Goal: Use online tool/utility: Use online tool/utility

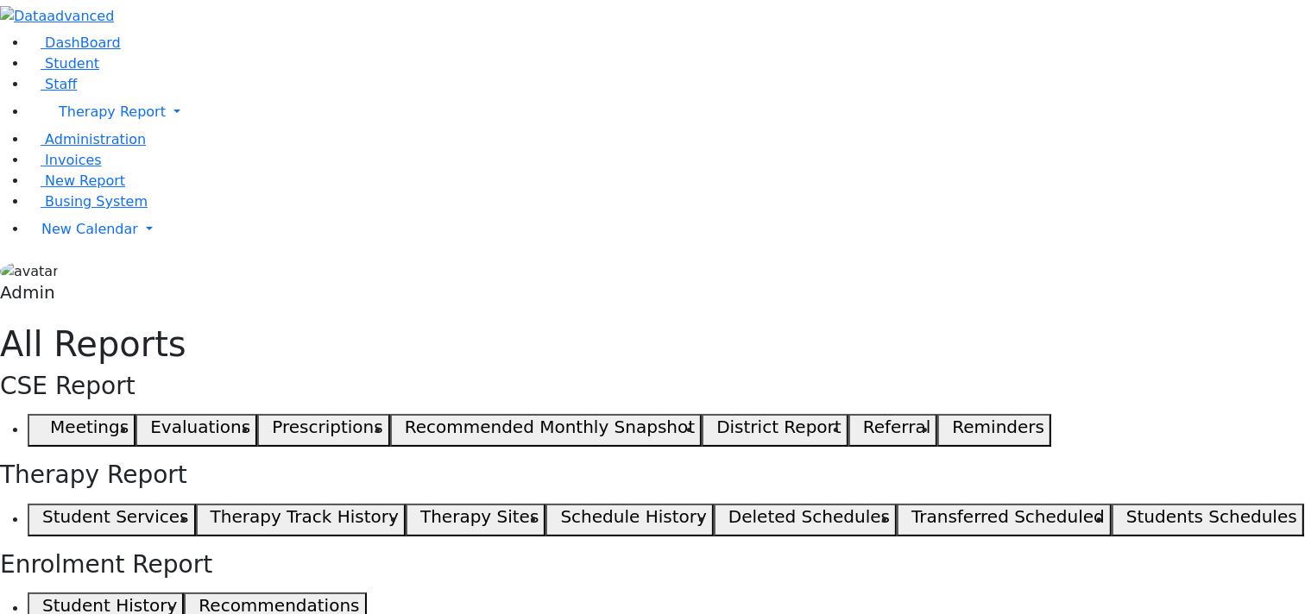
click at [188, 506] on h5 "Student Services" at bounding box center [115, 516] width 146 height 21
select select "landscape"
type input "12"
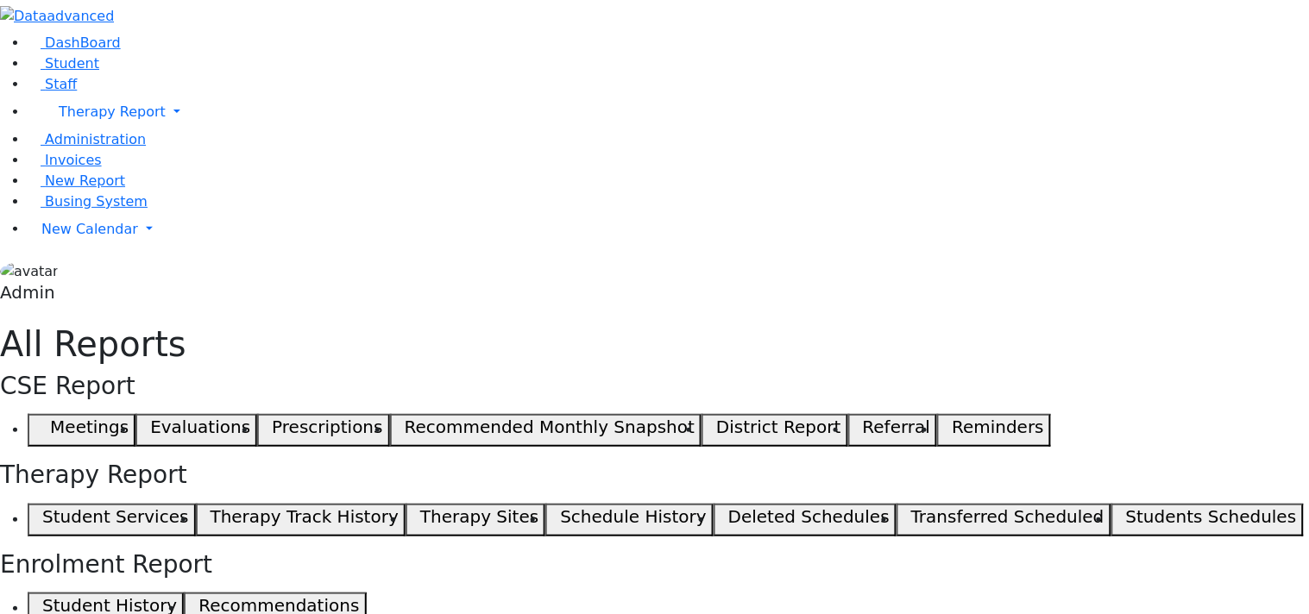
select select "landscape"
type input "12"
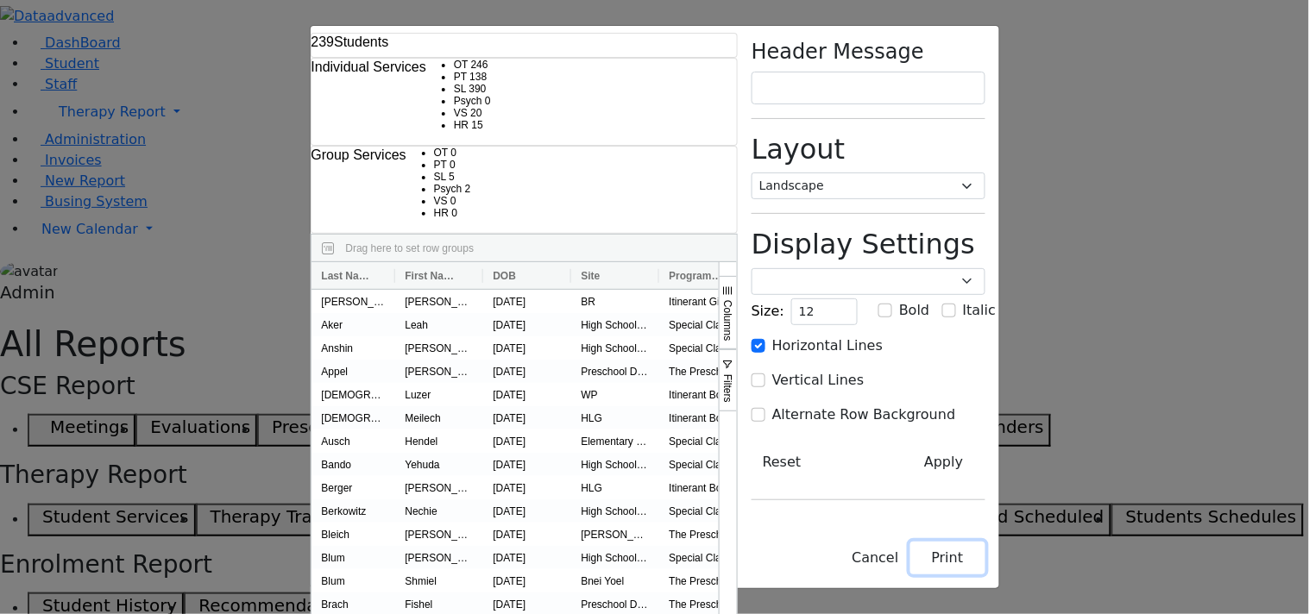
click at [985, 566] on button "Print" at bounding box center [947, 558] width 75 height 33
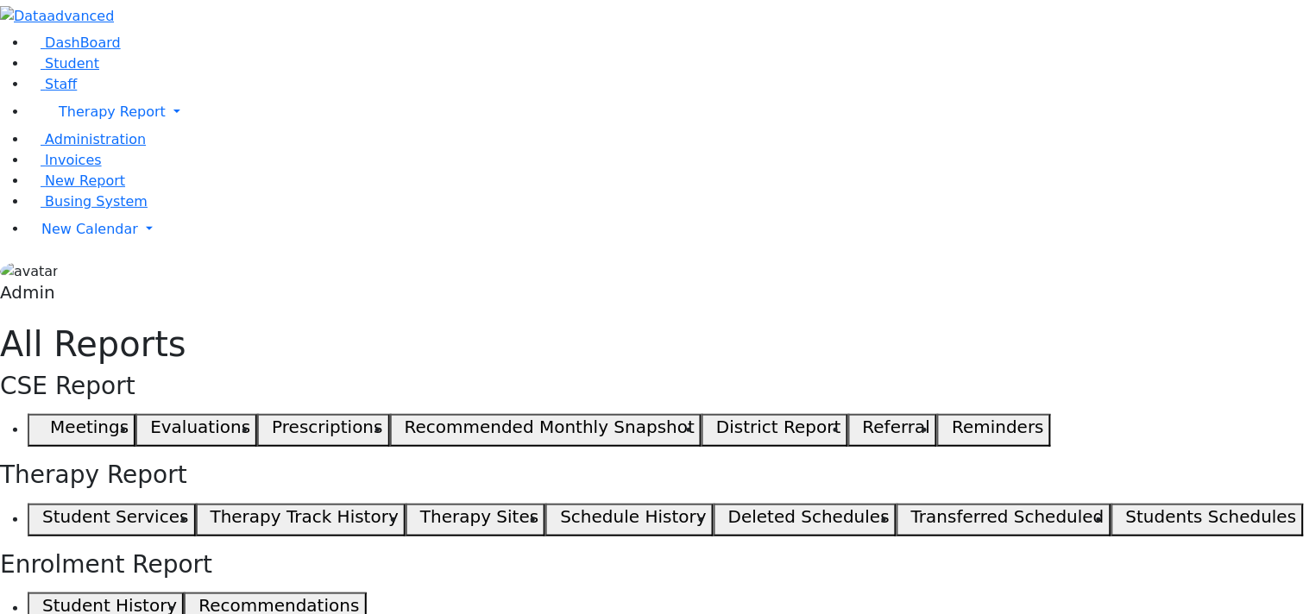
select select "landscape"
type input "12"
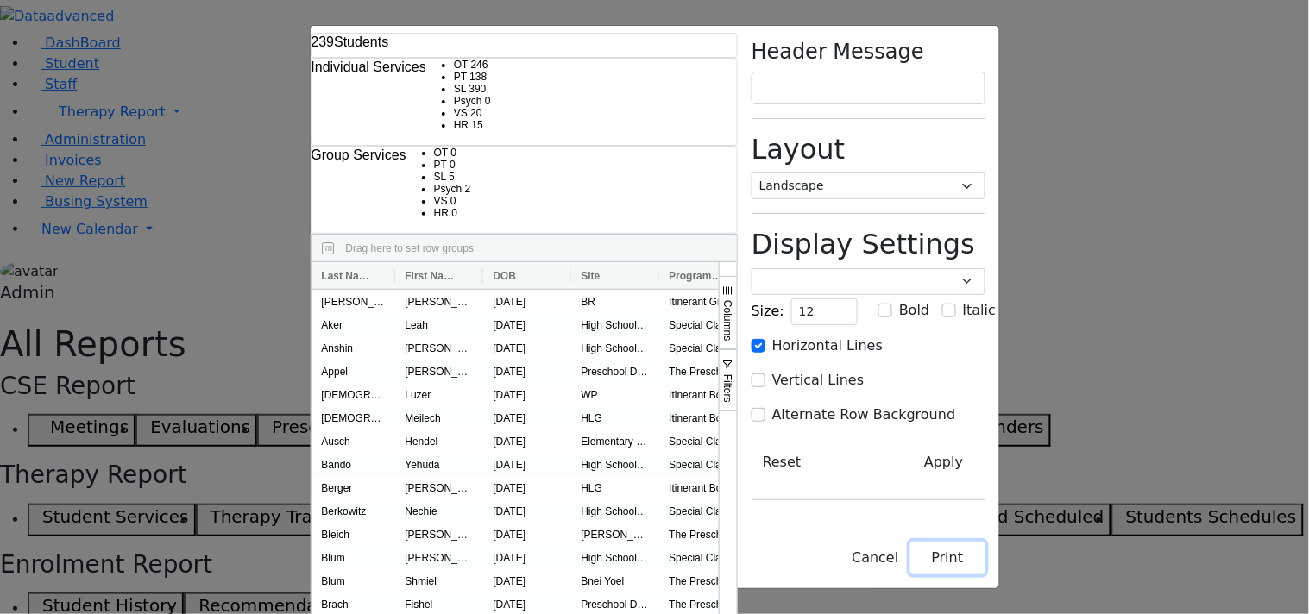
click at [985, 566] on button "Print" at bounding box center [947, 558] width 75 height 33
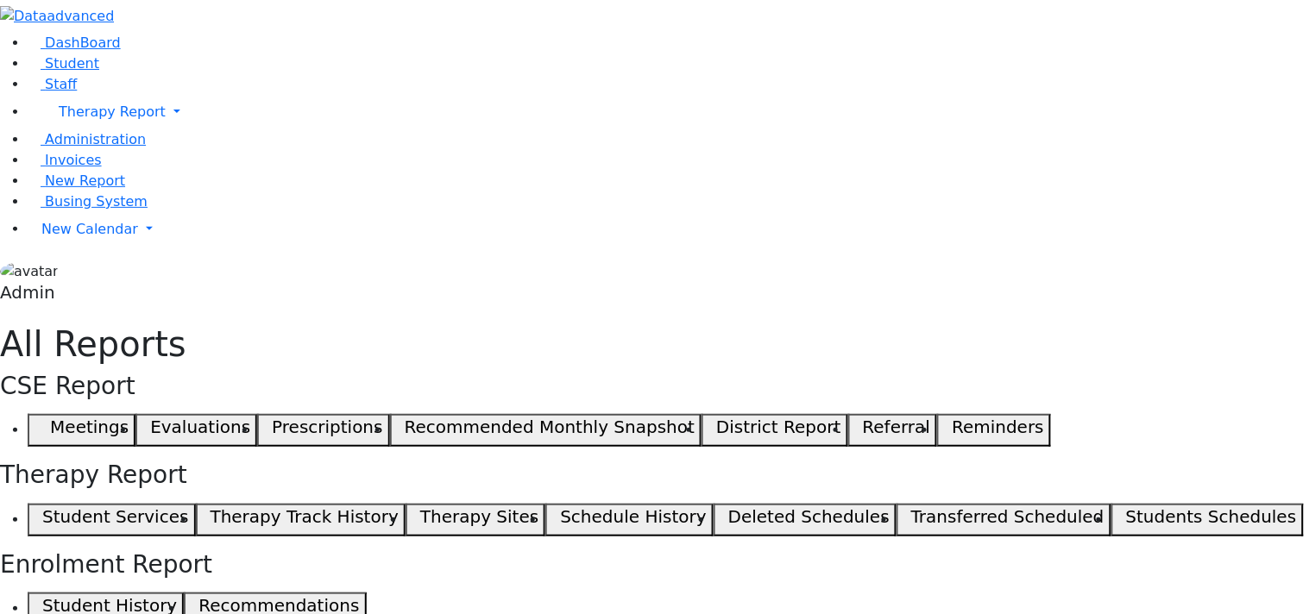
select select "landscape"
type input "12"
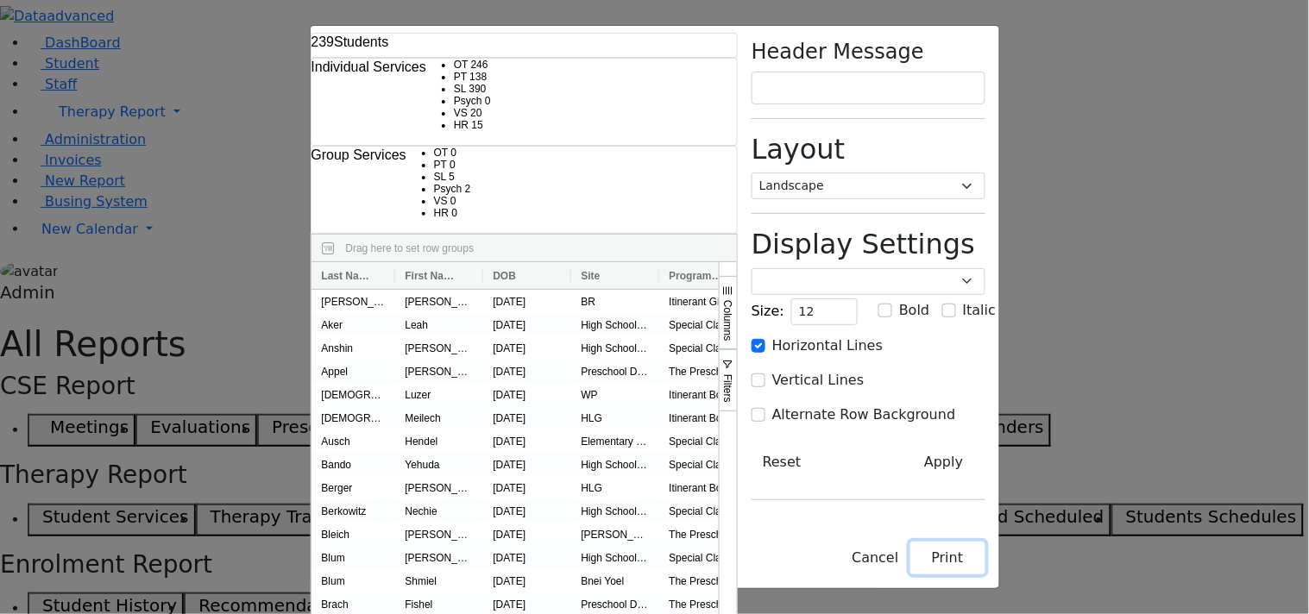
click at [985, 563] on button "Print" at bounding box center [947, 558] width 75 height 33
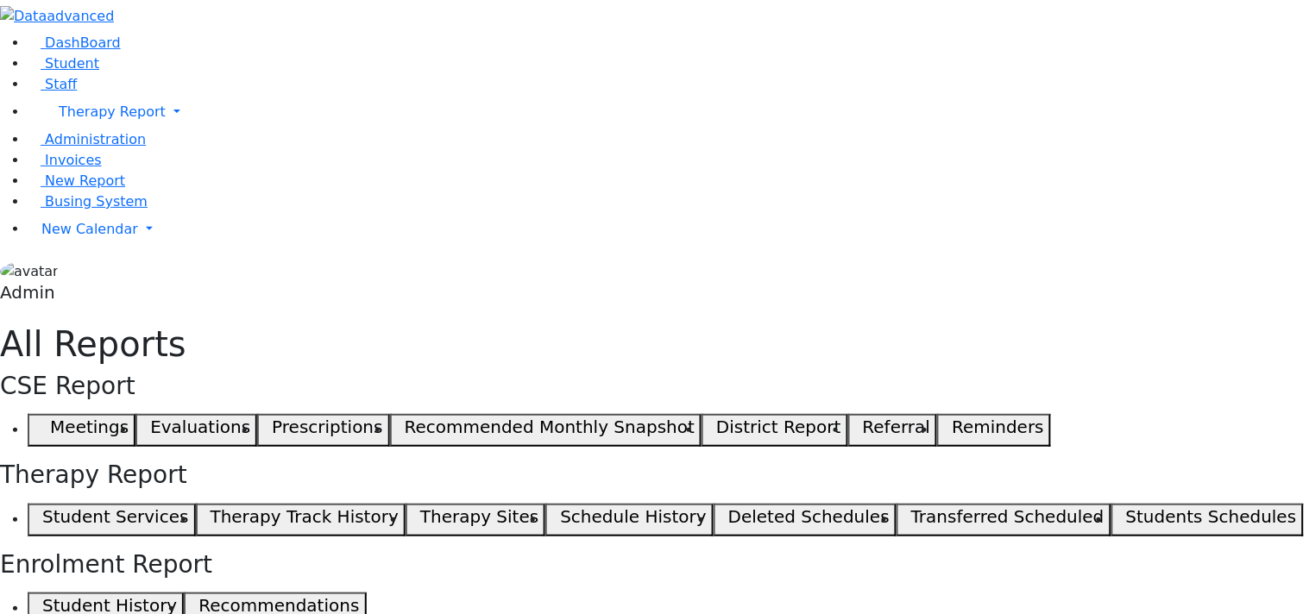
select select "landscape"
type input "12"
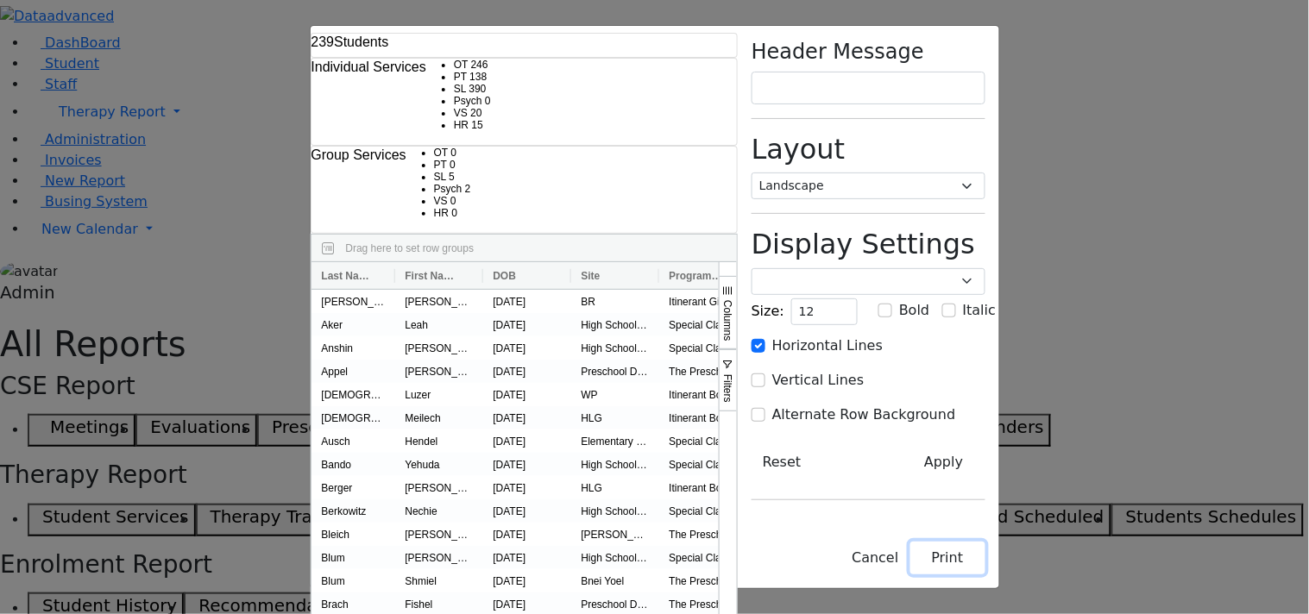
click at [985, 566] on button "Print" at bounding box center [947, 558] width 75 height 33
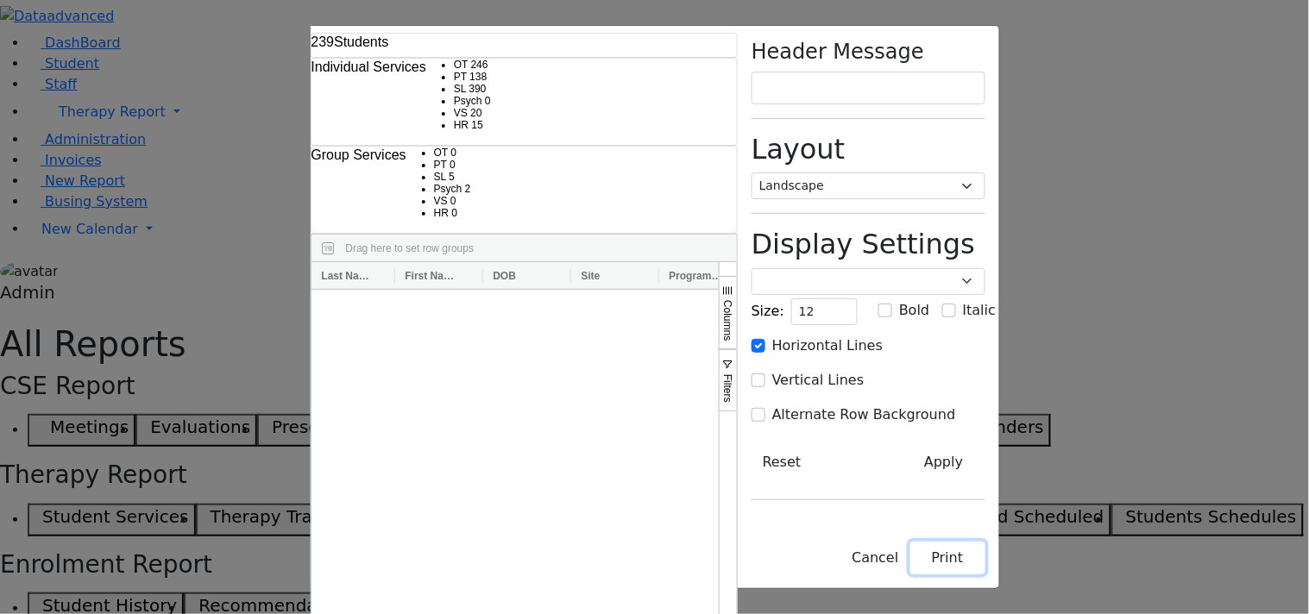
scroll to position [3163, 0]
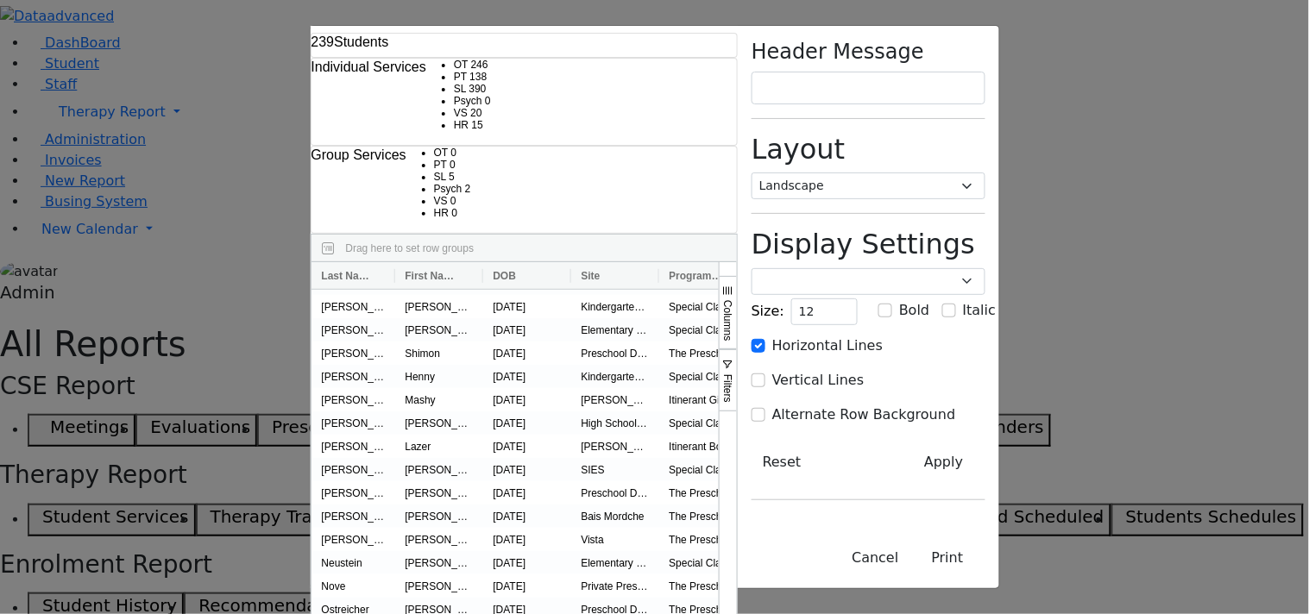
drag, startPoint x: 976, startPoint y: 572, endPoint x: 1010, endPoint y: 571, distance: 34.5
click at [737, 571] on div "Last Name First Name DOB" at bounding box center [523, 528] width 425 height 533
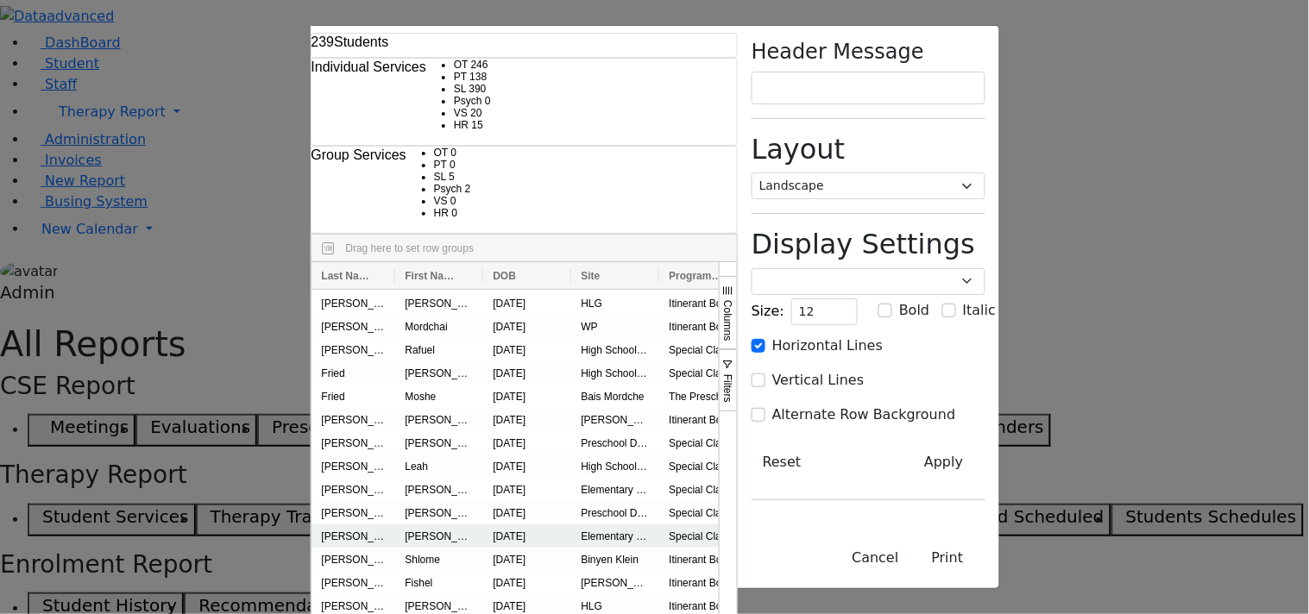
scroll to position [979, 0]
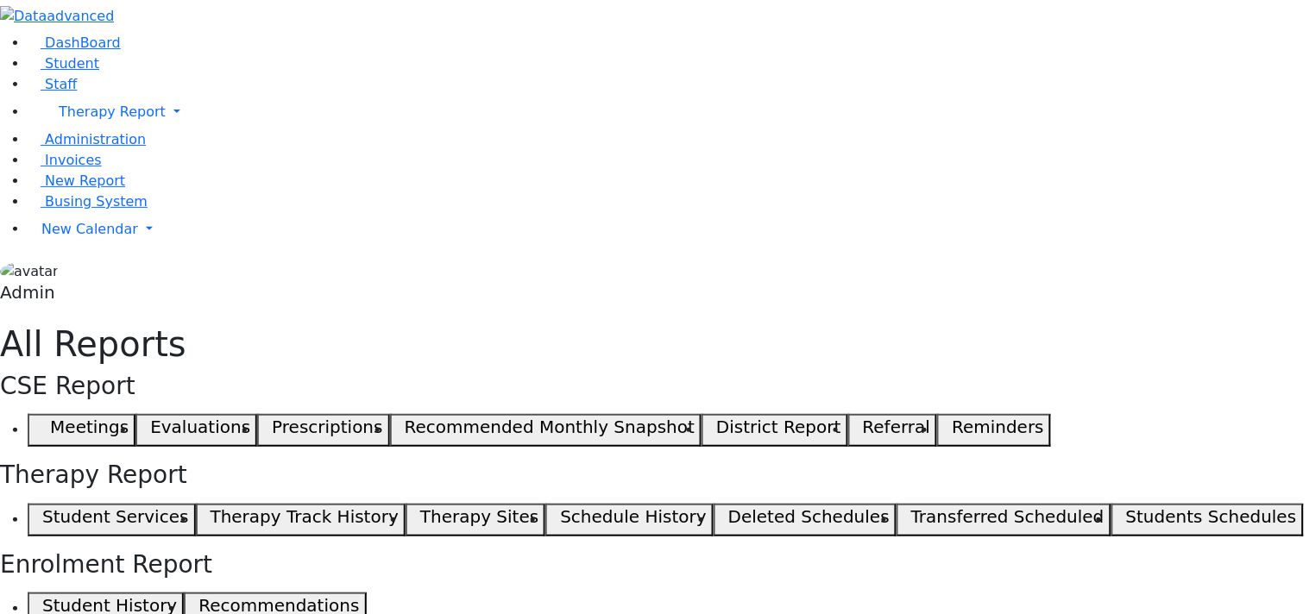
select select "landscape"
type input "12"
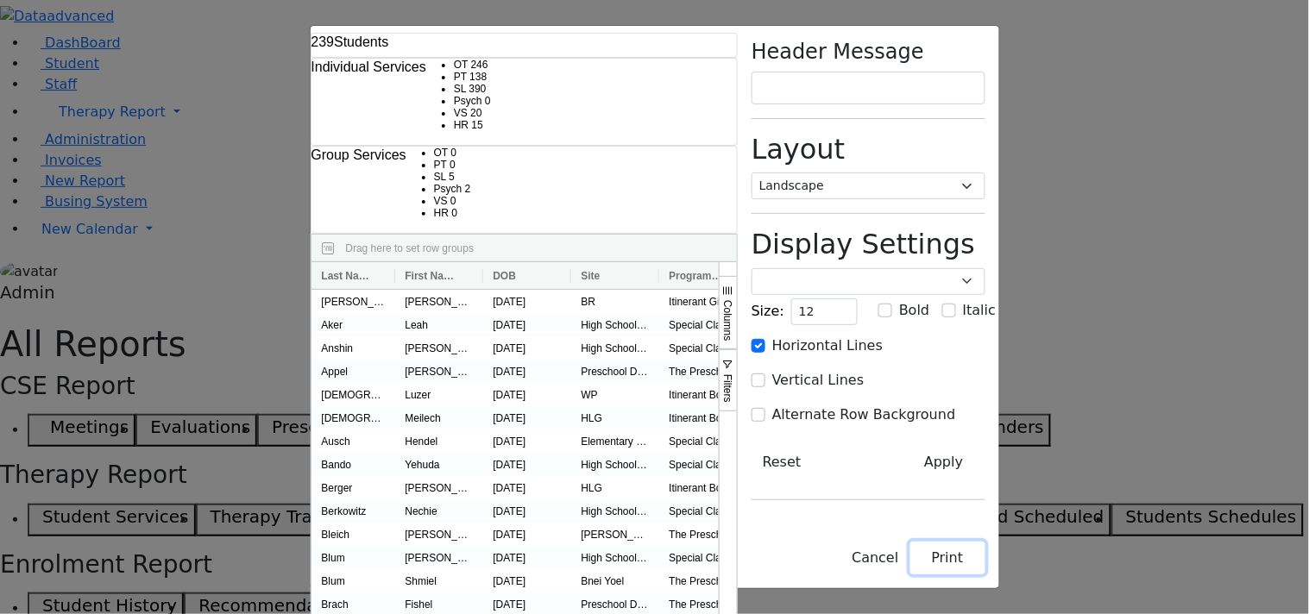
click at [985, 564] on button "Print" at bounding box center [947, 558] width 75 height 33
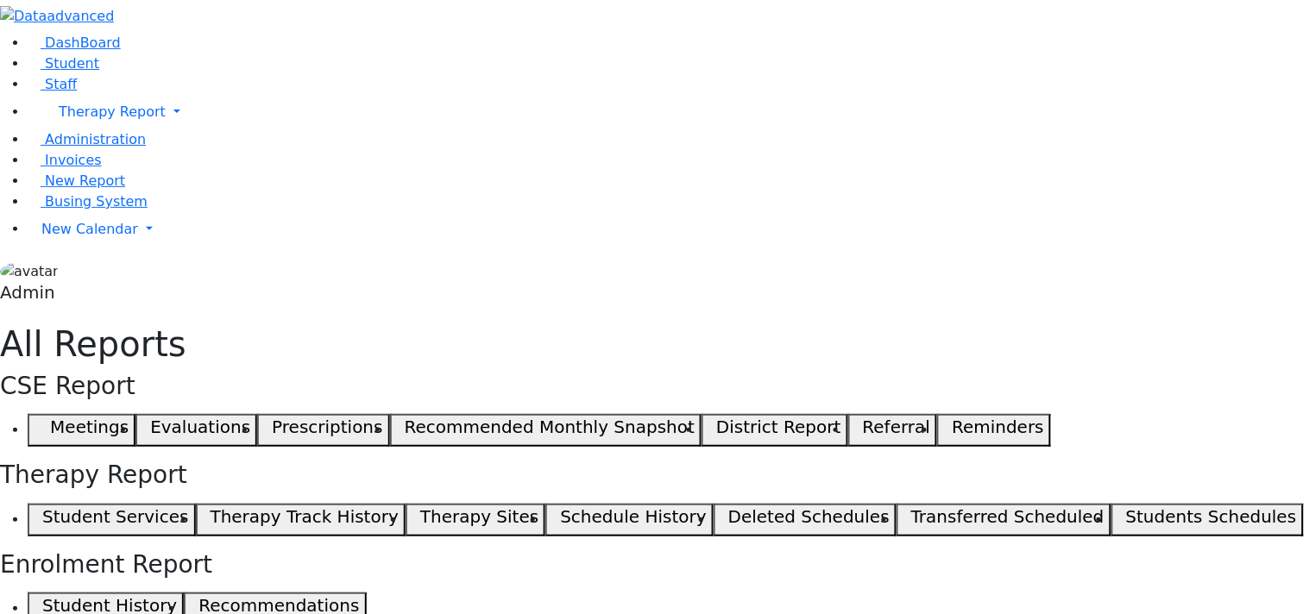
select select "landscape"
type input "12"
select select "landscape"
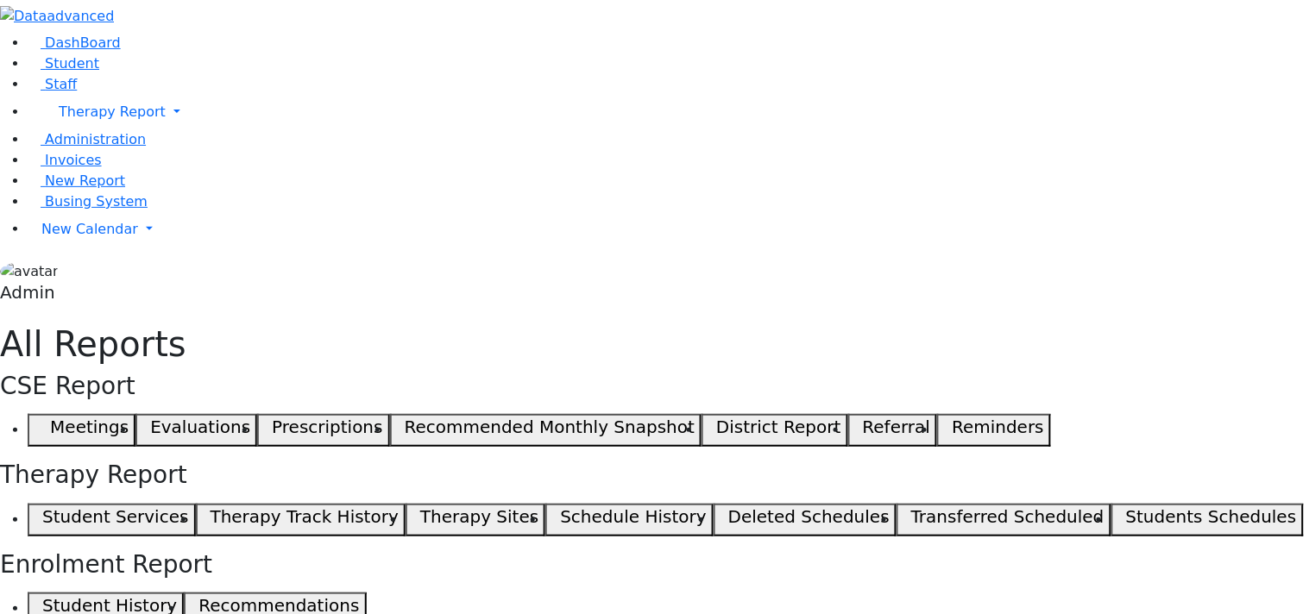
type input "12"
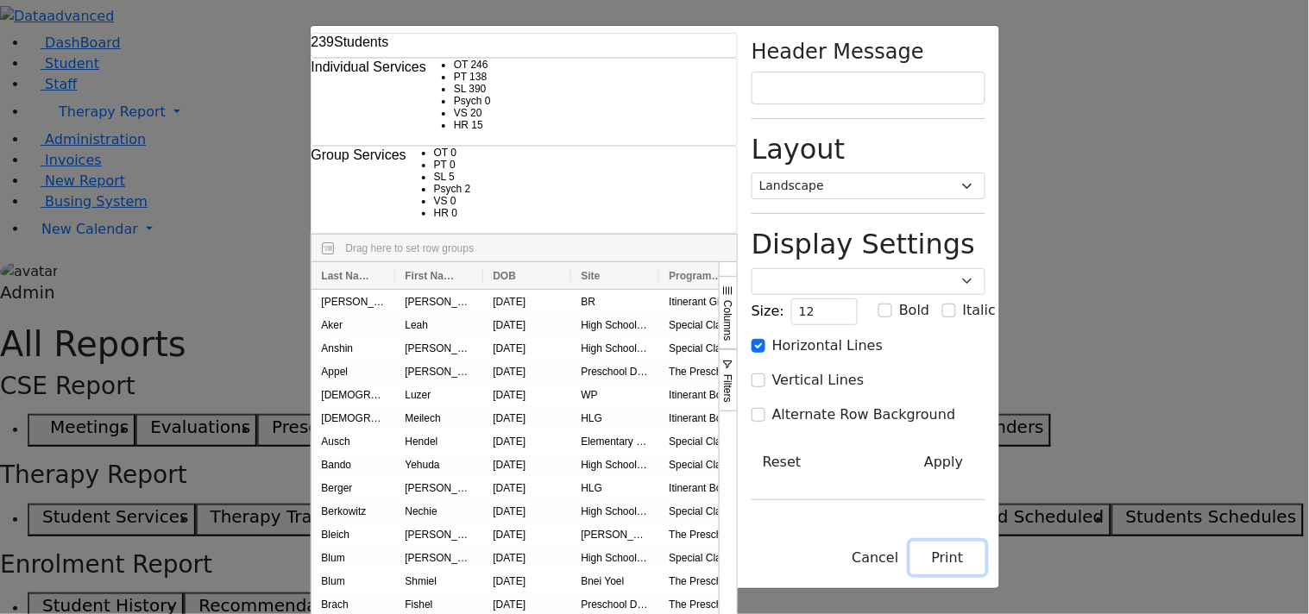
click at [985, 566] on button "Print" at bounding box center [947, 558] width 75 height 33
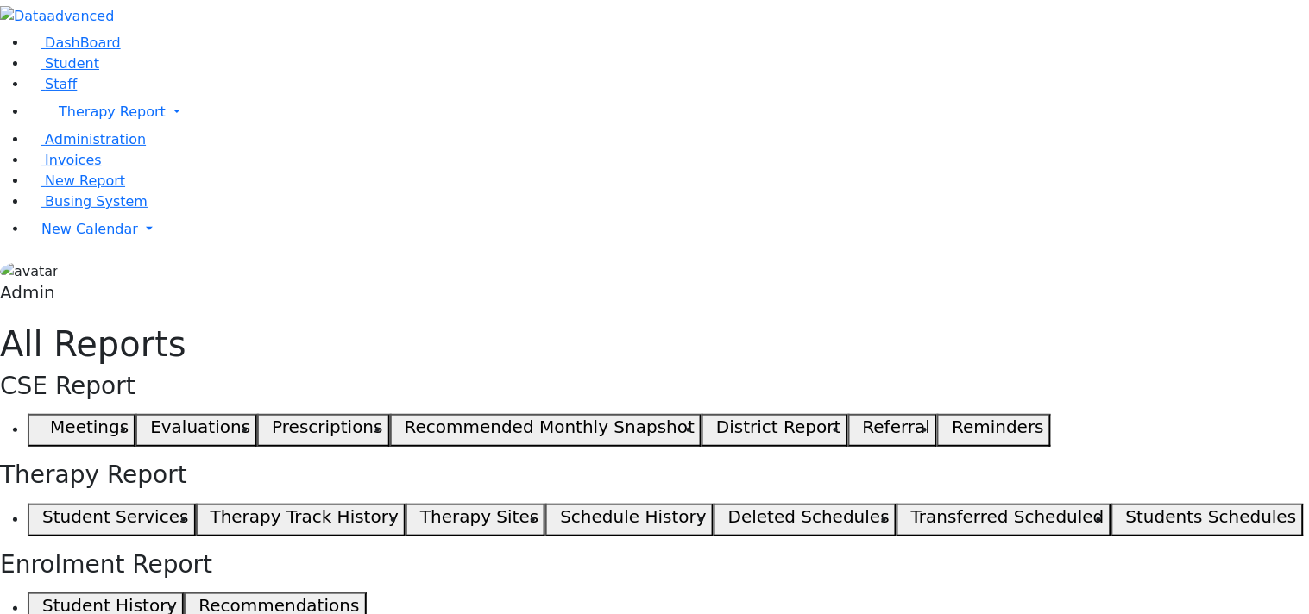
select select "landscape"
type input "12"
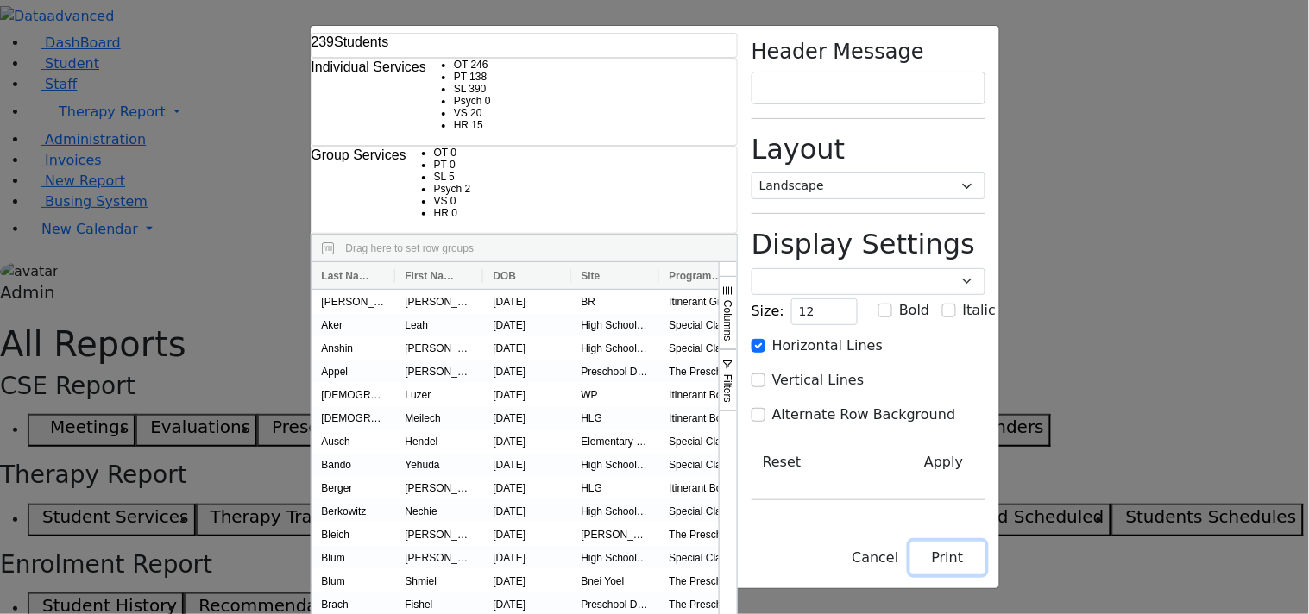
click at [985, 561] on button "Print" at bounding box center [947, 558] width 75 height 33
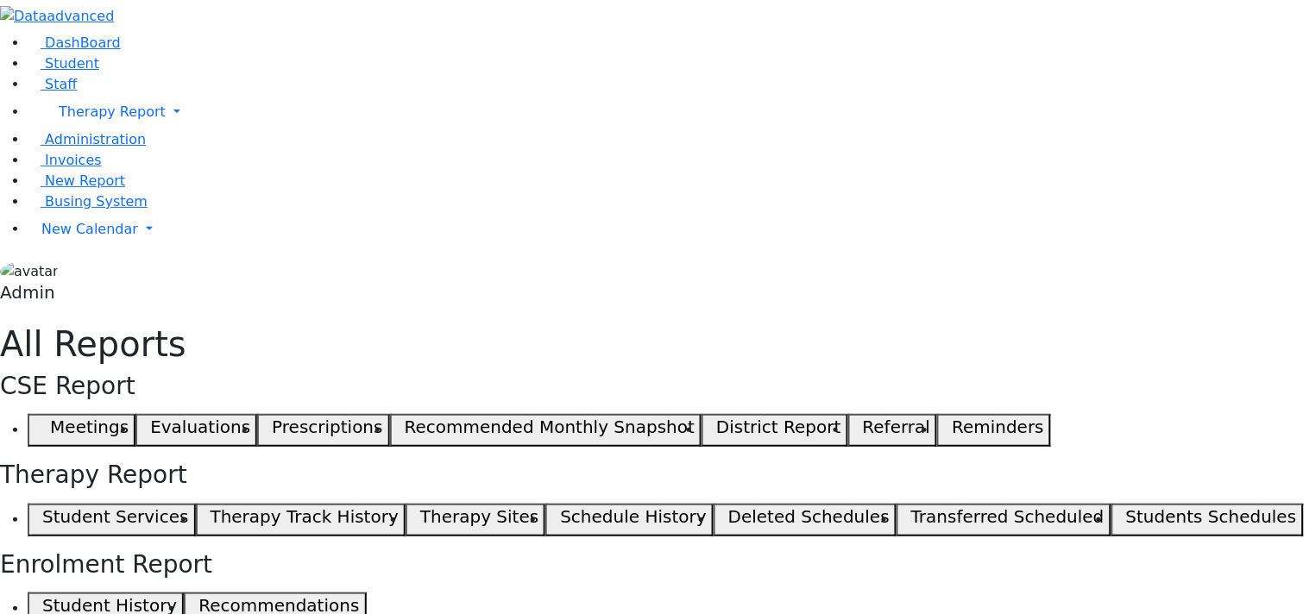
select select "landscape"
type input "12"
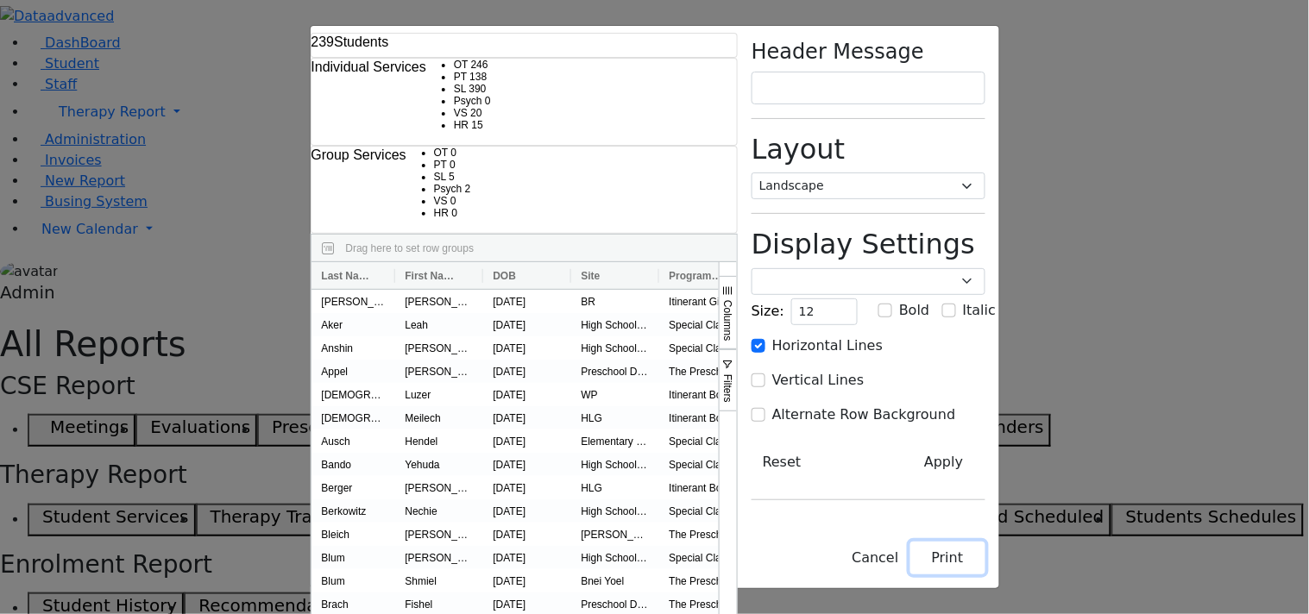
click at [985, 557] on button "Print" at bounding box center [947, 558] width 75 height 33
click at [985, 173] on select "Portrait Landscape" at bounding box center [869, 186] width 234 height 27
click at [881, 173] on select "Portrait Landscape" at bounding box center [869, 186] width 234 height 27
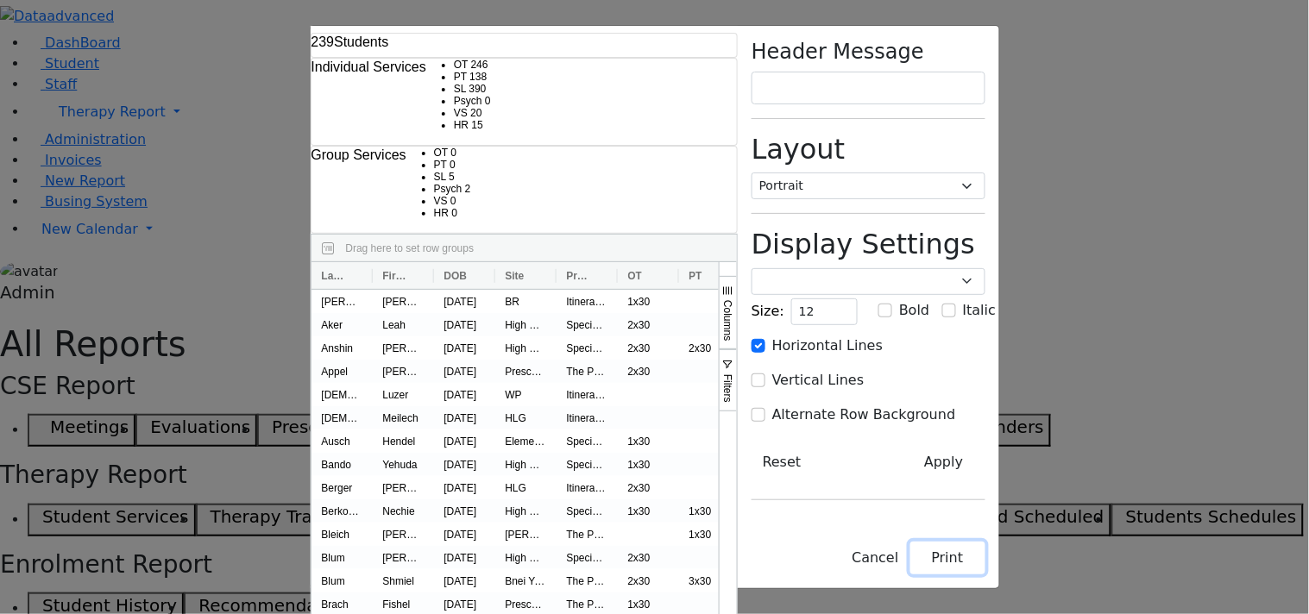
click at [985, 564] on button "Print" at bounding box center [947, 558] width 75 height 33
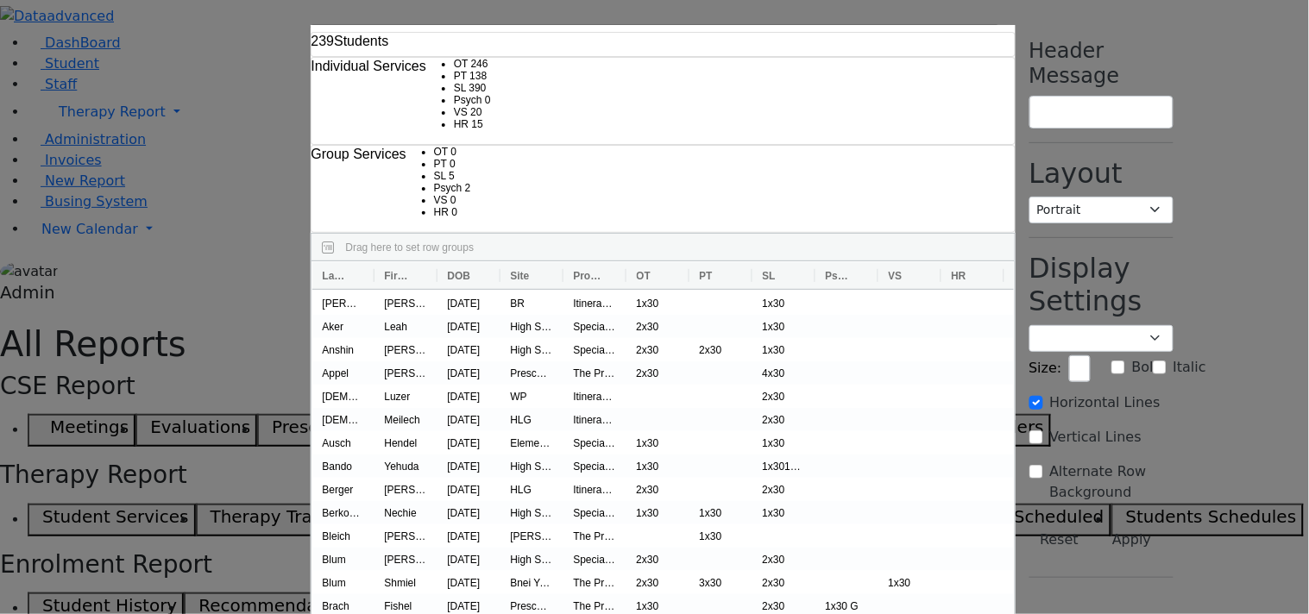
select select "landscape"
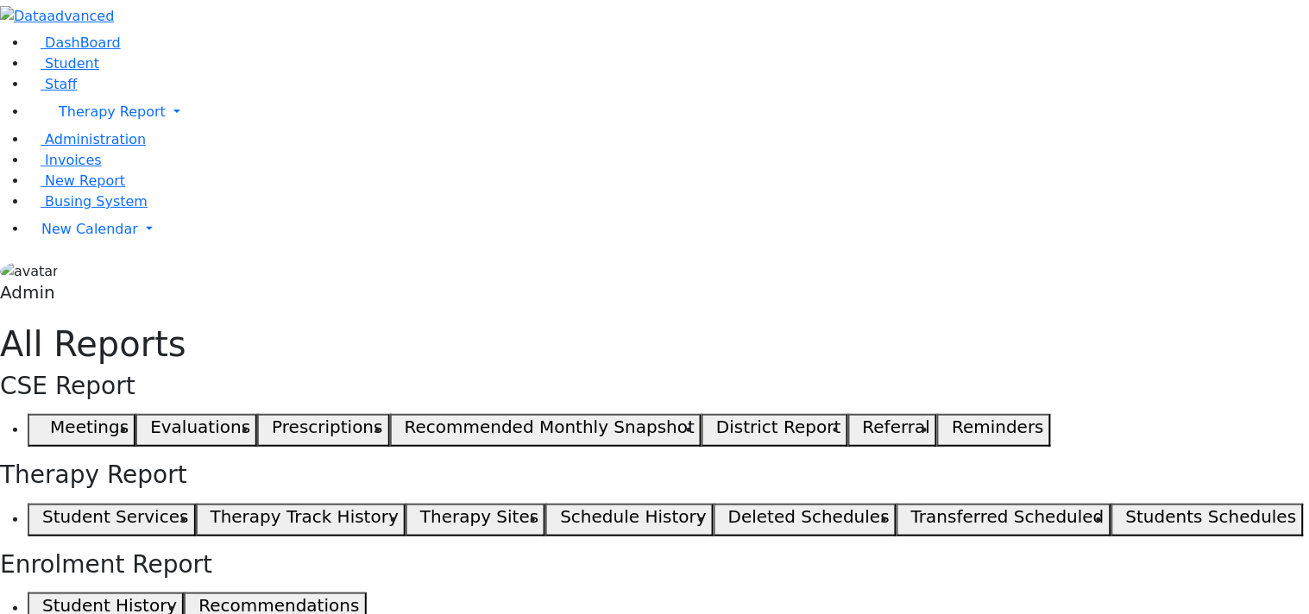
select select "landscape"
type input "12"
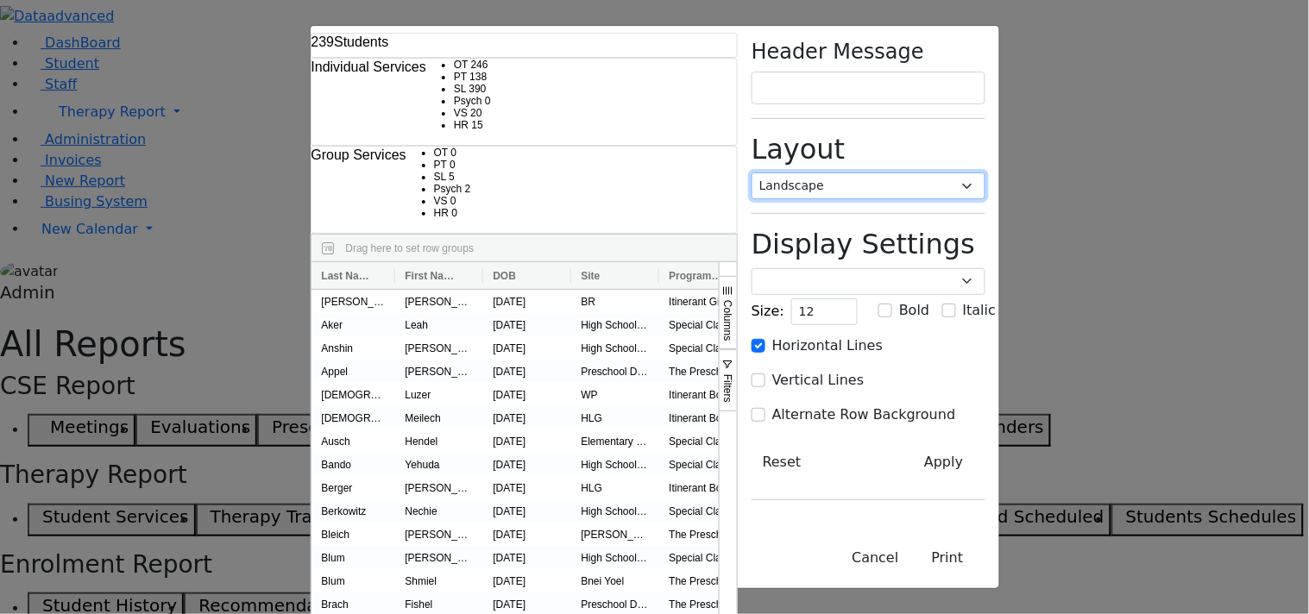
drag, startPoint x: 1097, startPoint y: 144, endPoint x: 1096, endPoint y: 154, distance: 9.5
click at [985, 173] on select "Portrait Landscape" at bounding box center [869, 186] width 234 height 27
click at [881, 173] on select "Portrait Landscape" at bounding box center [869, 186] width 234 height 27
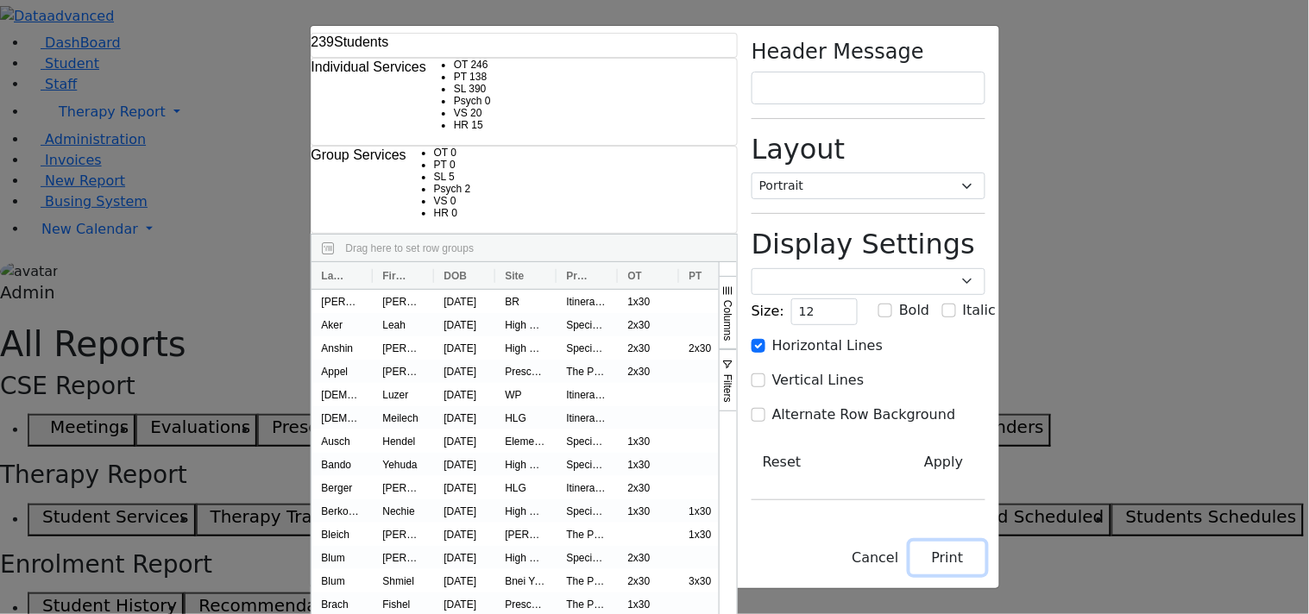
click at [985, 566] on button "Print" at bounding box center [947, 558] width 75 height 33
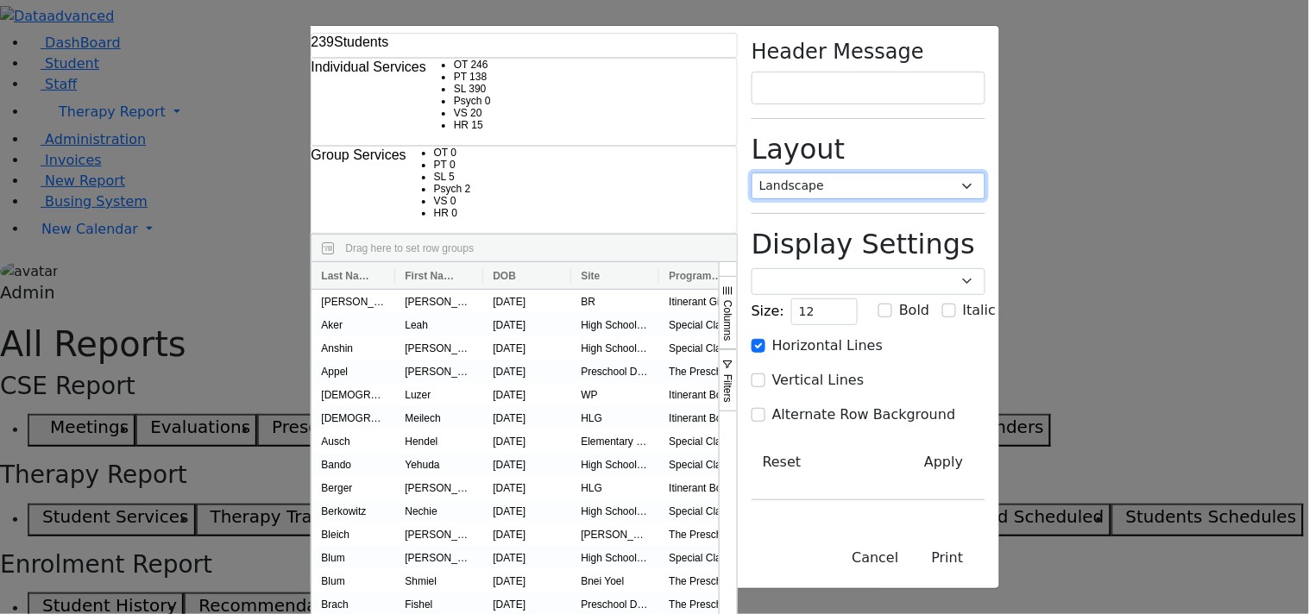
click at [985, 173] on select "Portrait Landscape" at bounding box center [869, 186] width 234 height 27
click at [881, 173] on select "Portrait Landscape" at bounding box center [869, 186] width 234 height 27
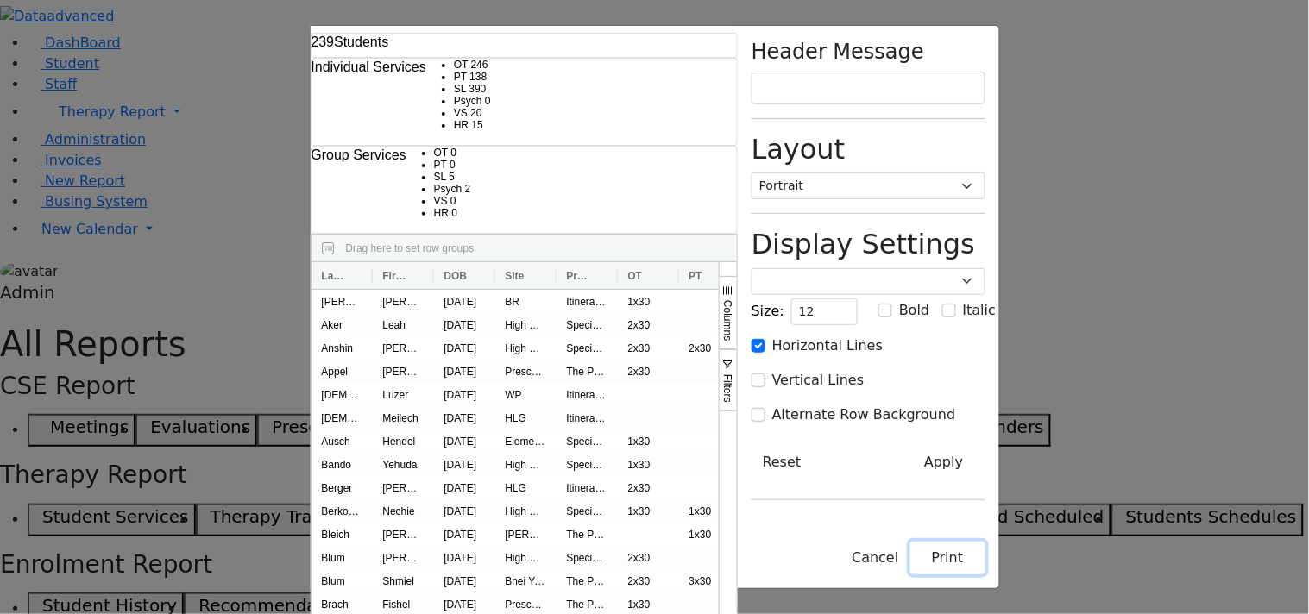
click at [985, 563] on button "Print" at bounding box center [947, 558] width 75 height 33
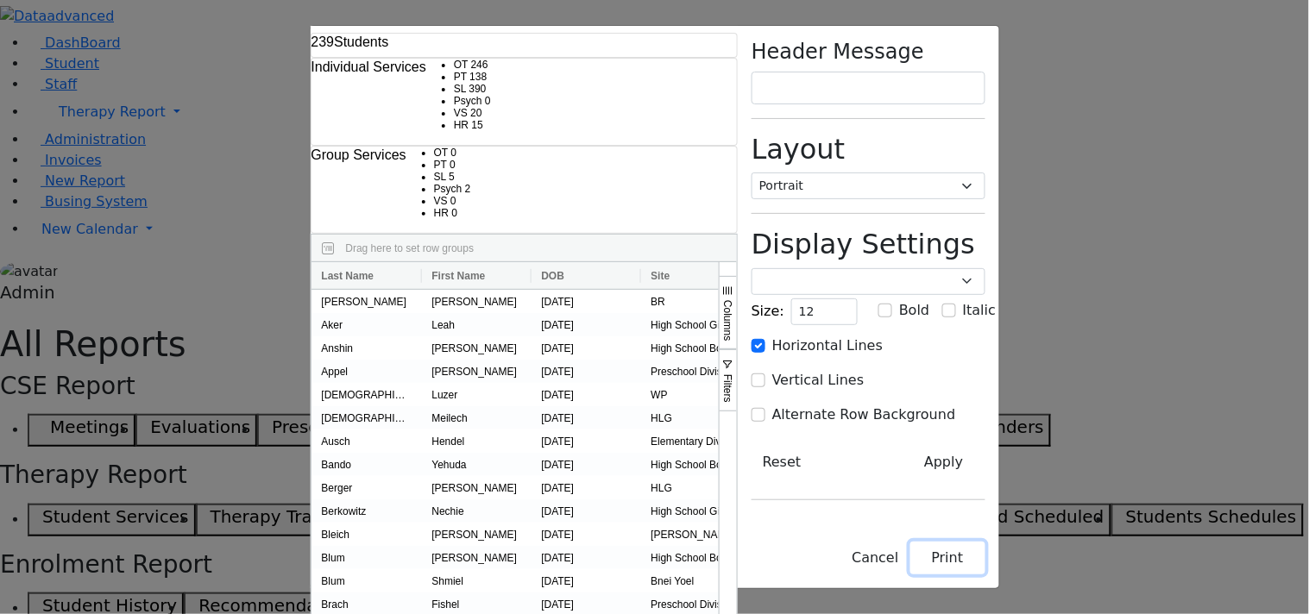
select select "landscape"
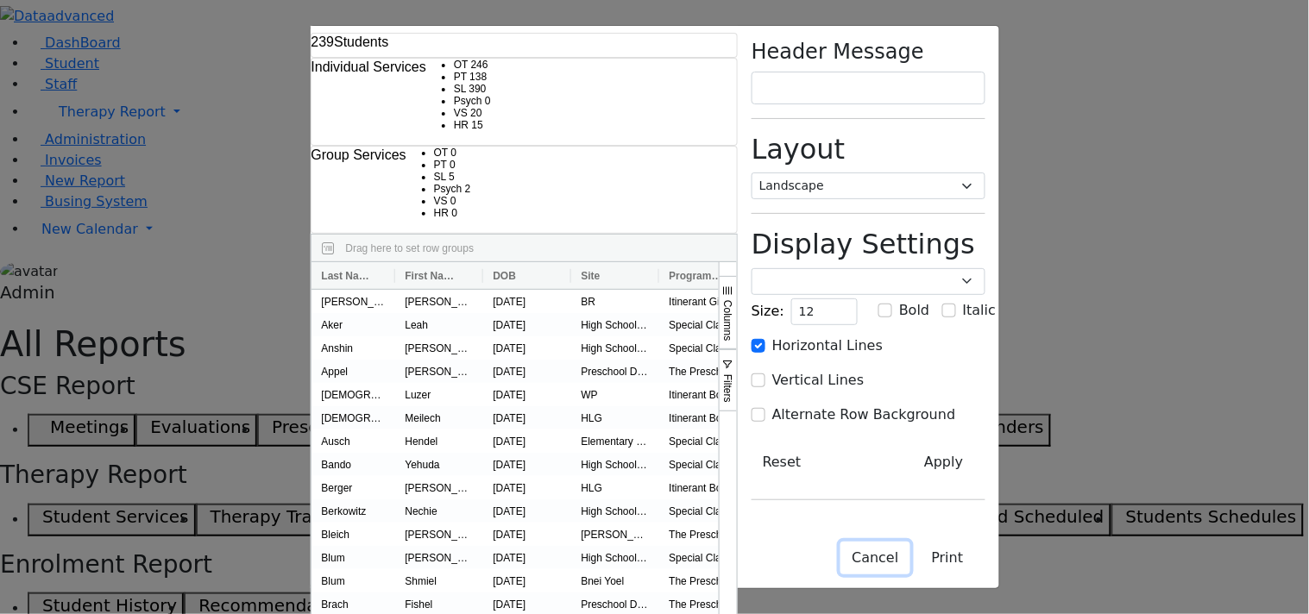
click at [909, 563] on button "Cancel" at bounding box center [874, 558] width 69 height 33
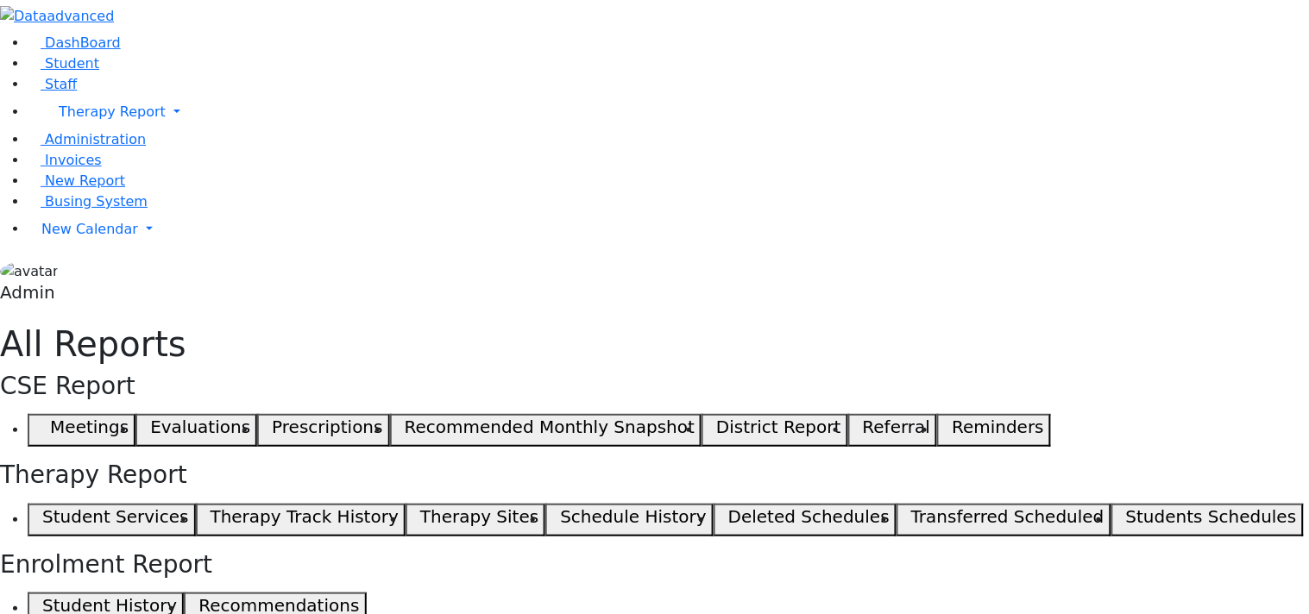
select select "landscape"
type input "12"
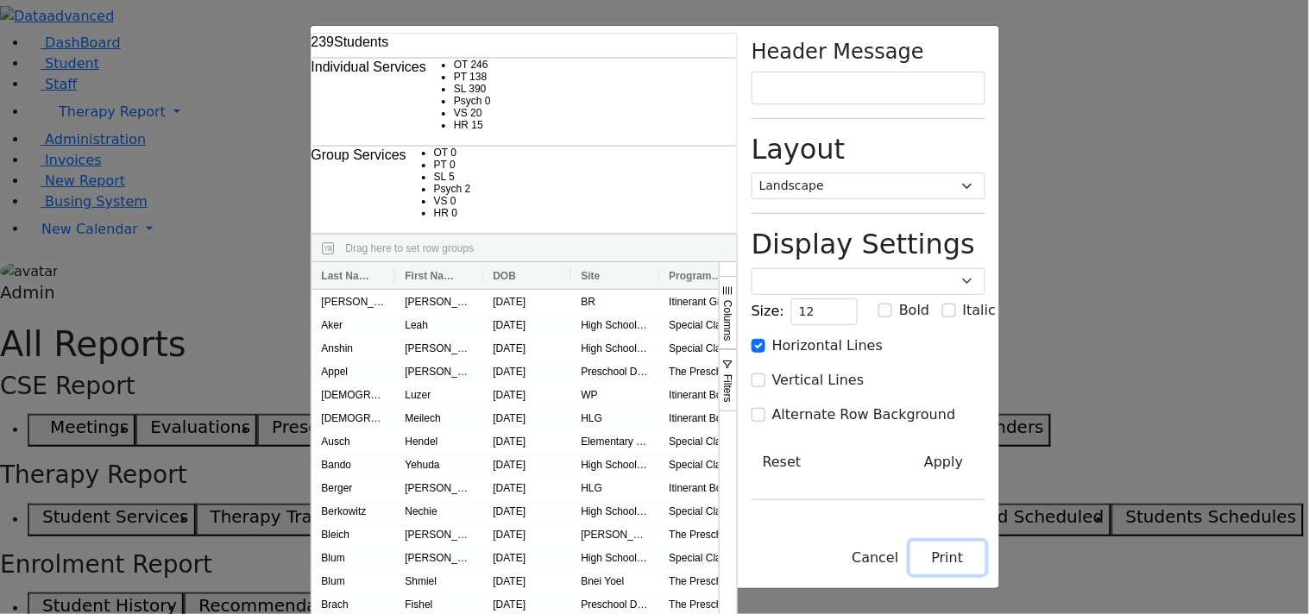
click at [985, 563] on button "Print" at bounding box center [947, 558] width 75 height 33
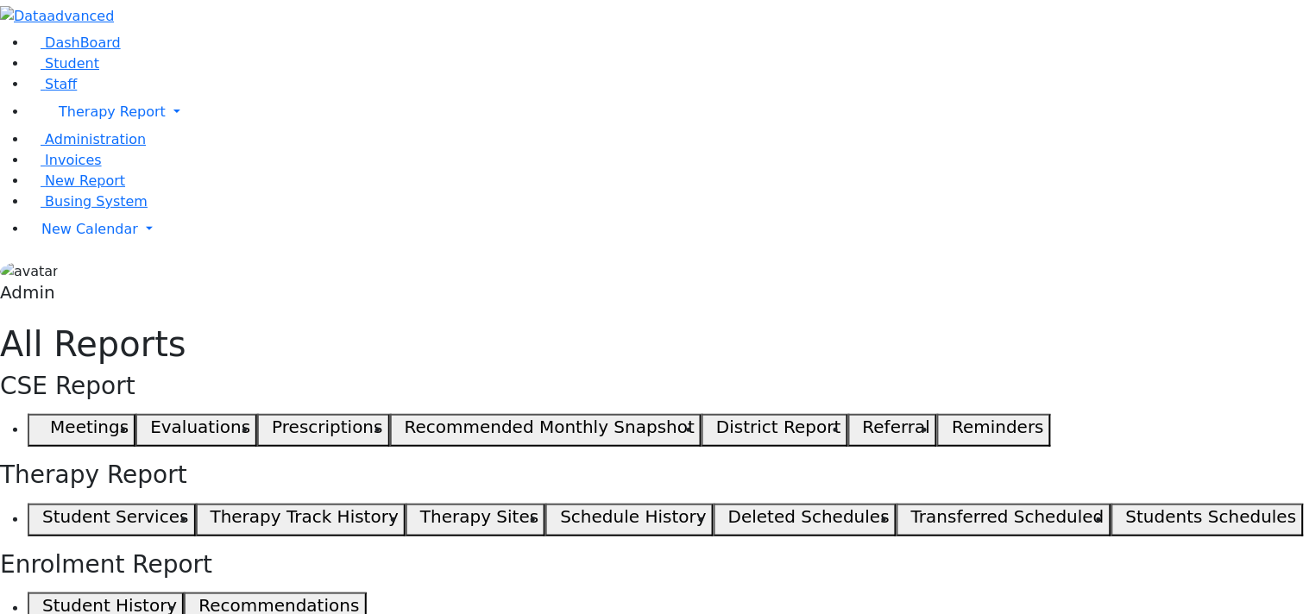
select select "landscape"
type input "12"
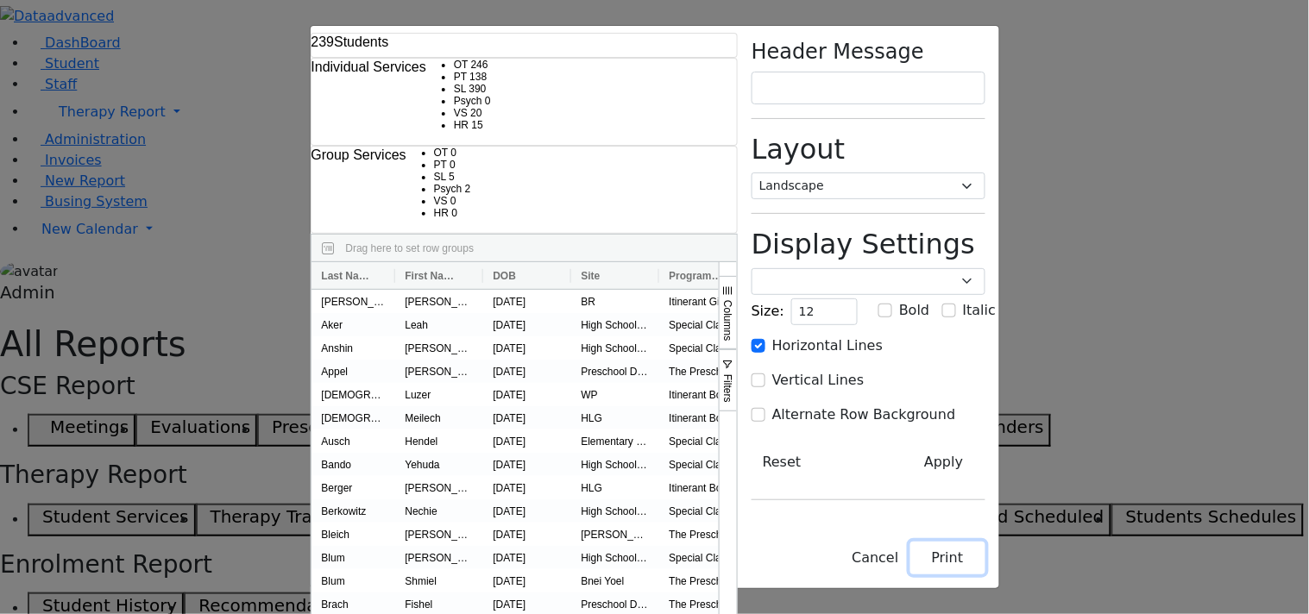
click at [985, 564] on button "Print" at bounding box center [947, 558] width 75 height 33
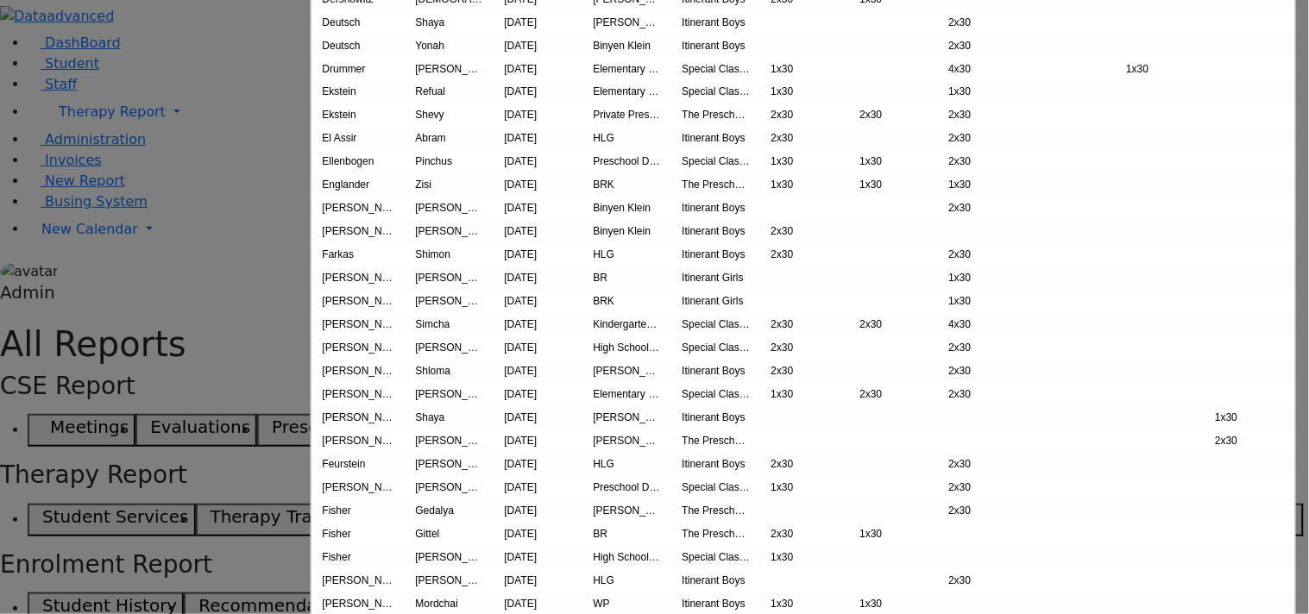
scroll to position [766, 0]
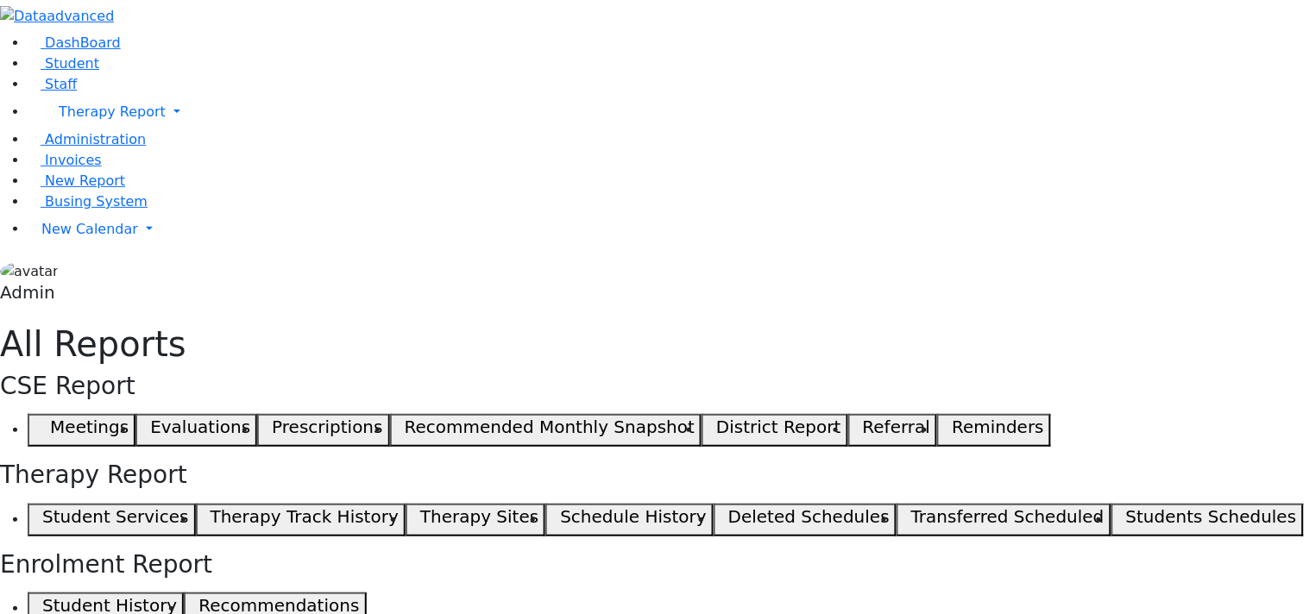
select select "landscape"
type input "12"
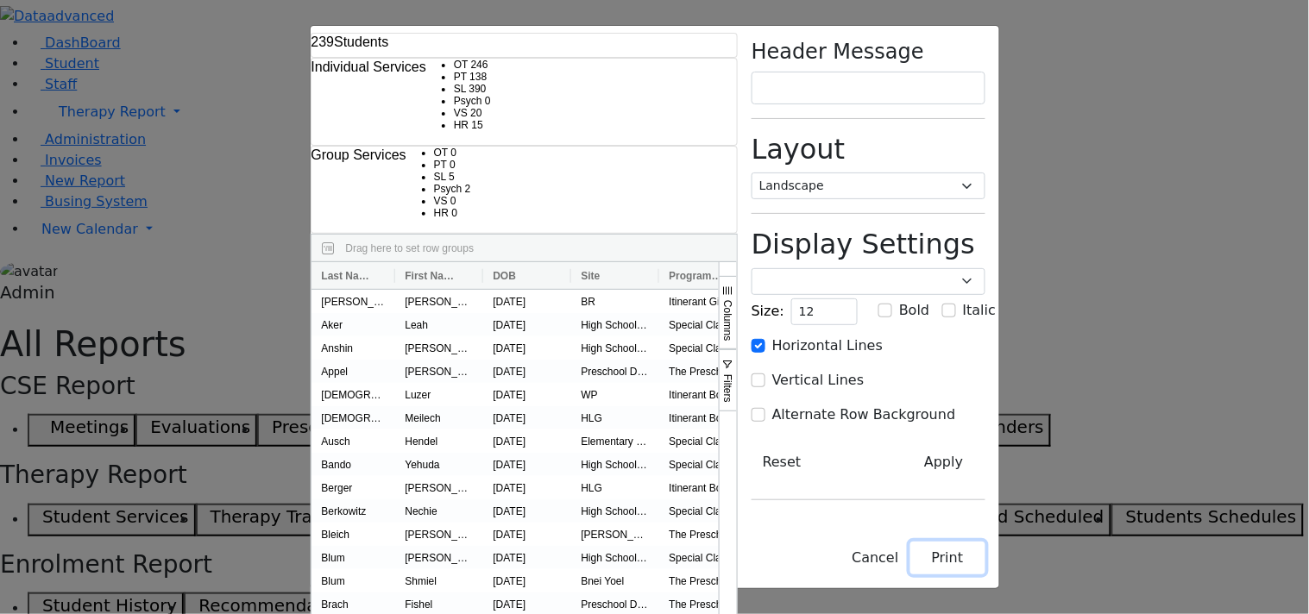
click at [985, 558] on button "Print" at bounding box center [947, 558] width 75 height 33
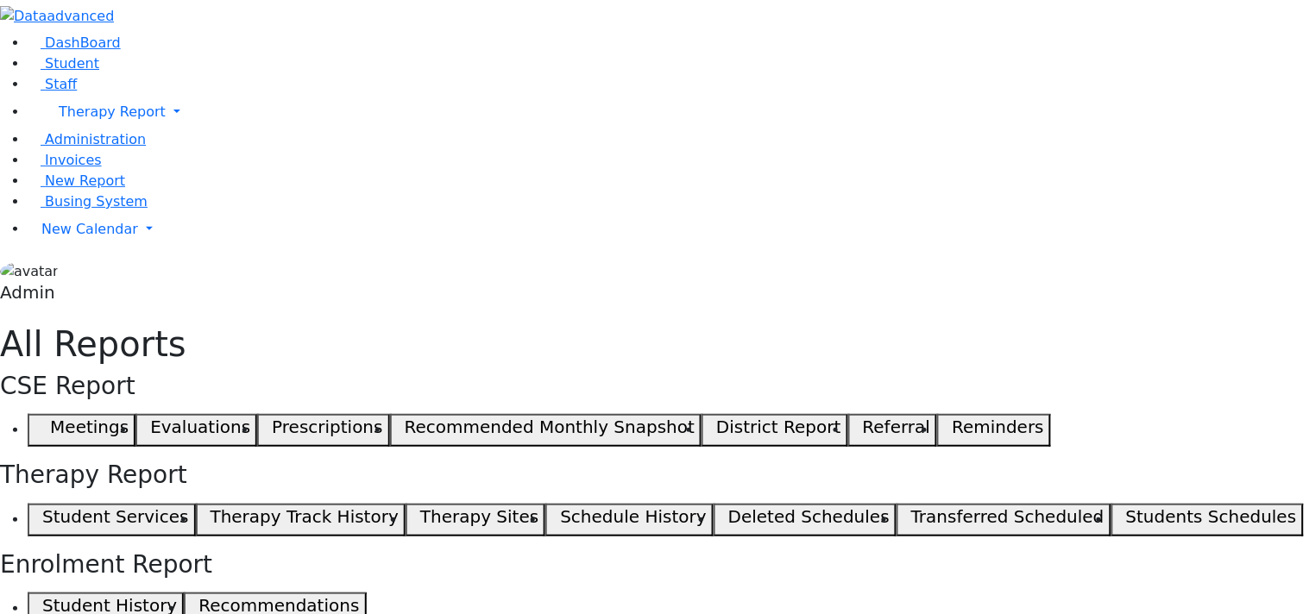
select select "landscape"
type input "12"
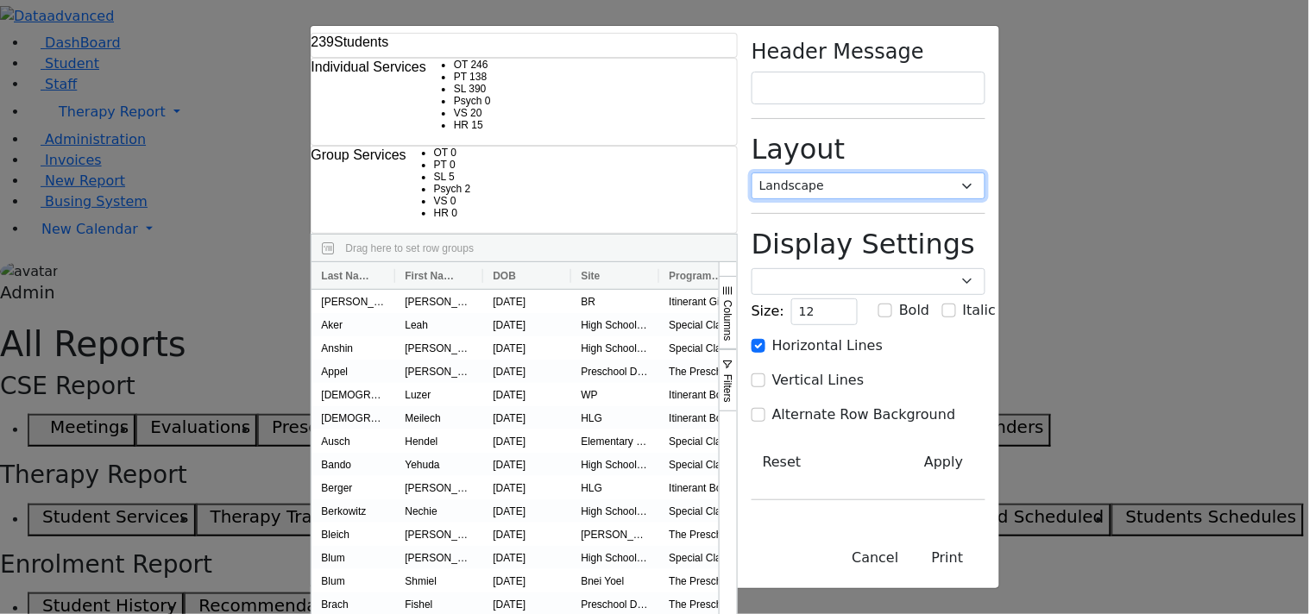
click at [985, 173] on select "Portrait Landscape" at bounding box center [869, 186] width 234 height 27
click at [881, 173] on select "Portrait Landscape" at bounding box center [869, 186] width 234 height 27
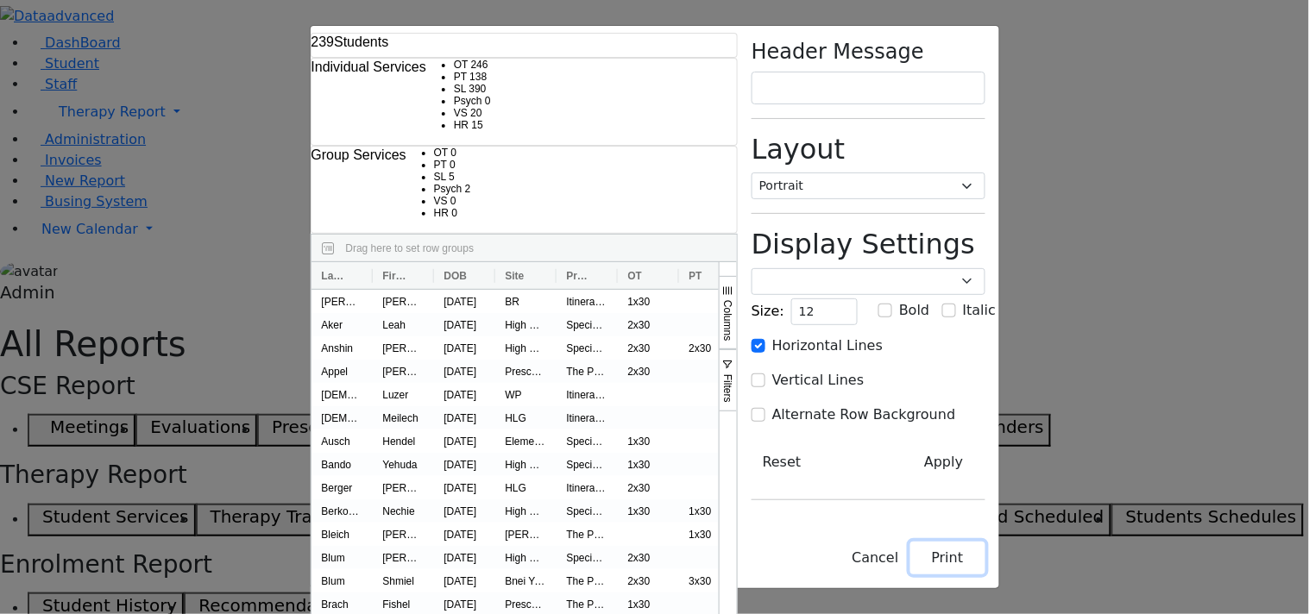
click at [985, 557] on button "Print" at bounding box center [947, 558] width 75 height 33
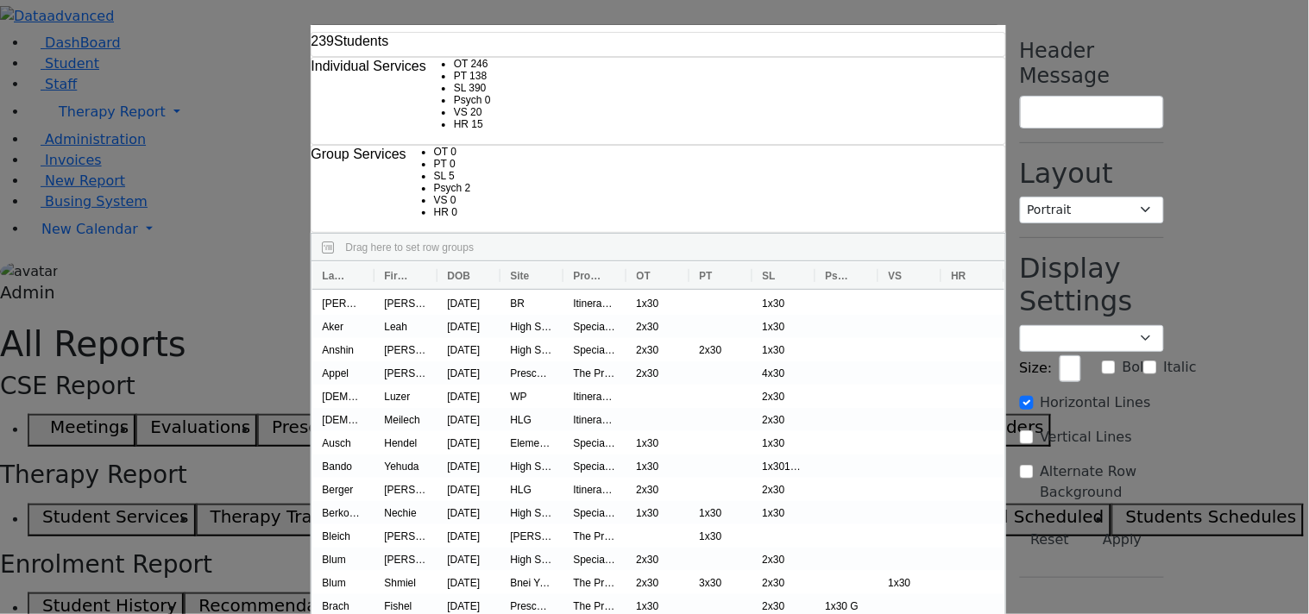
click at [1198, 128] on div "239 Students Individual Services OT 246 PT 138 SL 390 Psych 0" at bounding box center [654, 307] width 1309 height 614
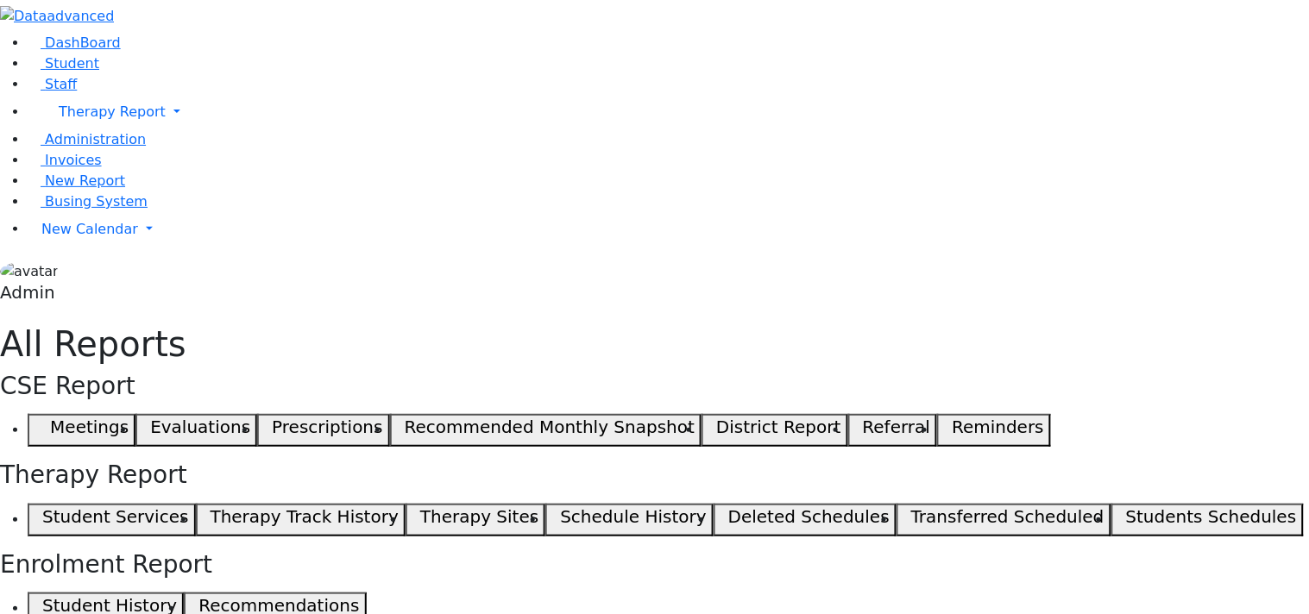
select select "landscape"
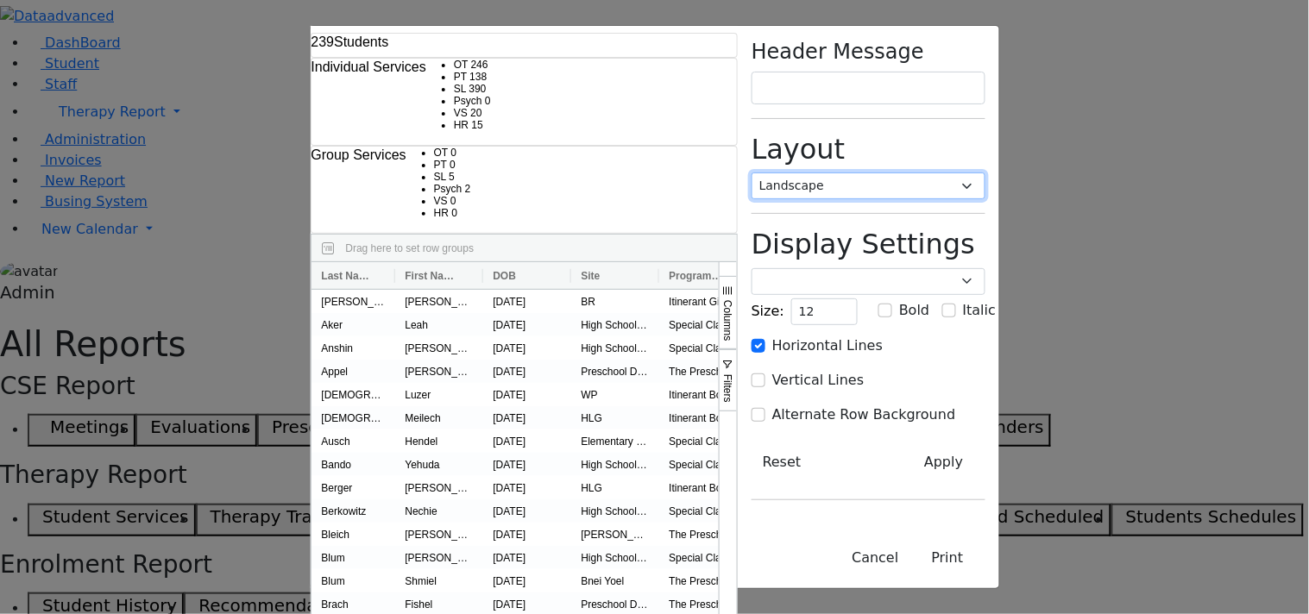
click at [985, 173] on select "Portrait Landscape" at bounding box center [869, 186] width 234 height 27
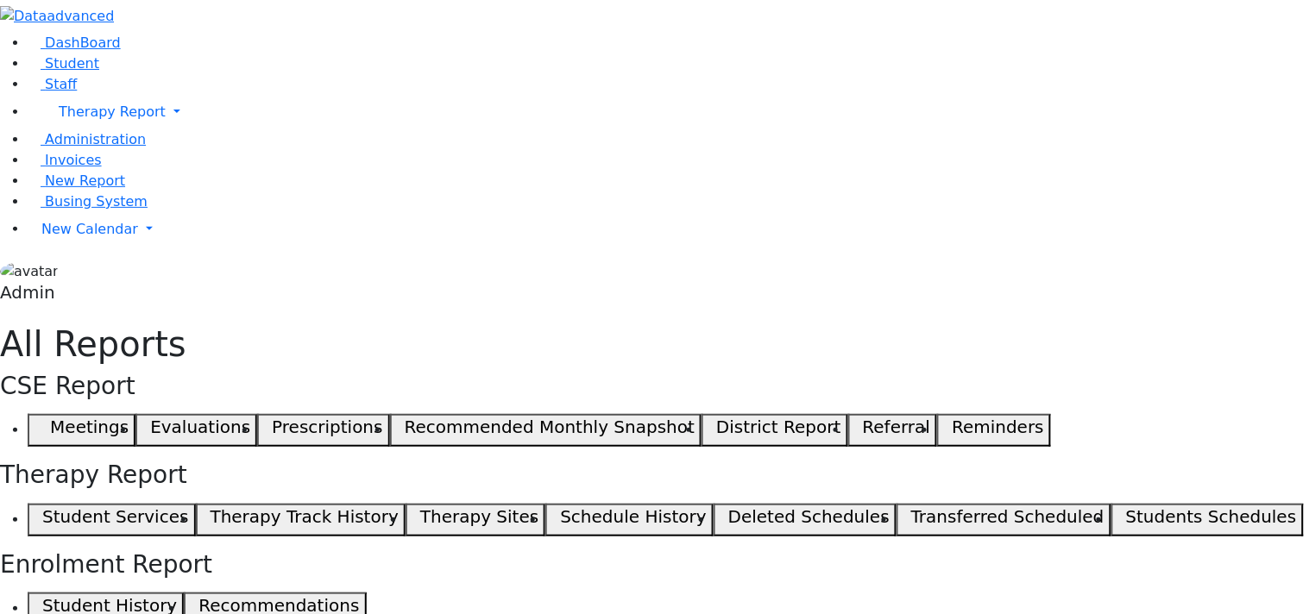
select select "landscape"
type input "12"
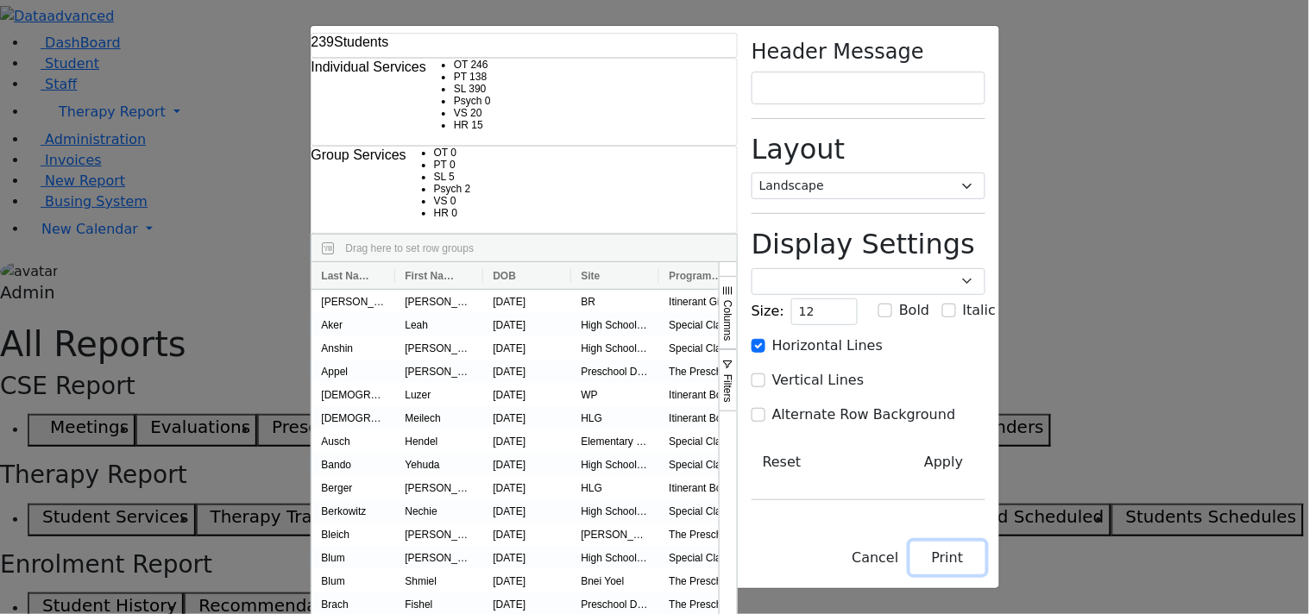
click at [985, 570] on button "Print" at bounding box center [947, 558] width 75 height 33
click at [985, 564] on button "Print" at bounding box center [947, 558] width 75 height 33
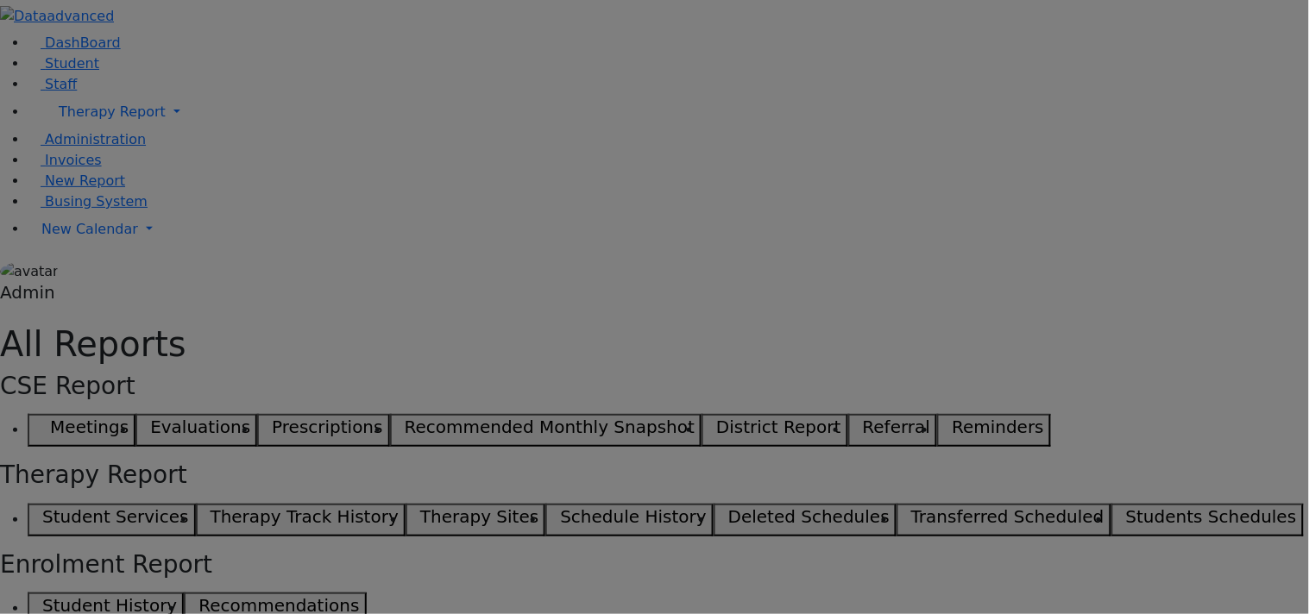
select select "landscape"
type input "12"
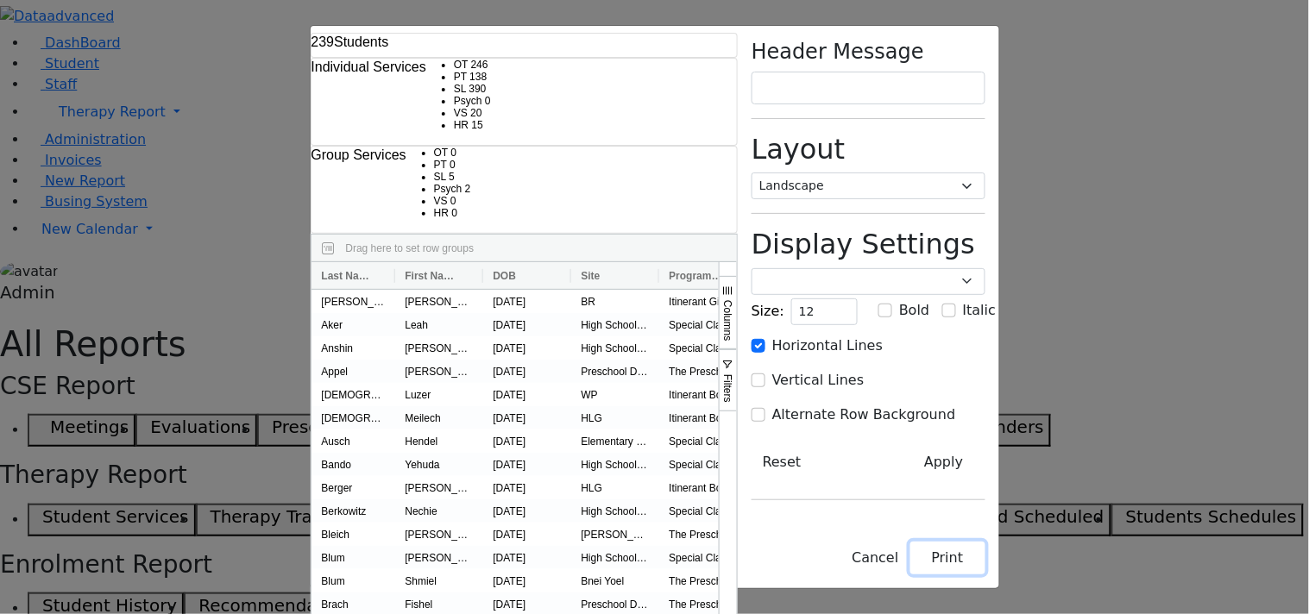
click at [985, 565] on button "Print" at bounding box center [947, 558] width 75 height 33
click at [985, 173] on select "Portrait Landscape" at bounding box center [869, 186] width 234 height 27
click at [881, 173] on select "Portrait Landscape" at bounding box center [869, 186] width 234 height 27
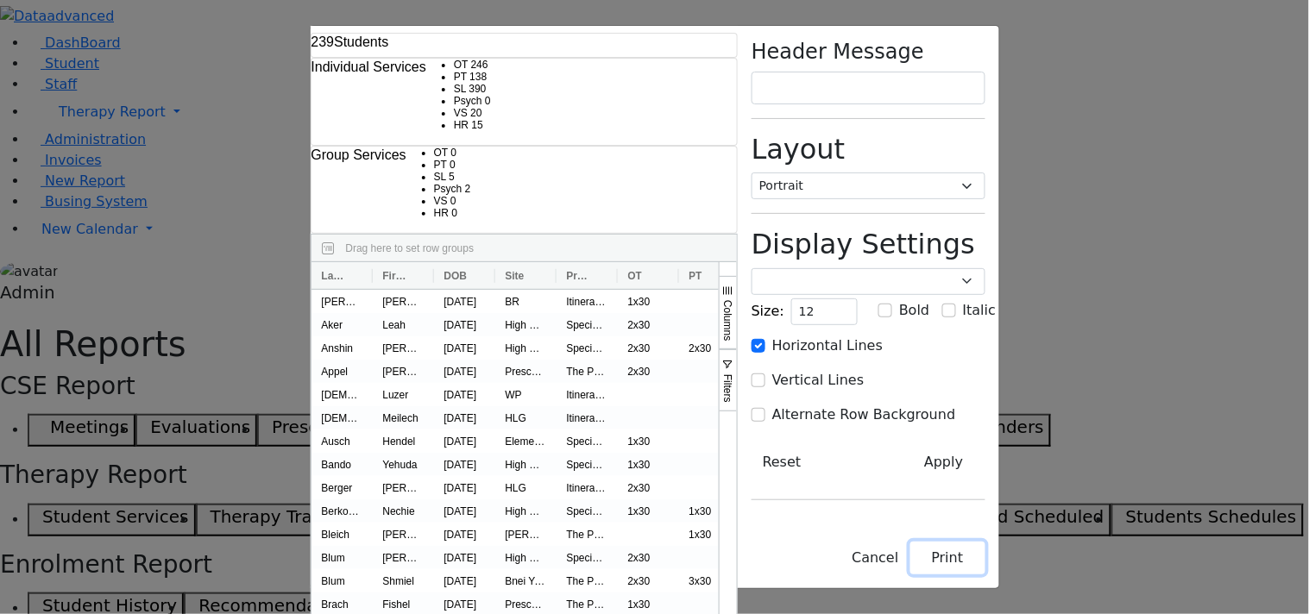
click at [985, 565] on button "Print" at bounding box center [947, 558] width 75 height 33
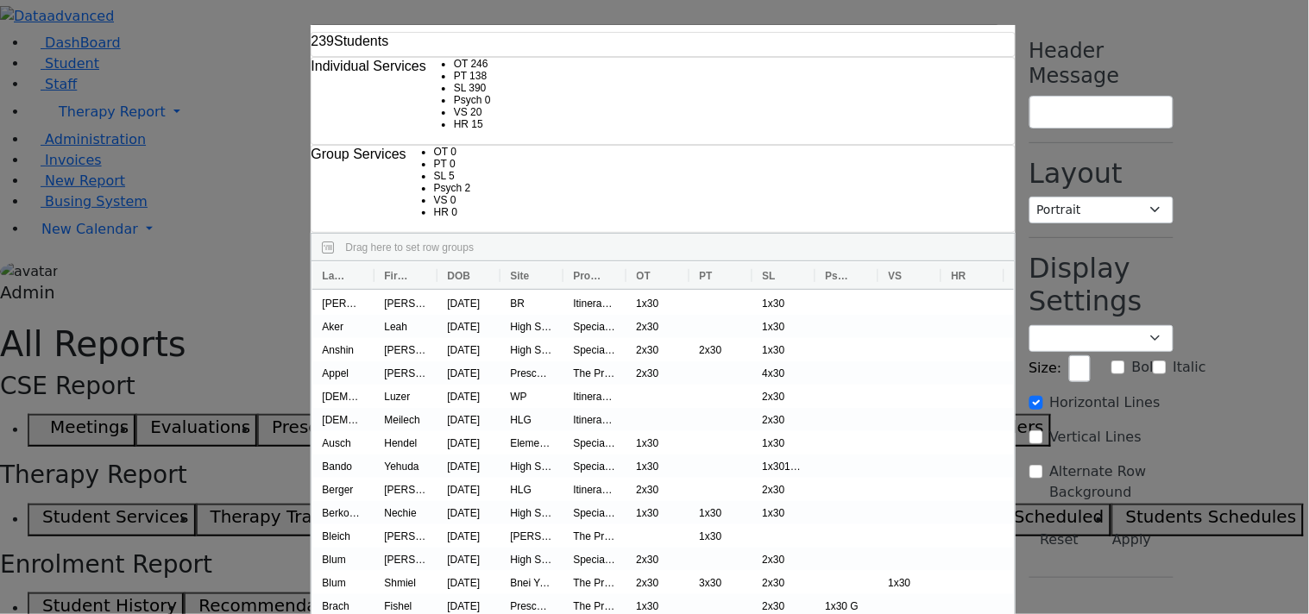
select select "landscape"
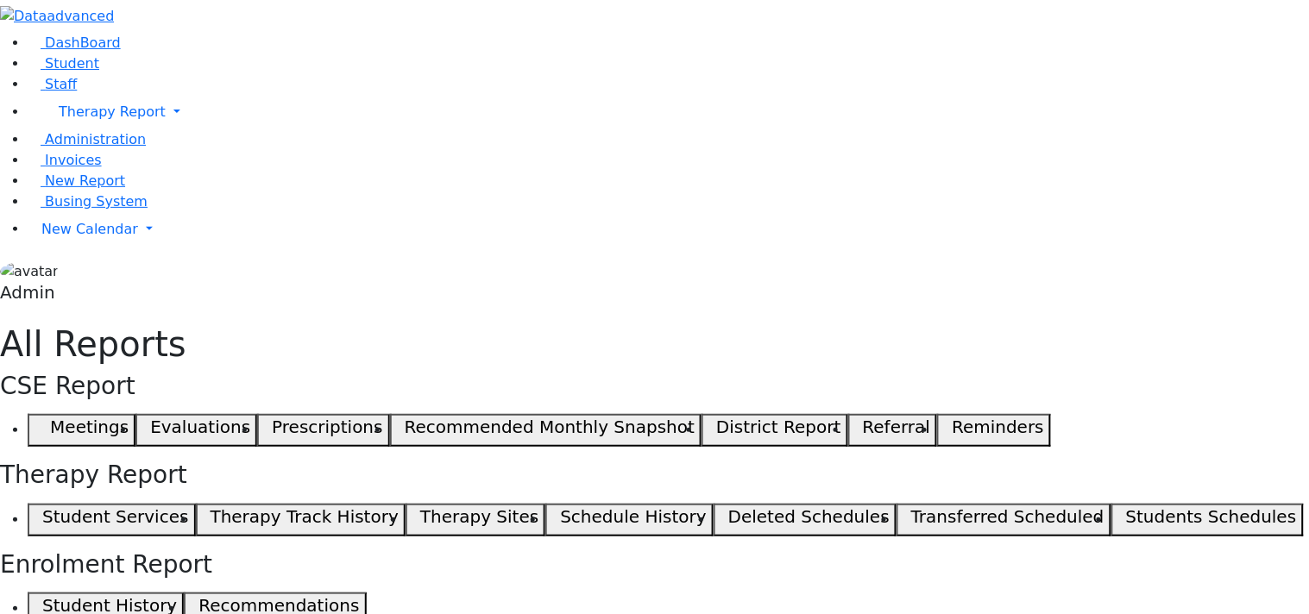
select select "landscape"
type input "12"
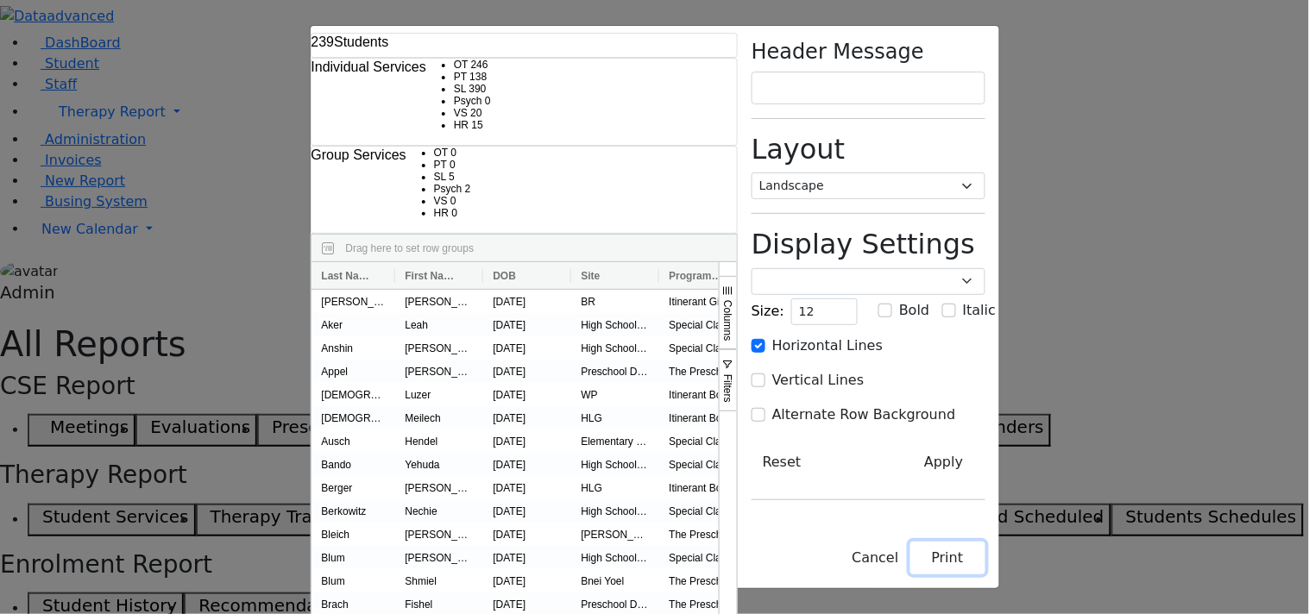
click at [985, 565] on button "Print" at bounding box center [947, 558] width 75 height 33
click at [985, 173] on select "Portrait Landscape" at bounding box center [869, 186] width 234 height 27
click at [881, 173] on select "Portrait Landscape" at bounding box center [869, 186] width 234 height 27
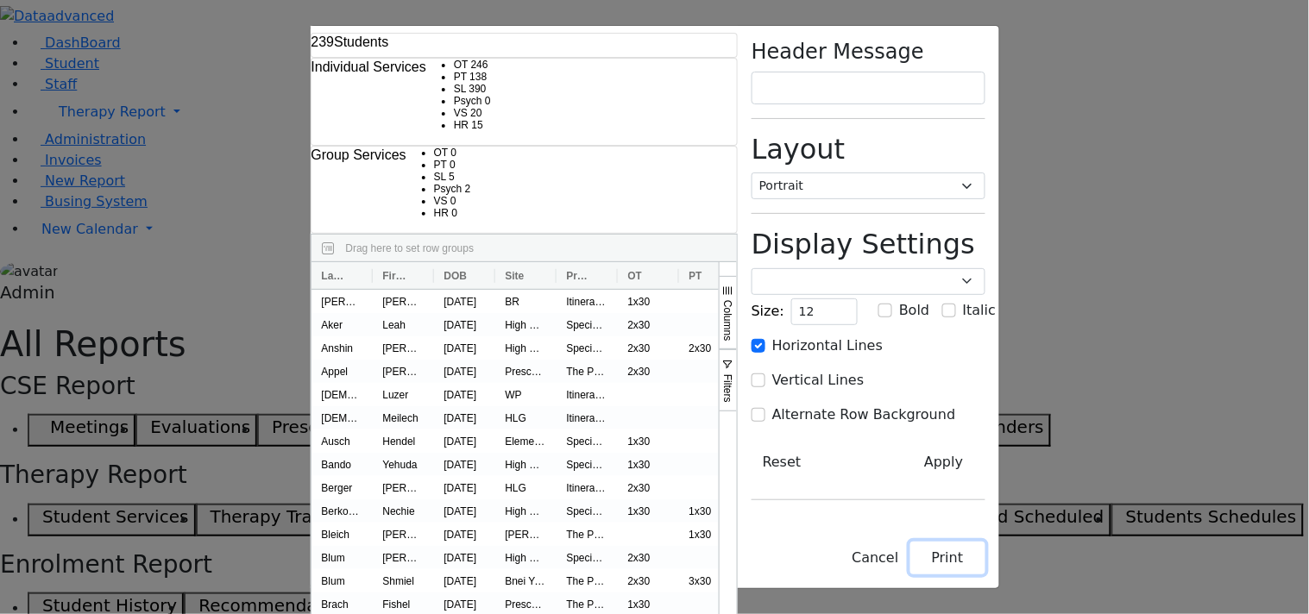
click at [985, 566] on button "Print" at bounding box center [947, 558] width 75 height 33
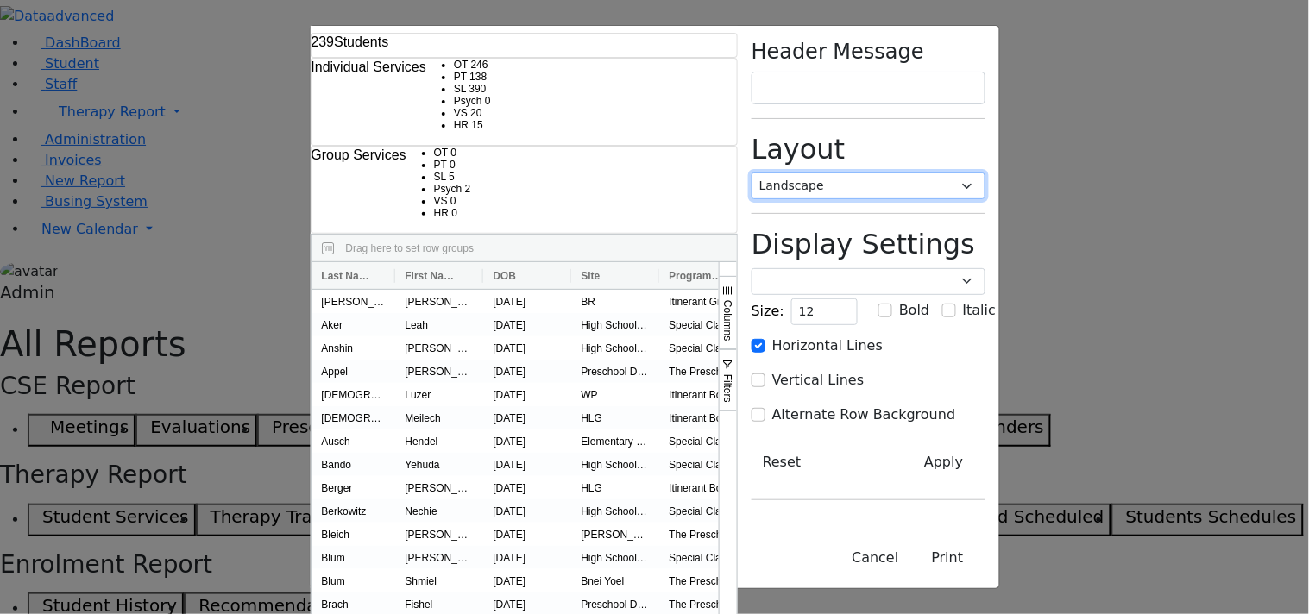
click at [985, 173] on select "Portrait Landscape" at bounding box center [869, 186] width 234 height 27
click at [881, 173] on select "Portrait Landscape" at bounding box center [869, 186] width 234 height 27
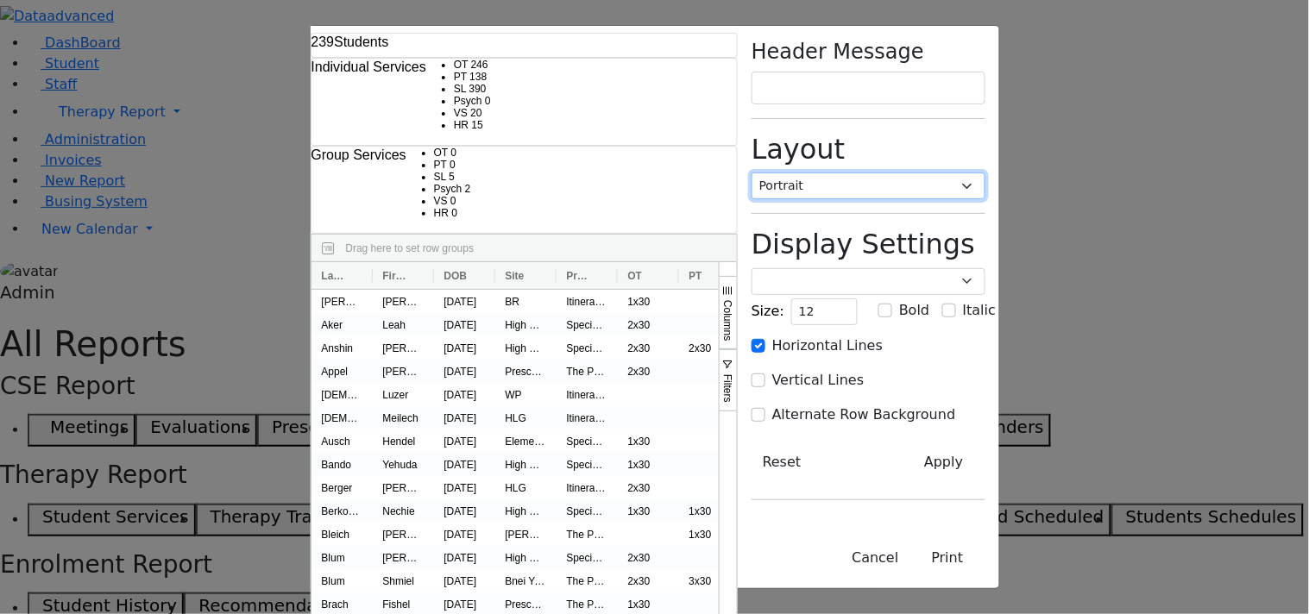
click at [947, 173] on select "Portrait Landscape" at bounding box center [869, 186] width 234 height 27
select select "landscape"
click at [985, 173] on select "Portrait Landscape" at bounding box center [869, 186] width 234 height 27
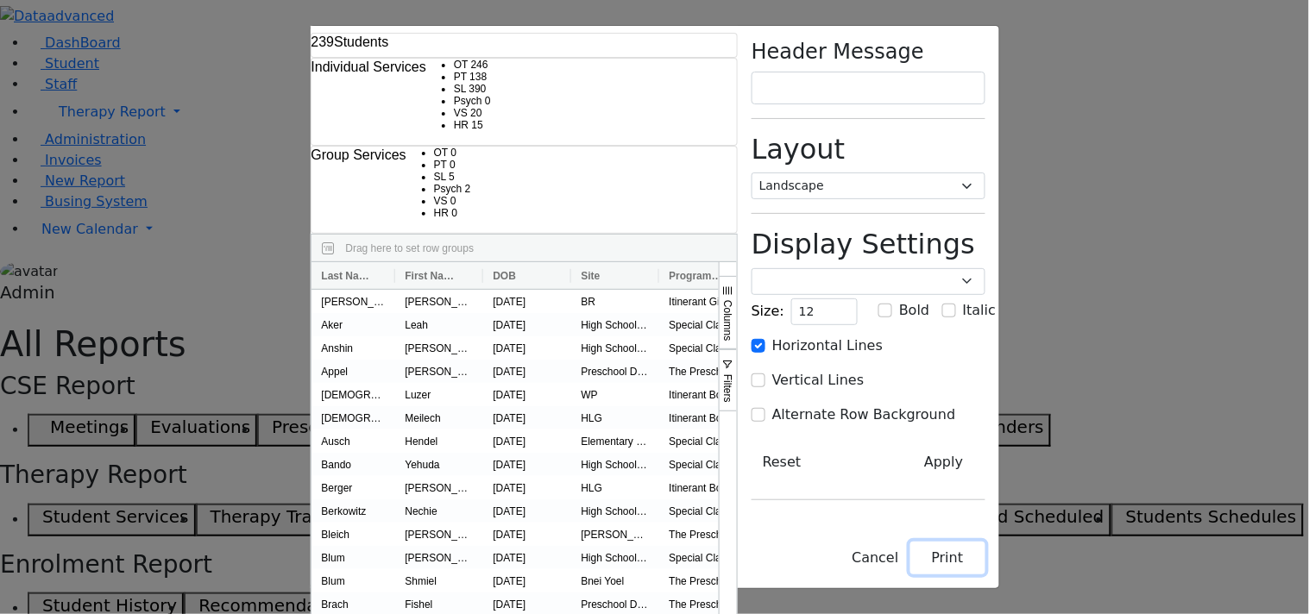
click at [985, 571] on button "Print" at bounding box center [947, 558] width 75 height 33
click at [311, 59] on h6 "Individual Services" at bounding box center [368, 67] width 115 height 16
drag, startPoint x: 184, startPoint y: 47, endPoint x: 484, endPoint y: 87, distance: 303.0
click at [484, 88] on div "Individual Services OT 246 PT 138 SL 390 Psych 0 VS 20 HR" at bounding box center [524, 102] width 448 height 88
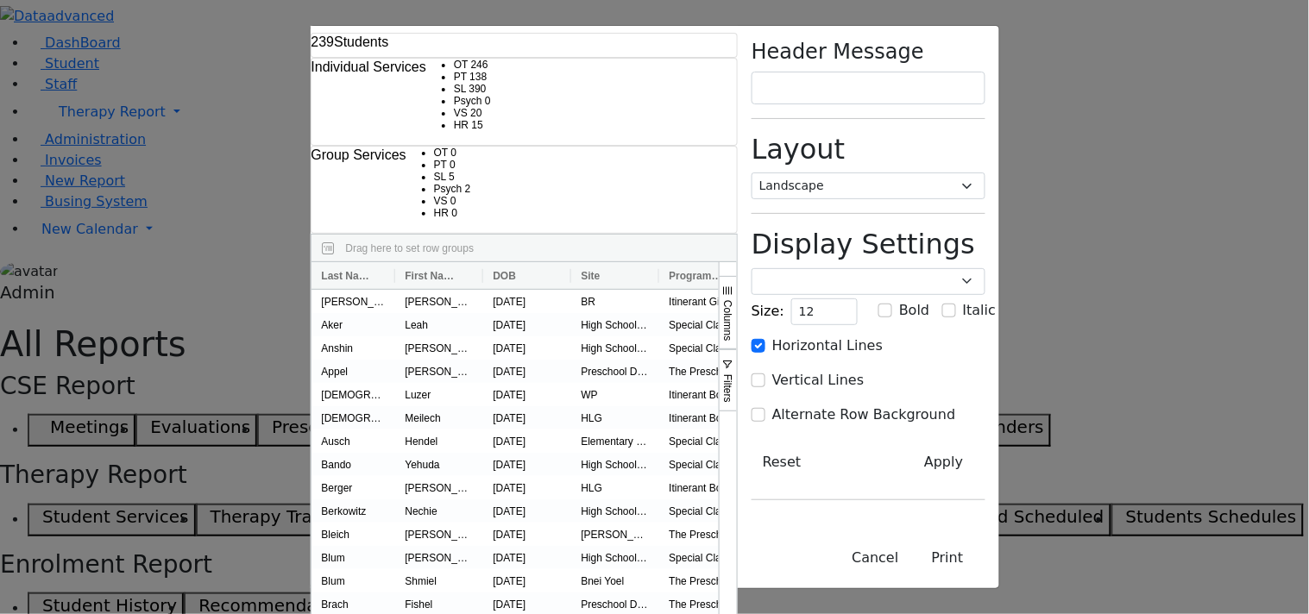
click at [406, 147] on h6 "Group Services" at bounding box center [358, 155] width 95 height 16
click at [985, 72] on input "text" at bounding box center [869, 88] width 234 height 33
type input "HTGhgehst"
click at [985, 562] on button "Print" at bounding box center [947, 558] width 75 height 33
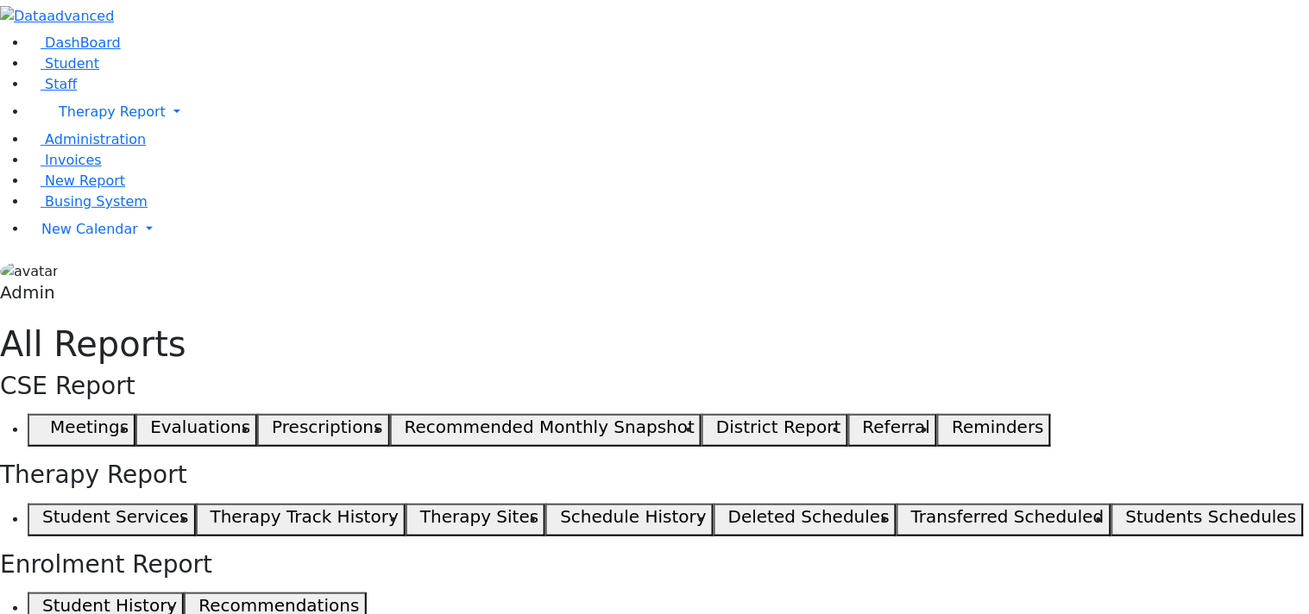
select select "landscape"
type input "12"
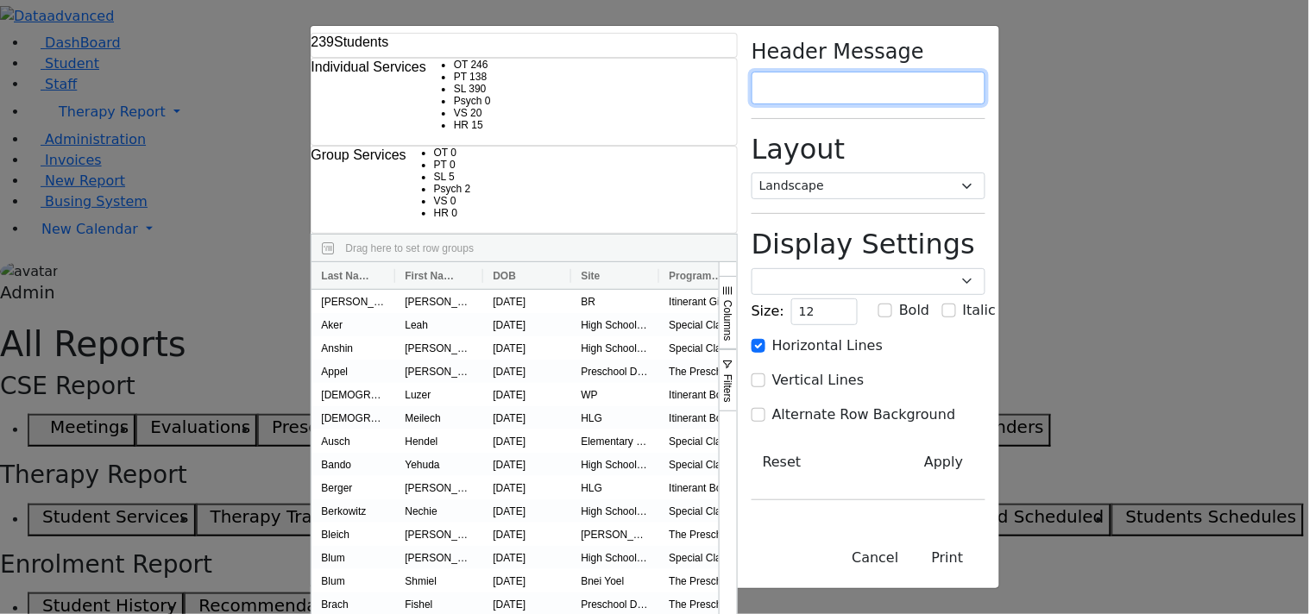
click at [985, 72] on input "text" at bounding box center [869, 88] width 234 height 33
type input "Test"
click at [985, 571] on button "Print" at bounding box center [947, 558] width 75 height 33
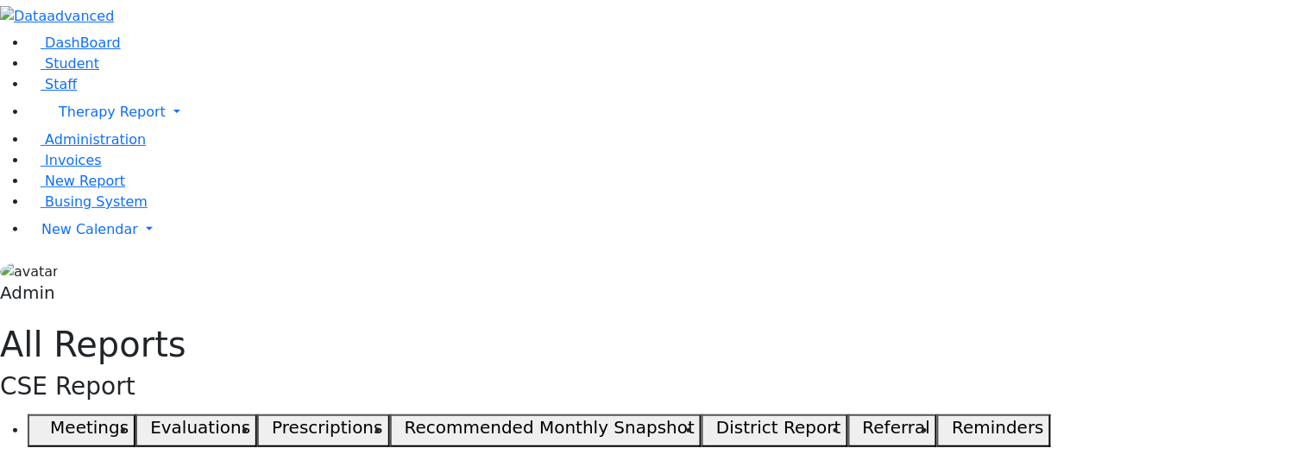
select select "landscape"
type input "12"
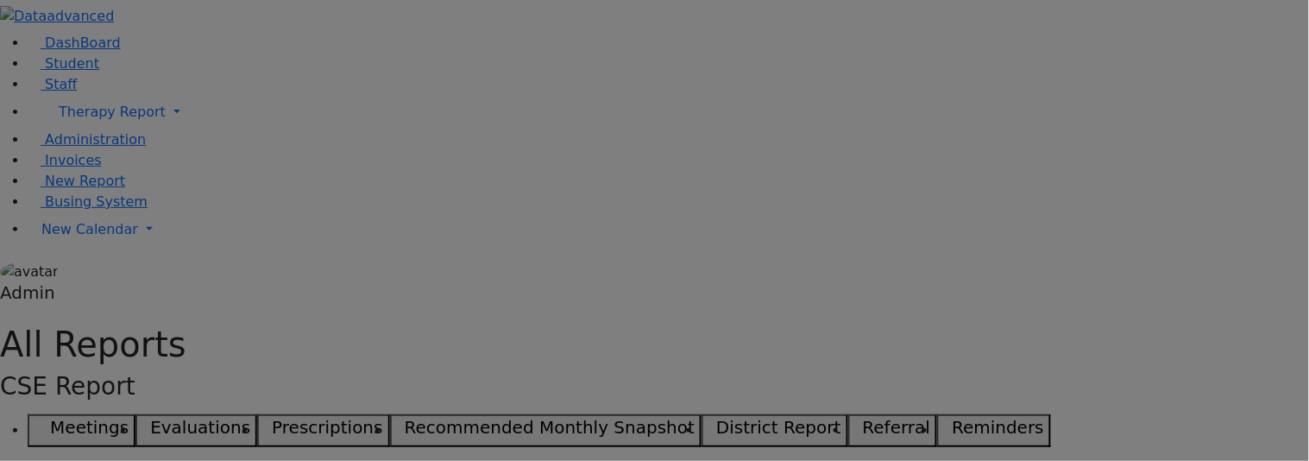
click at [0, 0] on div "Header Message Layout Portrait Landscape Display Settings Poppins Courier New L…" at bounding box center [0, 0] width 0 height 0
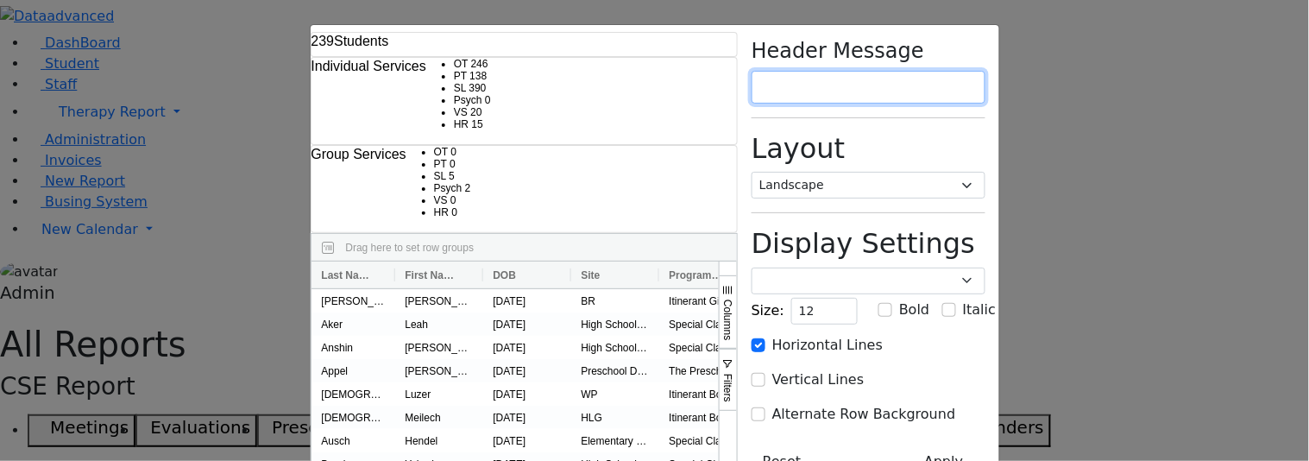
click at [985, 71] on input "text" at bounding box center [869, 87] width 234 height 33
type input "hhhh"
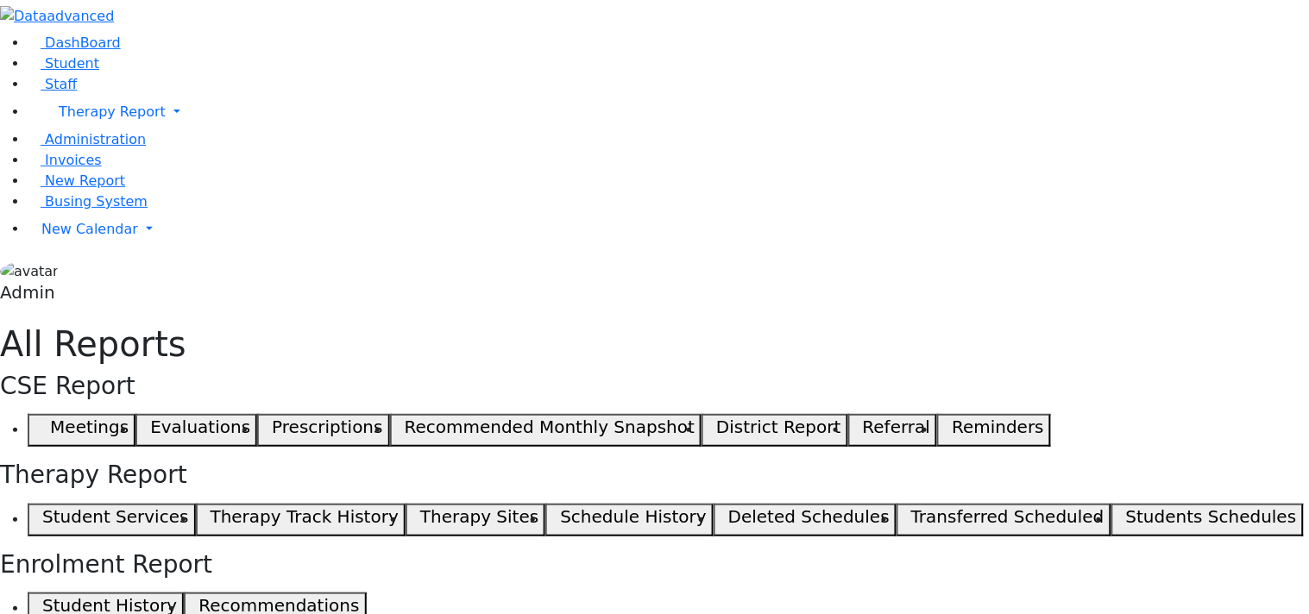
select select "landscape"
type input "12"
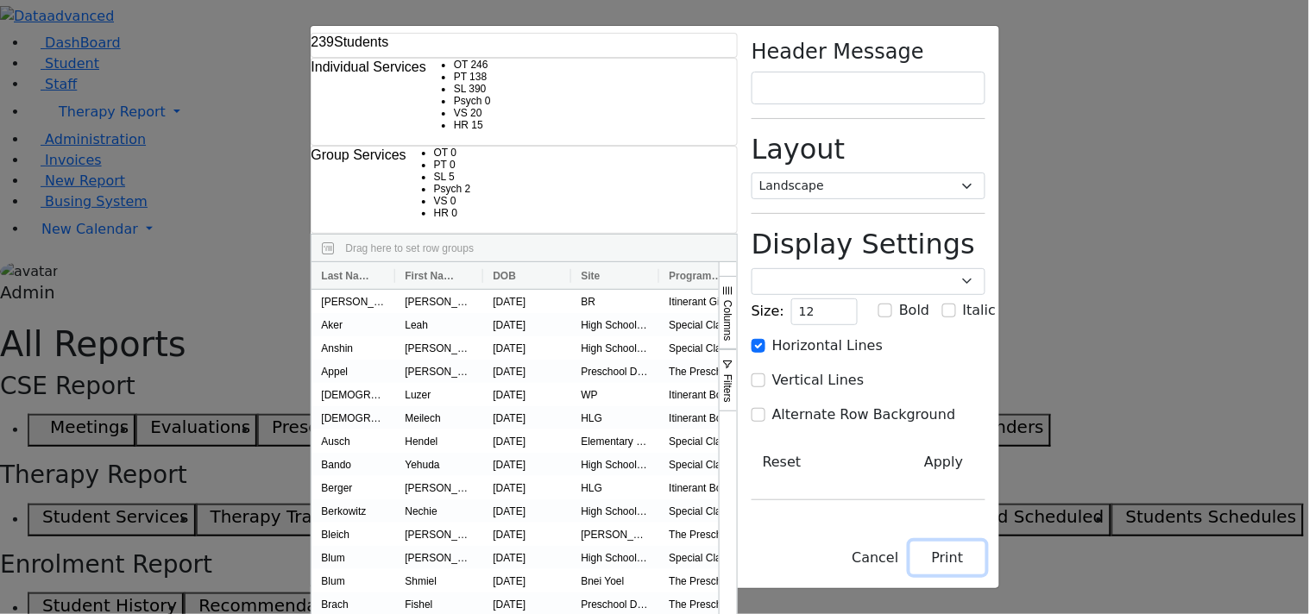
click at [985, 558] on button "Print" at bounding box center [947, 558] width 75 height 33
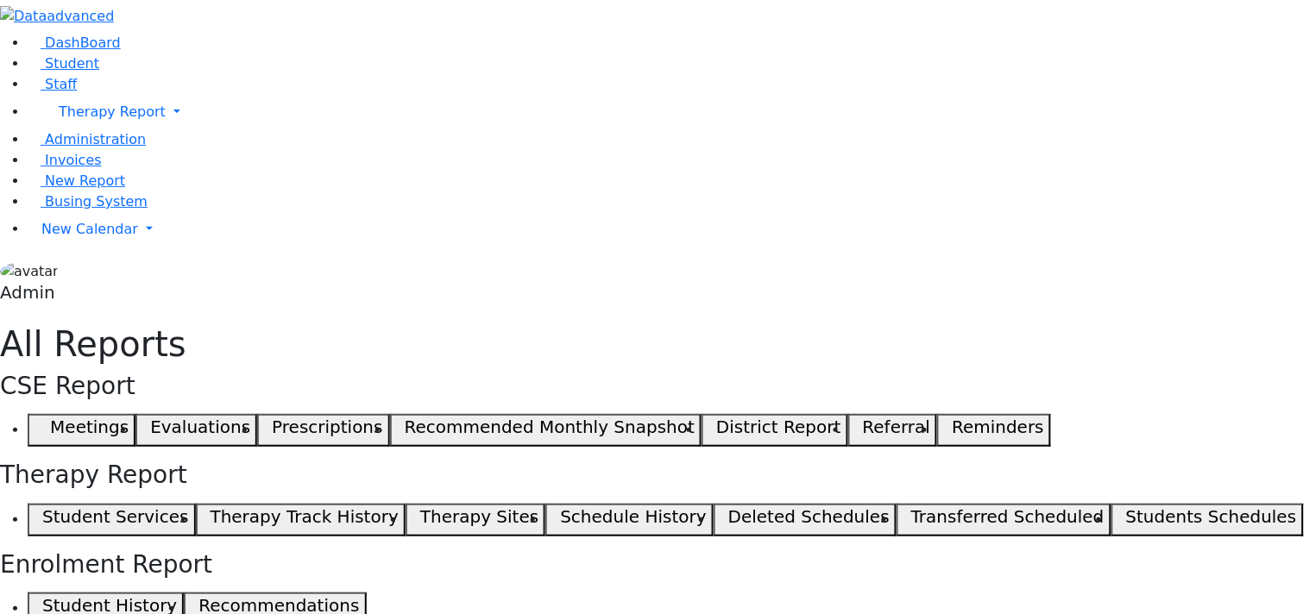
select select "landscape"
type input "12"
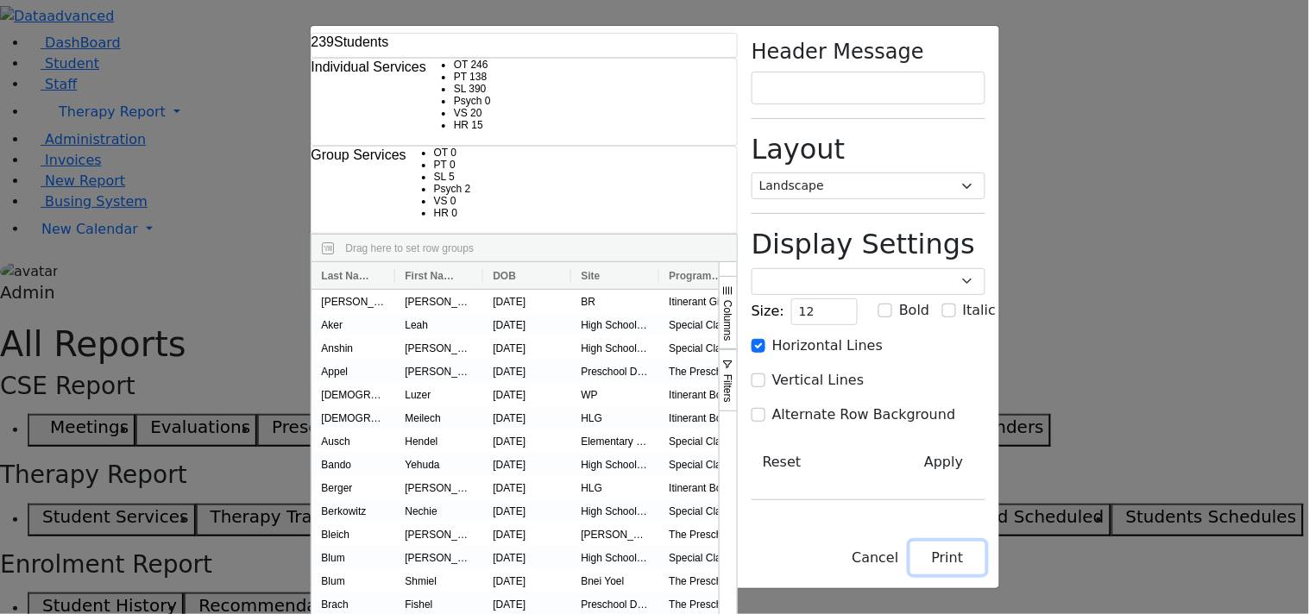
click at [985, 563] on button "Print" at bounding box center [947, 558] width 75 height 33
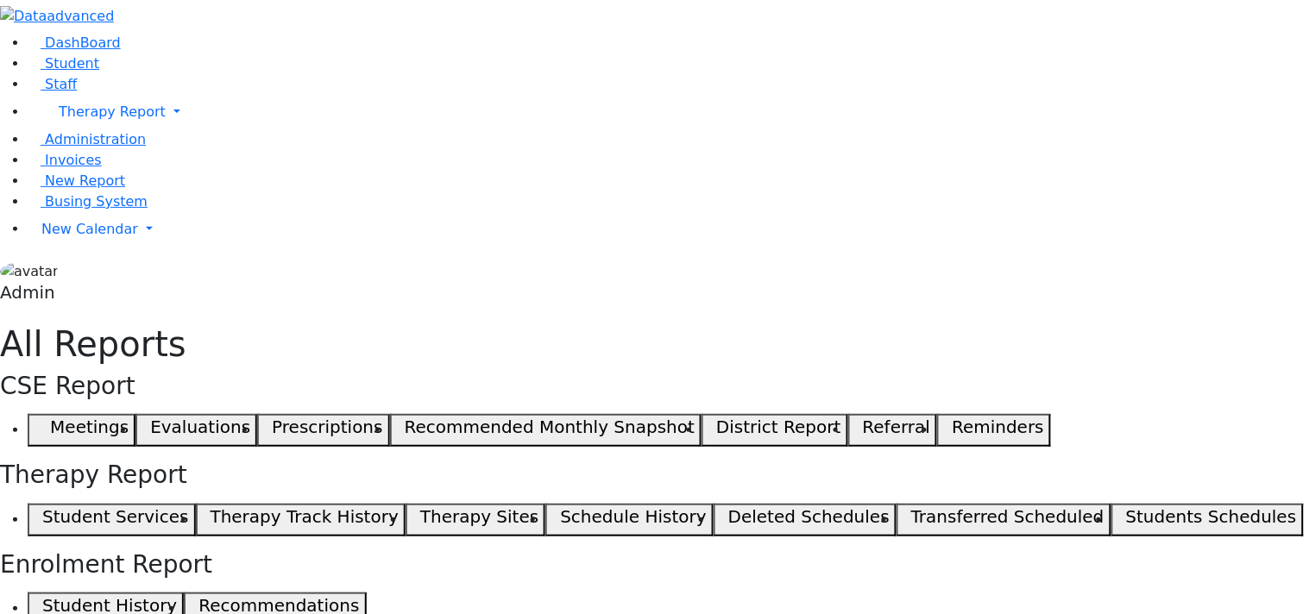
select select "landscape"
type input "12"
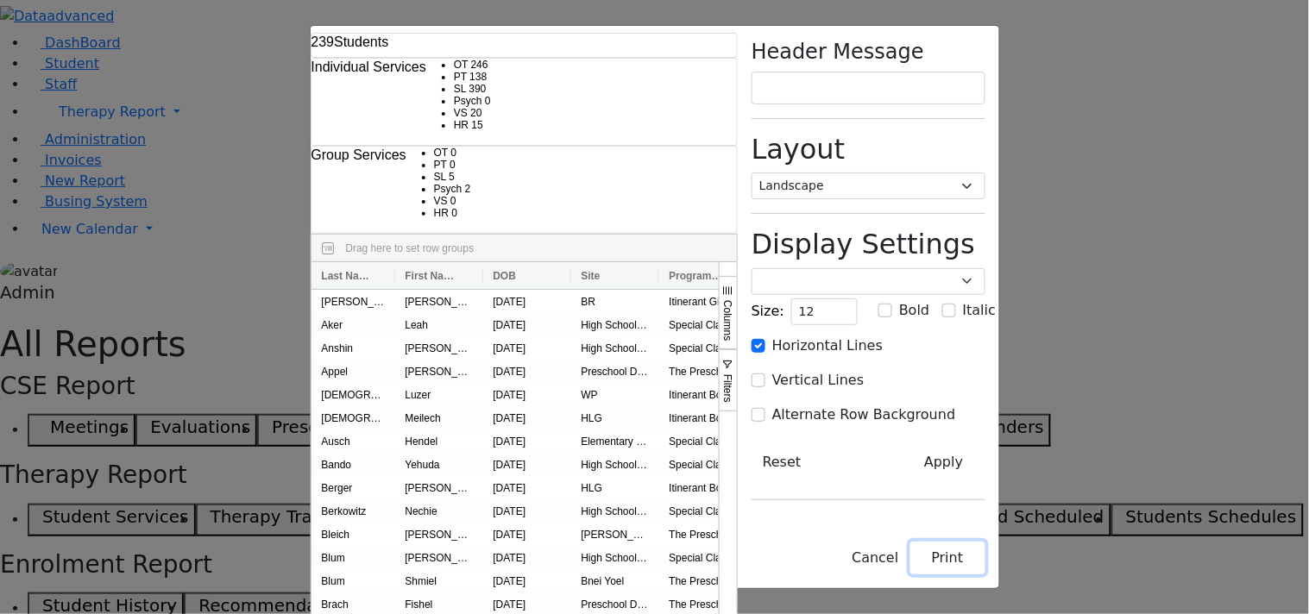
click at [985, 557] on button "Print" at bounding box center [947, 558] width 75 height 33
click at [985, 173] on select "Portrait Landscape" at bounding box center [869, 186] width 234 height 27
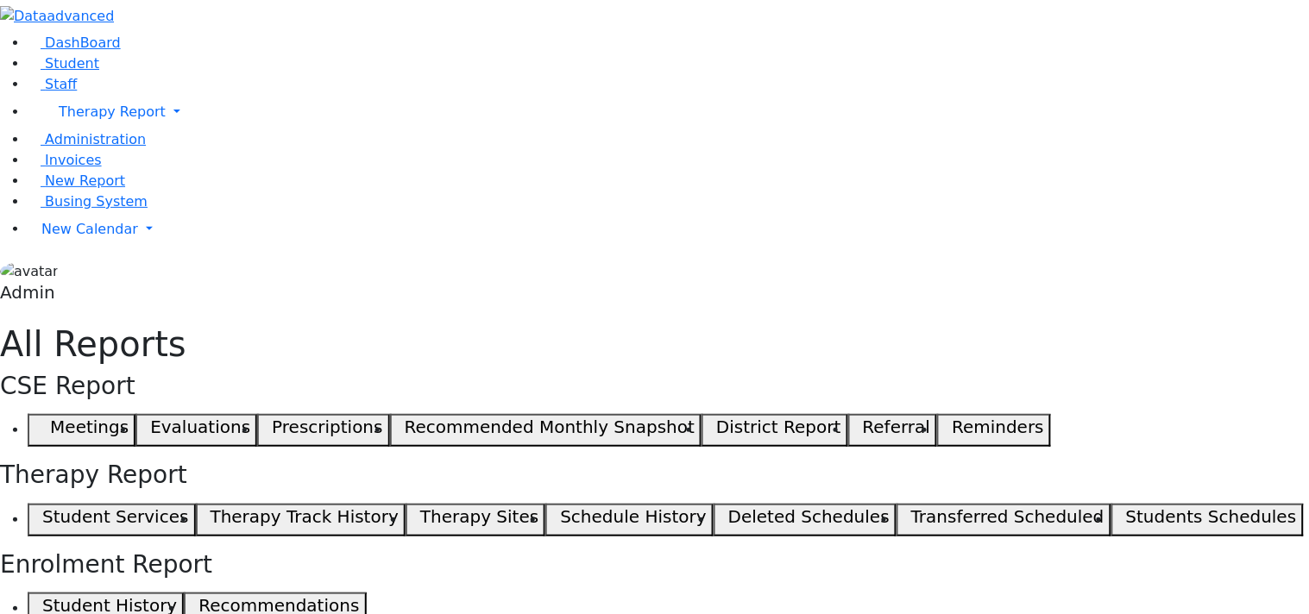
select select "landscape"
type input "12"
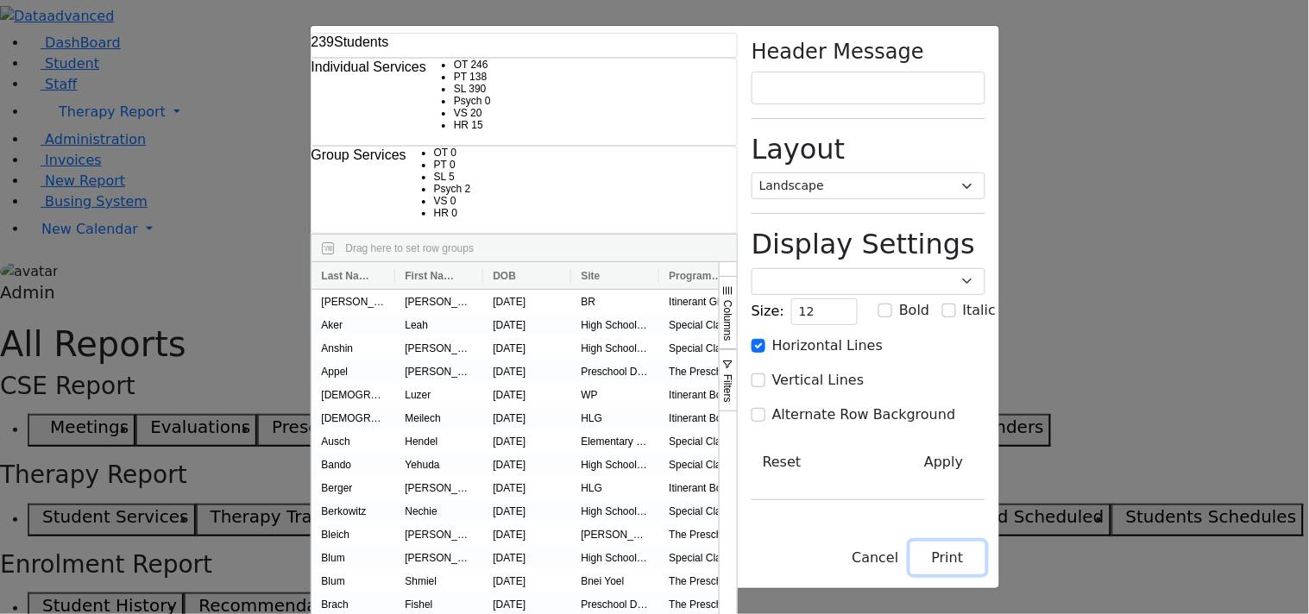
click at [985, 562] on button "Print" at bounding box center [947, 558] width 75 height 33
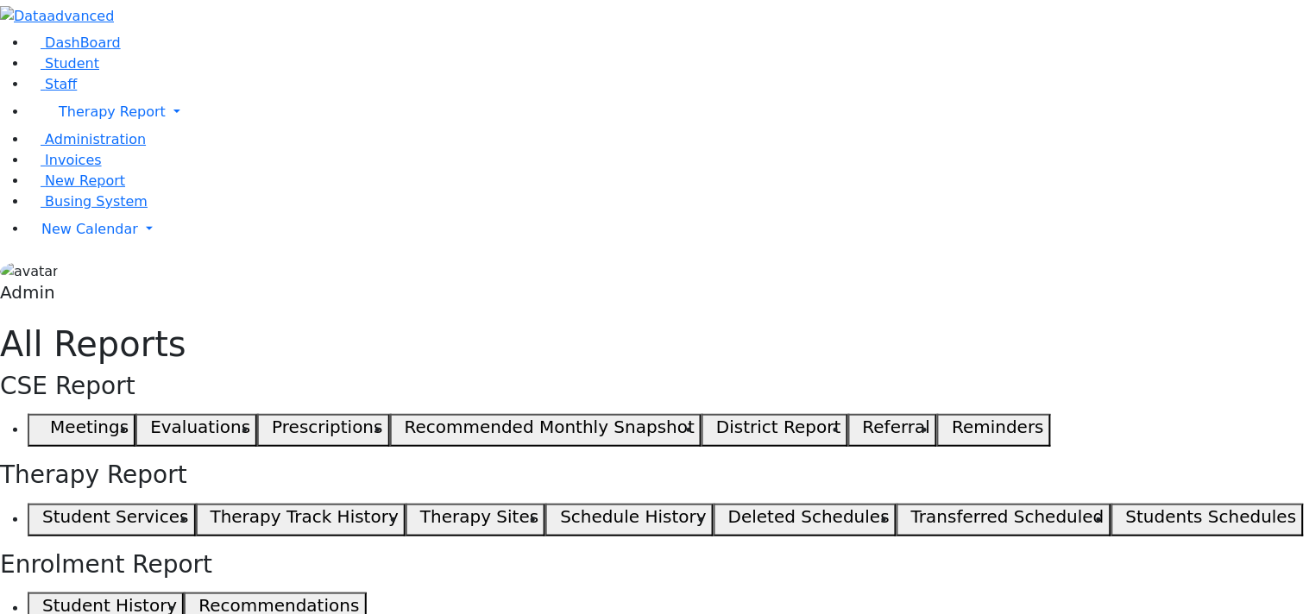
select select "landscape"
type input "12"
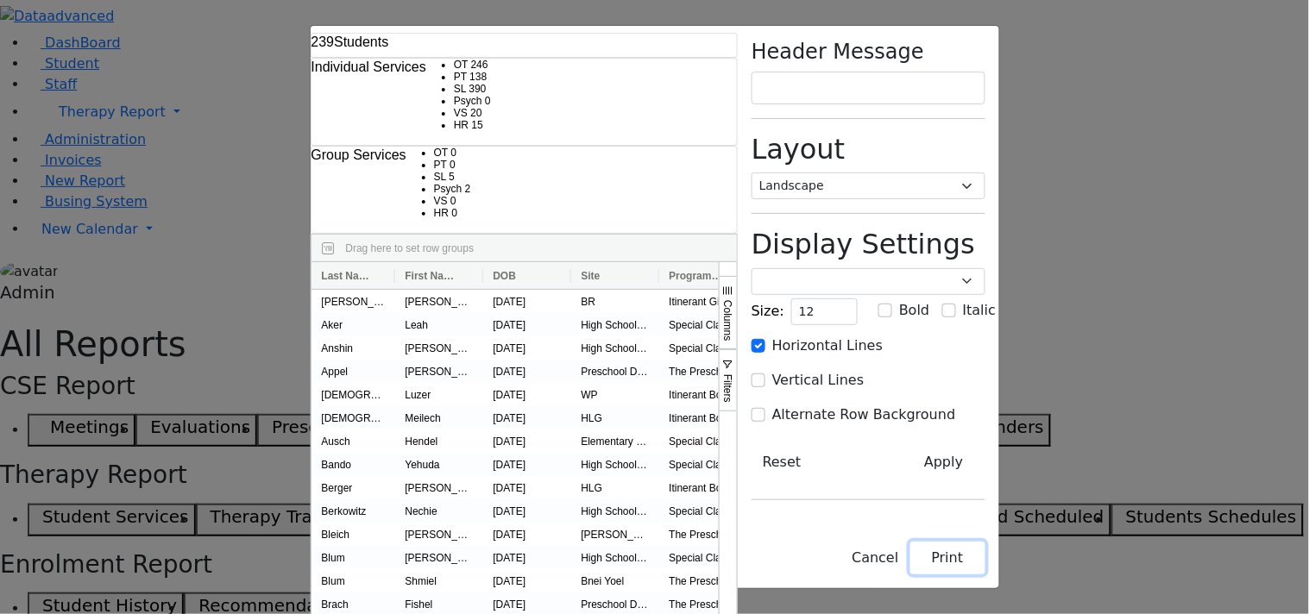
click at [985, 563] on button "Print" at bounding box center [947, 558] width 75 height 33
click at [985, 173] on select "Portrait Landscape" at bounding box center [869, 186] width 234 height 27
click at [881, 173] on select "Portrait Landscape" at bounding box center [869, 186] width 234 height 27
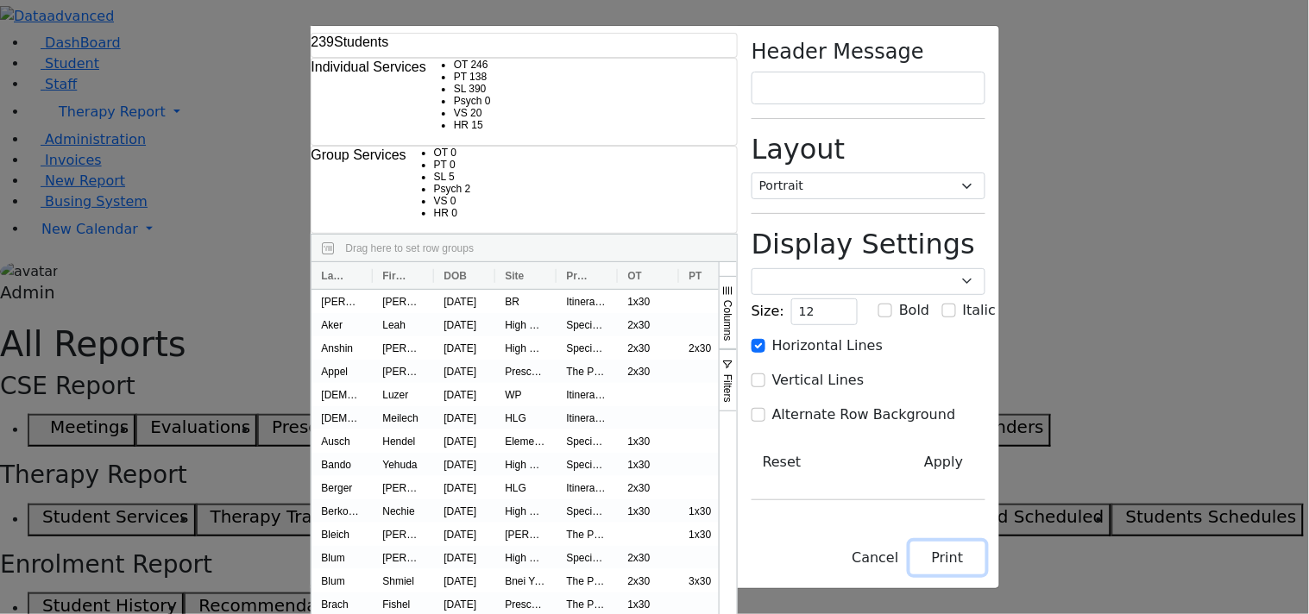
click at [985, 555] on button "Print" at bounding box center [947, 558] width 75 height 33
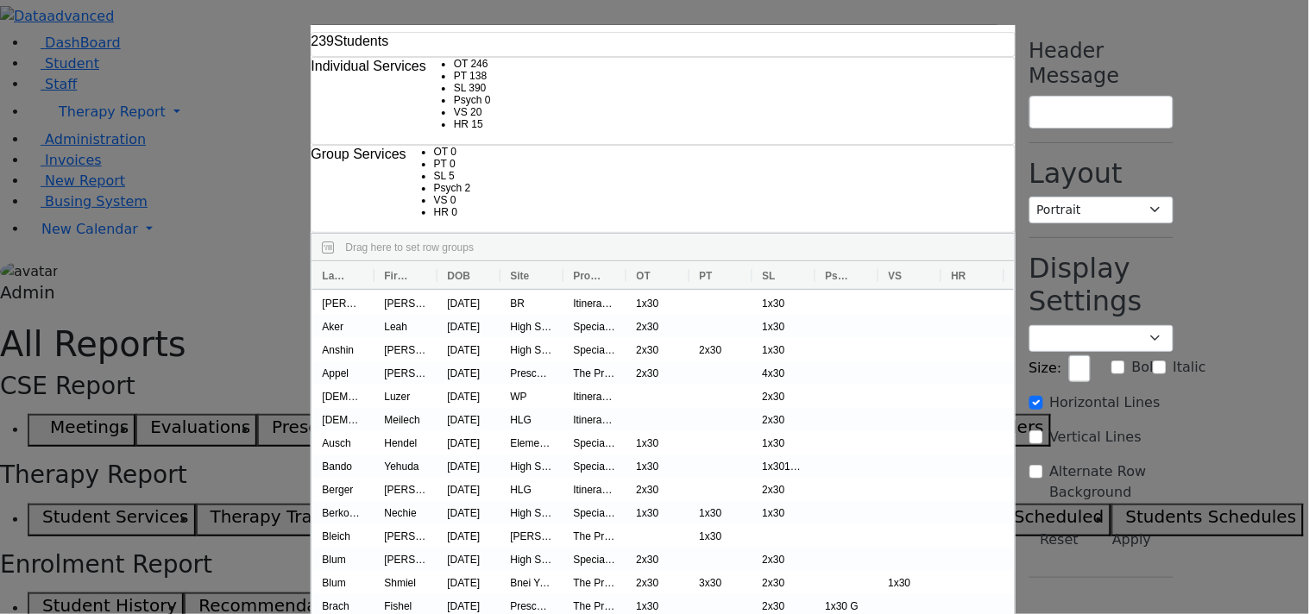
select select "landscape"
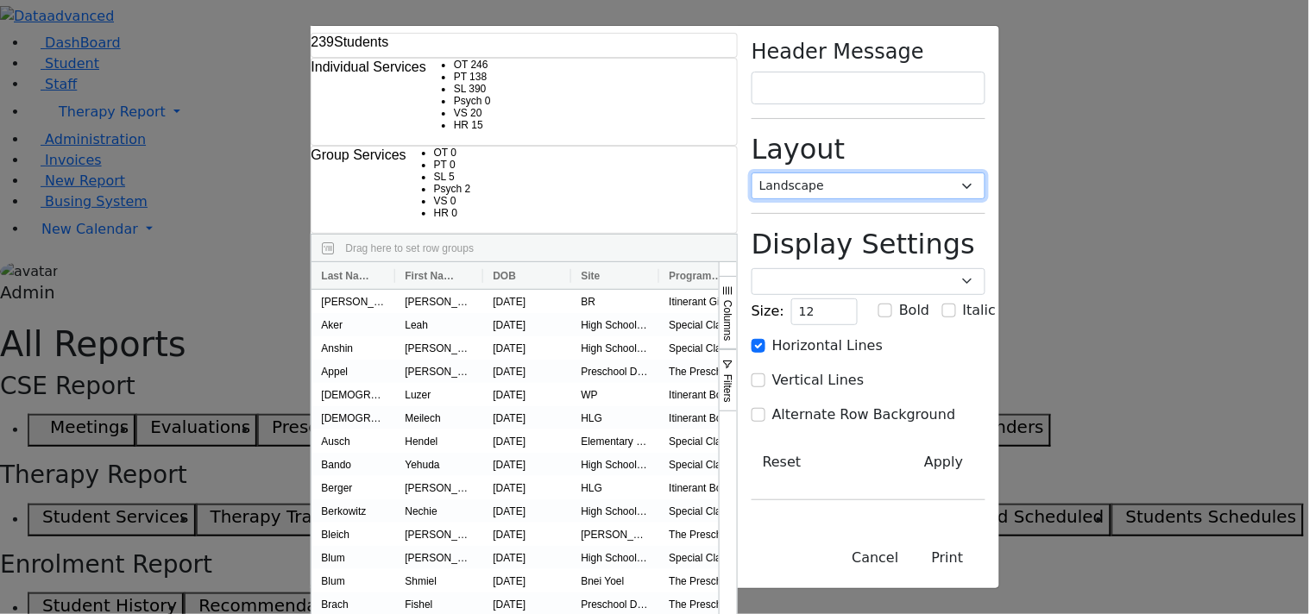
click at [985, 173] on select "Portrait Landscape" at bounding box center [869, 186] width 234 height 27
click at [985, 562] on button "Print" at bounding box center [947, 558] width 75 height 33
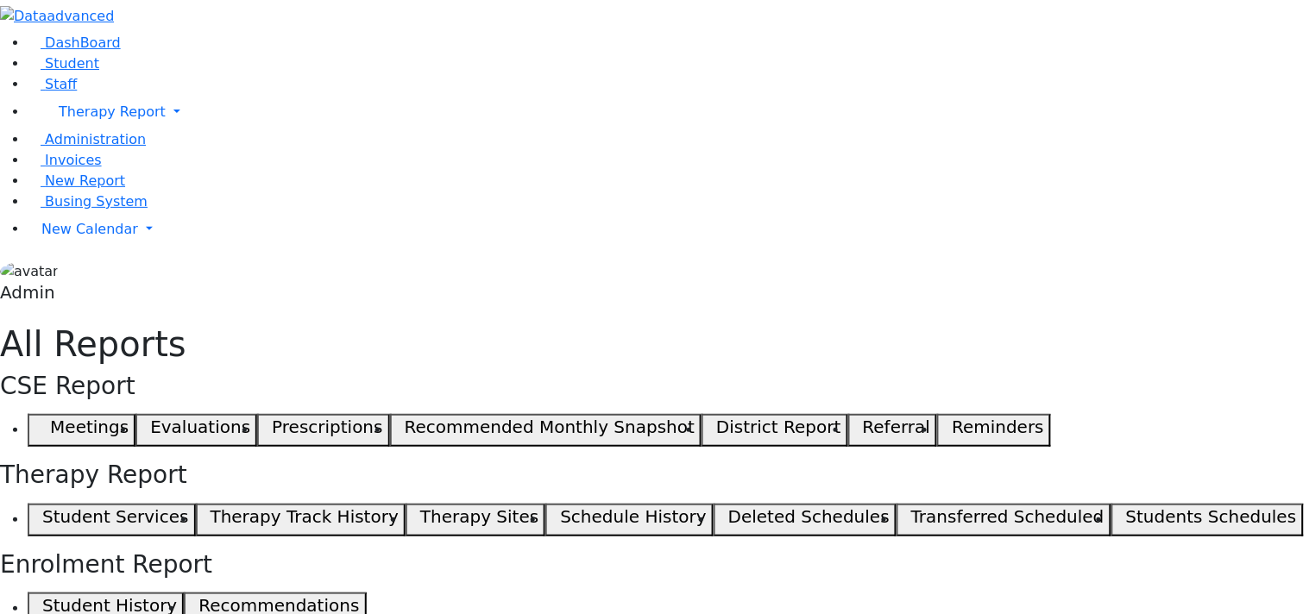
select select "landscape"
type input "12"
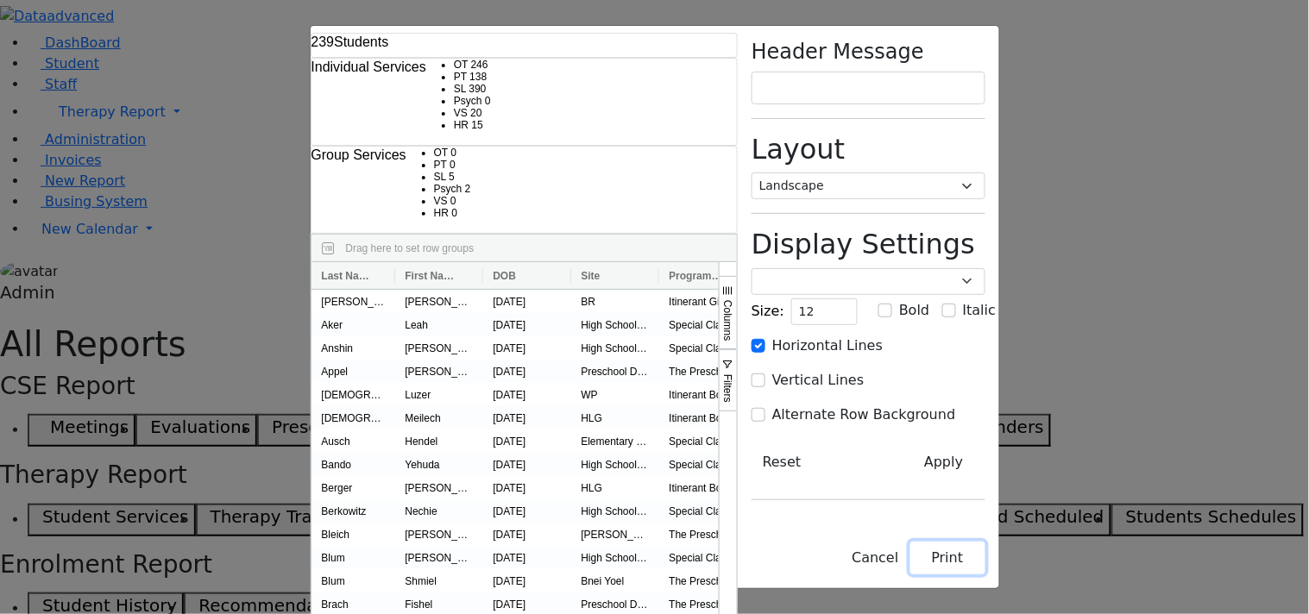
click at [985, 562] on button "Print" at bounding box center [947, 558] width 75 height 33
click at [985, 173] on select "Portrait Landscape" at bounding box center [869, 186] width 234 height 27
click at [985, 574] on button "Print" at bounding box center [947, 558] width 75 height 33
click at [985, 173] on select "Portrait Landscape" at bounding box center [869, 186] width 234 height 27
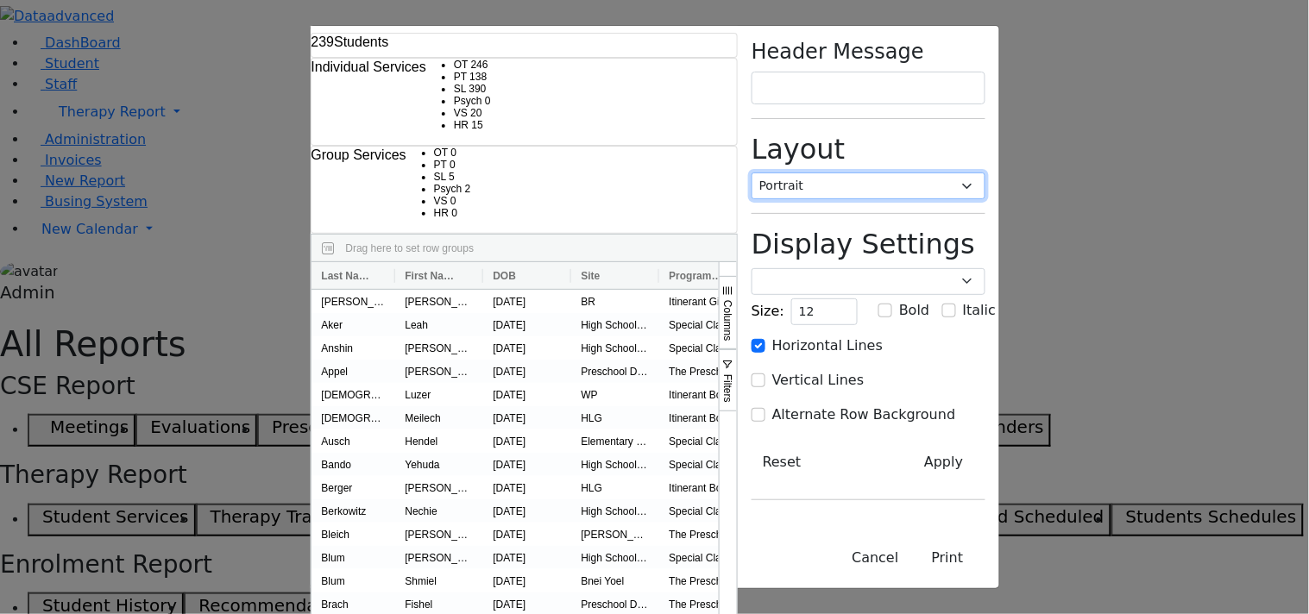
click at [881, 173] on select "Portrait Landscape" at bounding box center [869, 186] width 234 height 27
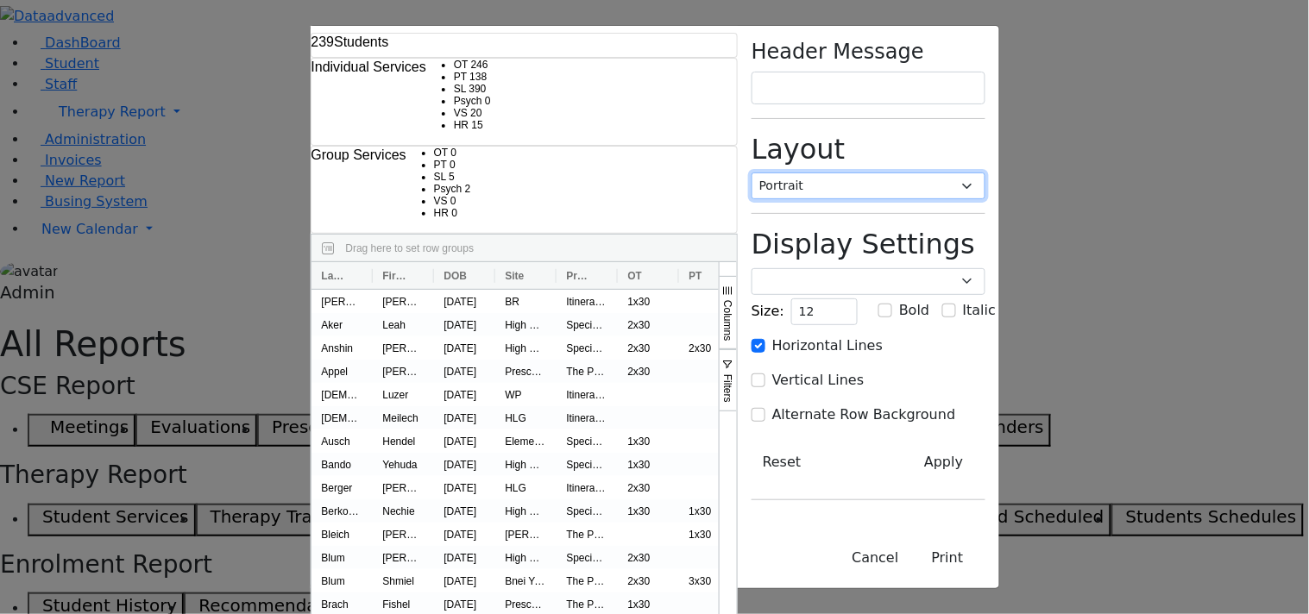
click at [952, 173] on select "Portrait Landscape" at bounding box center [869, 186] width 234 height 27
click at [881, 173] on select "Portrait Landscape" at bounding box center [869, 186] width 234 height 27
click at [985, 552] on button "Print" at bounding box center [947, 558] width 75 height 33
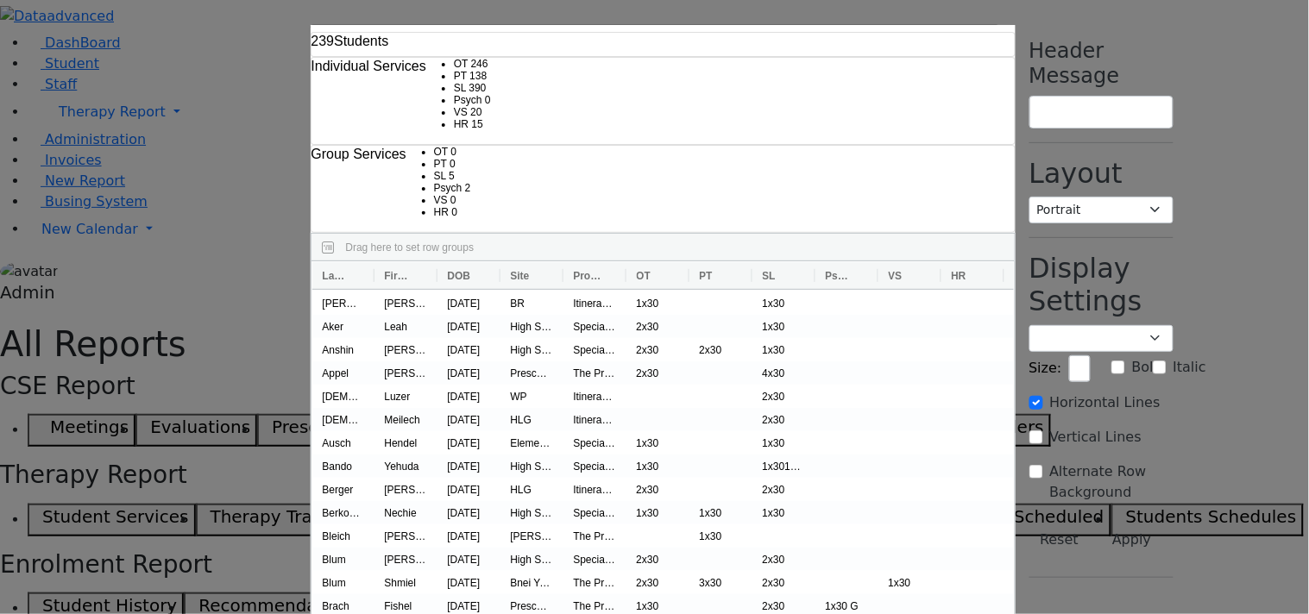
select select "landscape"
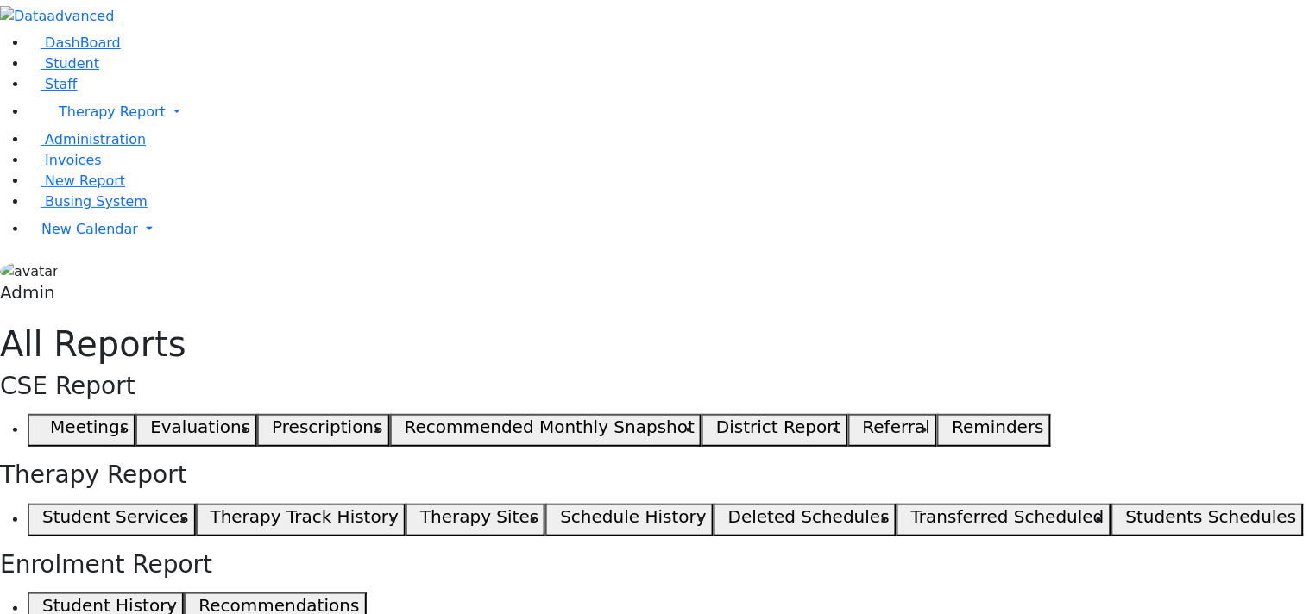
select select "landscape"
type input "12"
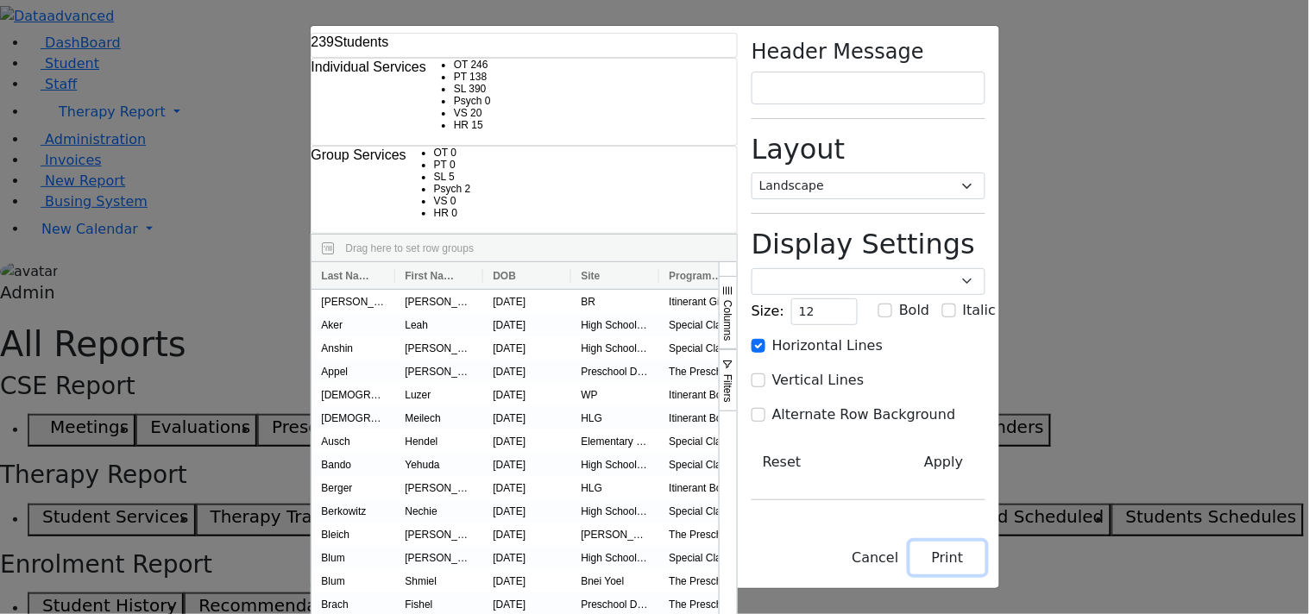
click at [985, 557] on button "Print" at bounding box center [947, 558] width 75 height 33
click at [985, 173] on select "Portrait Landscape" at bounding box center [869, 186] width 234 height 27
select select "portrait"
click at [881, 173] on select "Portrait Landscape" at bounding box center [869, 186] width 234 height 27
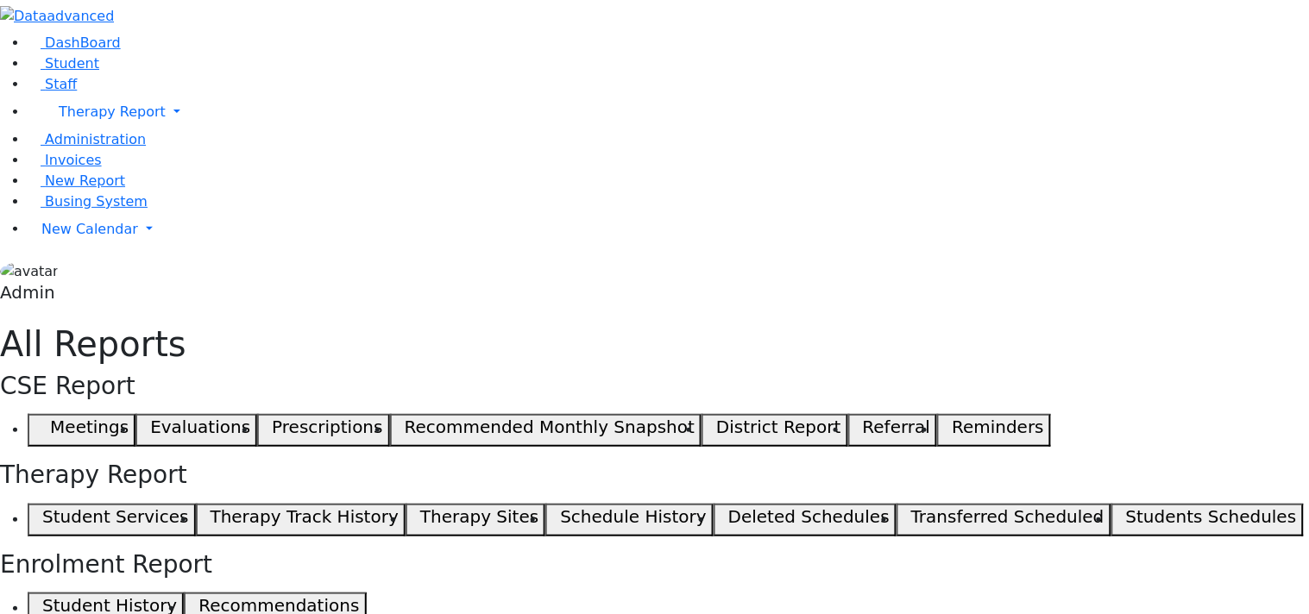
select select "landscape"
type input "12"
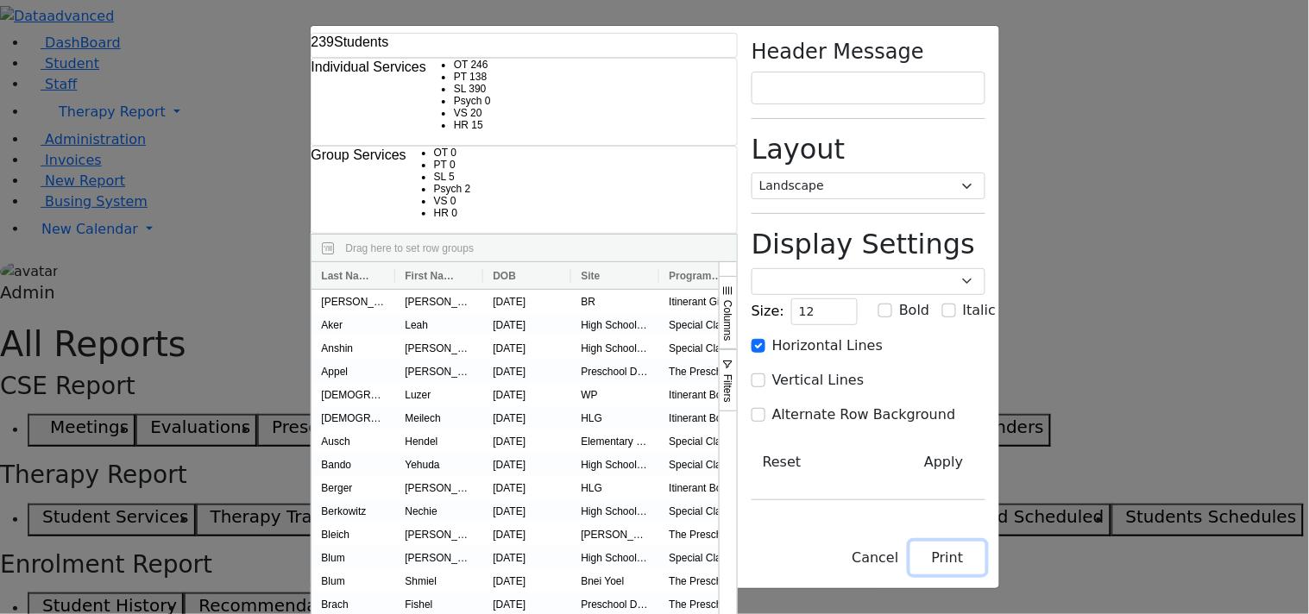
click at [985, 564] on button "Print" at bounding box center [947, 558] width 75 height 33
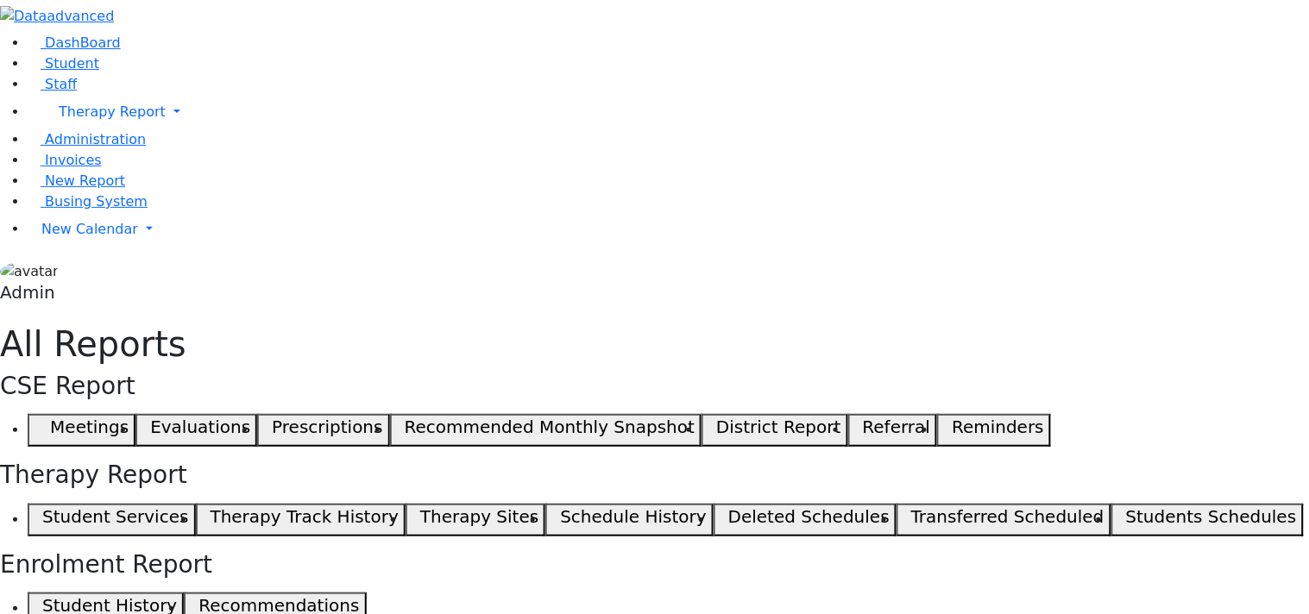
select select "landscape"
type input "12"
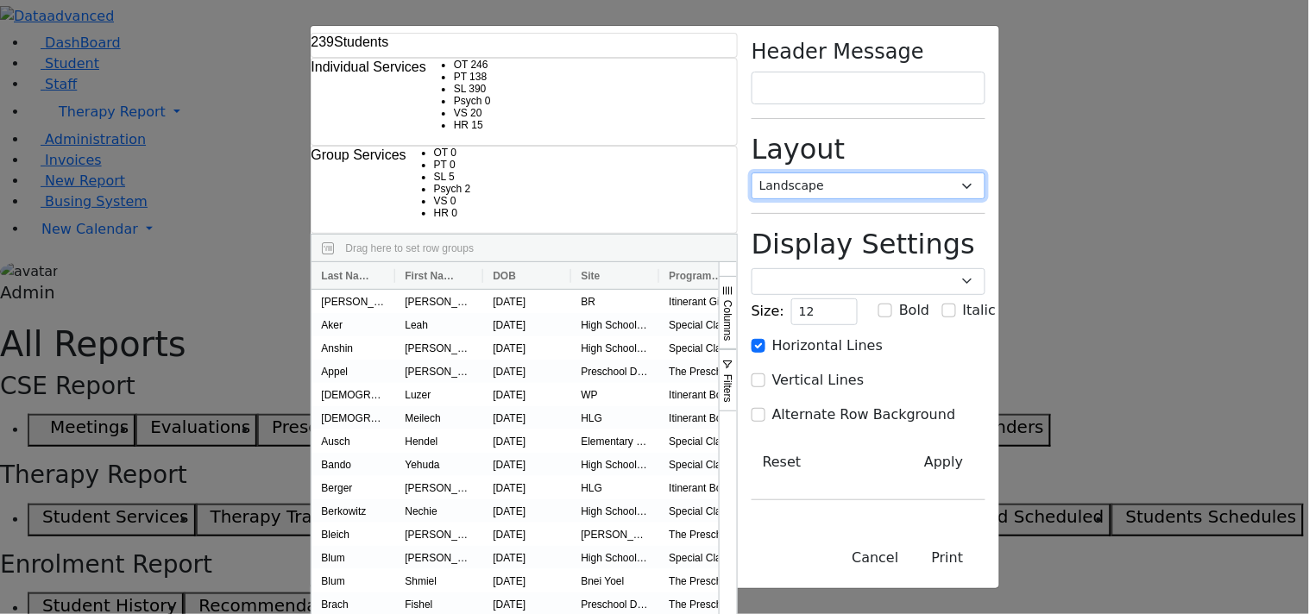
drag, startPoint x: 1131, startPoint y: 141, endPoint x: 1123, endPoint y: 162, distance: 22.9
click at [985, 173] on select "Portrait Landscape" at bounding box center [869, 186] width 234 height 27
select select "portrait"
click at [881, 173] on select "Portrait Landscape" at bounding box center [869, 186] width 234 height 27
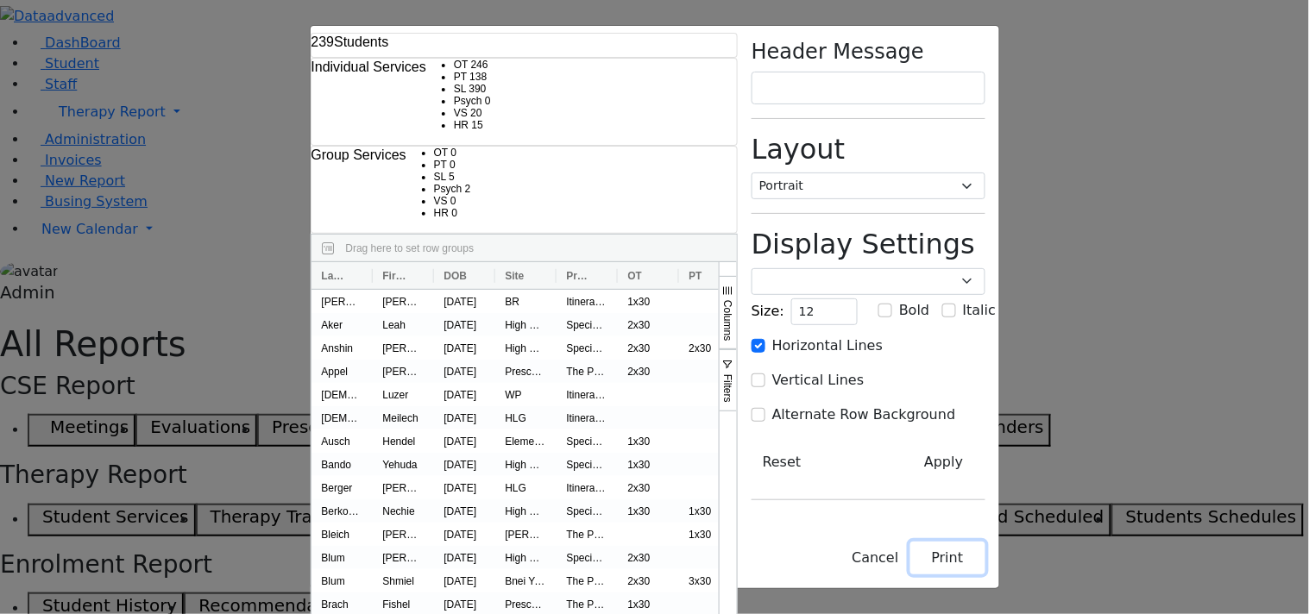
click at [985, 564] on button "Print" at bounding box center [947, 558] width 75 height 33
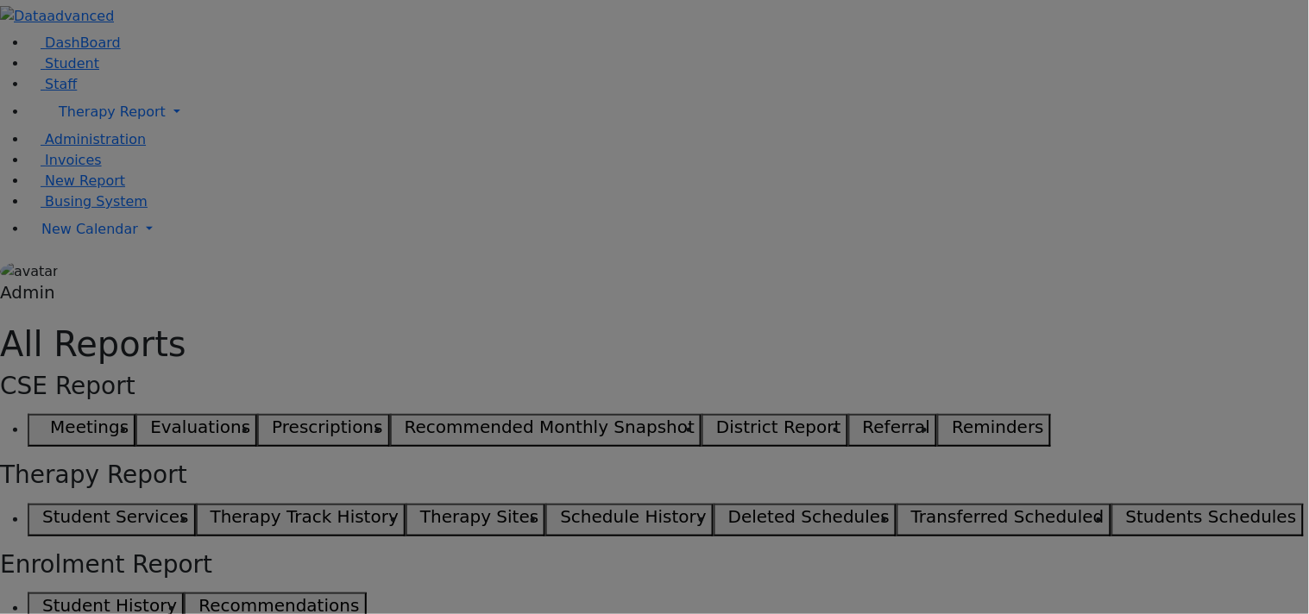
select select "landscape"
type input "12"
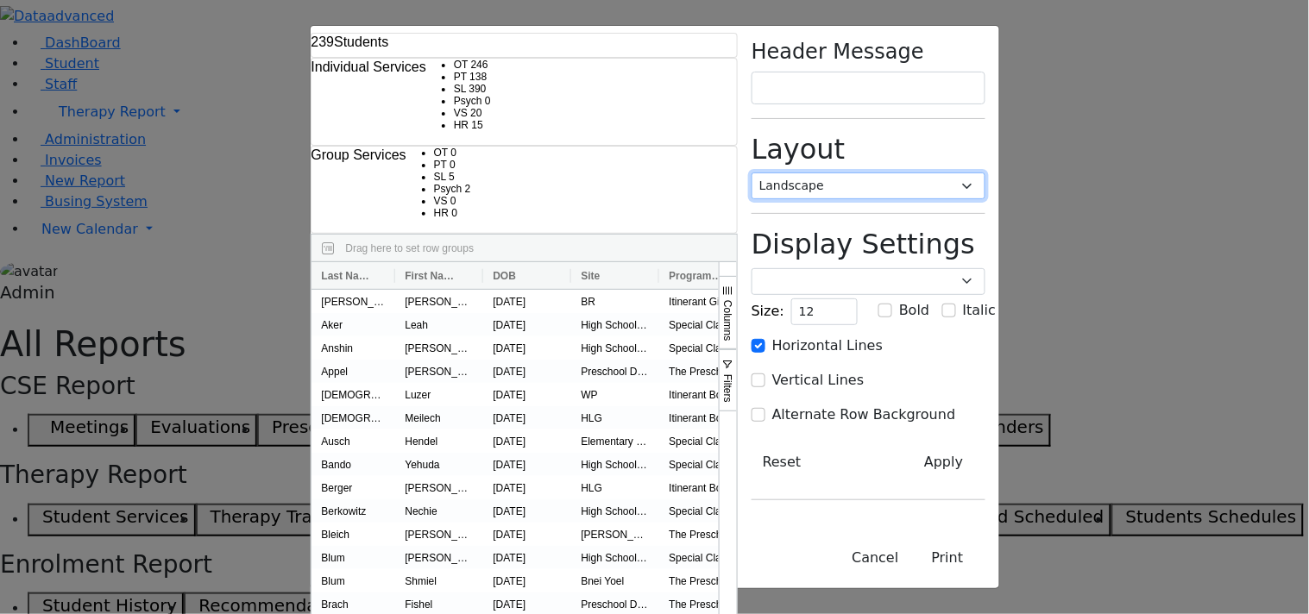
click at [985, 173] on select "Portrait Landscape" at bounding box center [869, 186] width 234 height 27
click at [881, 173] on select "Portrait Landscape" at bounding box center [869, 186] width 234 height 27
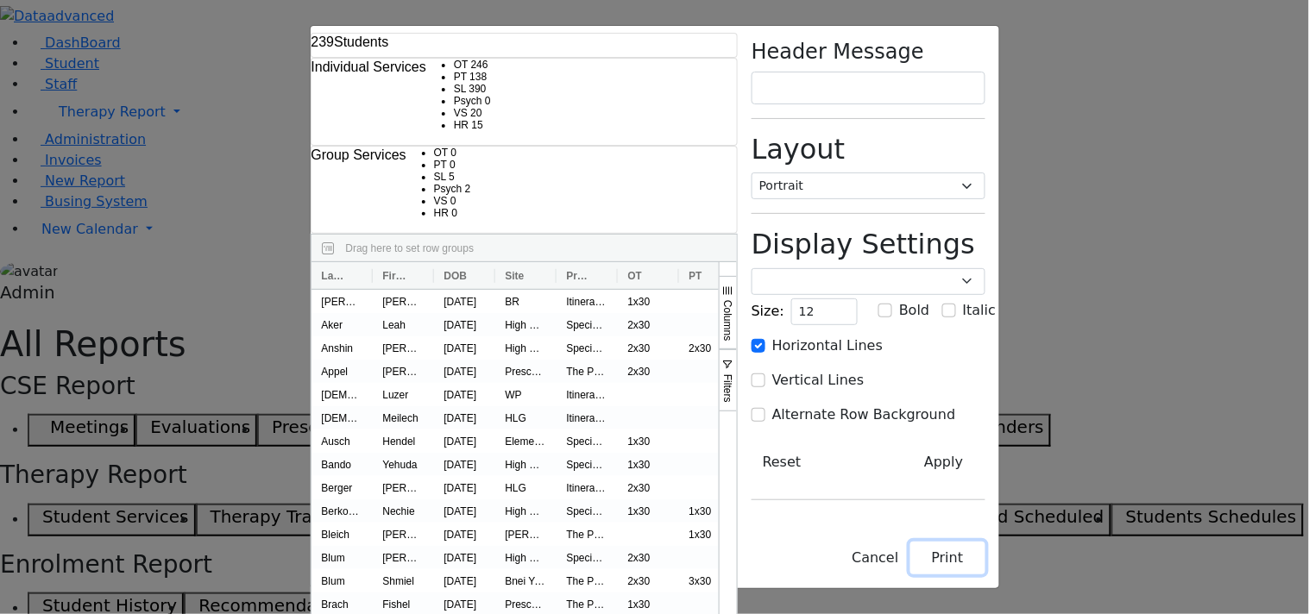
click at [985, 567] on button "Print" at bounding box center [947, 558] width 75 height 33
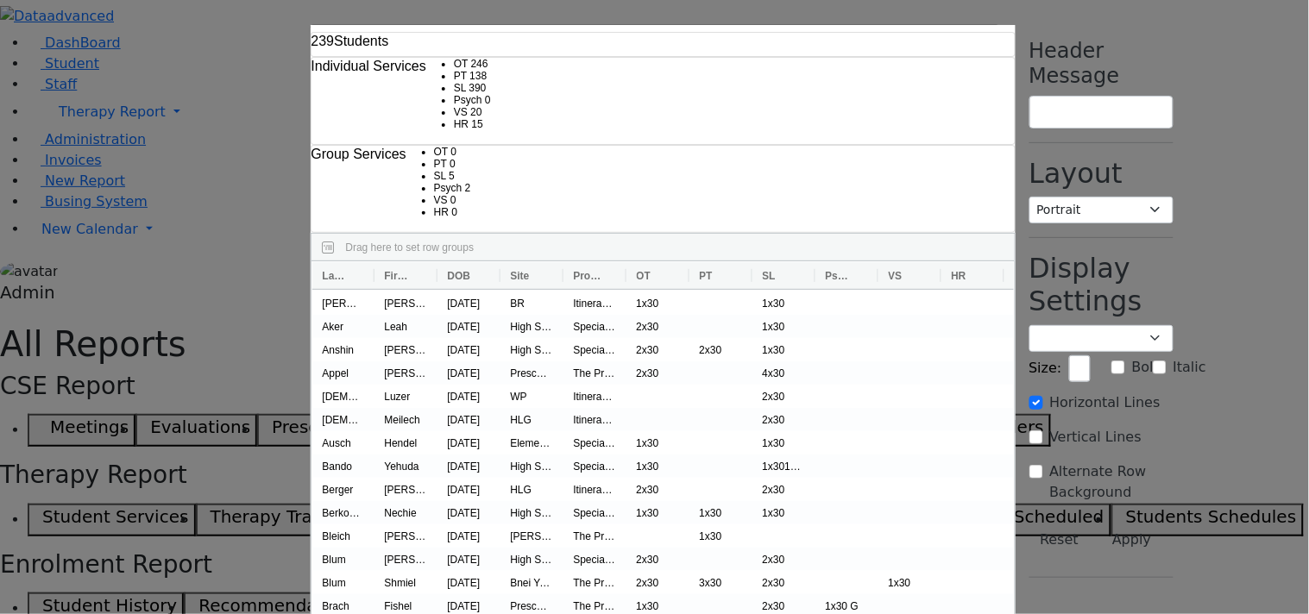
select select "landscape"
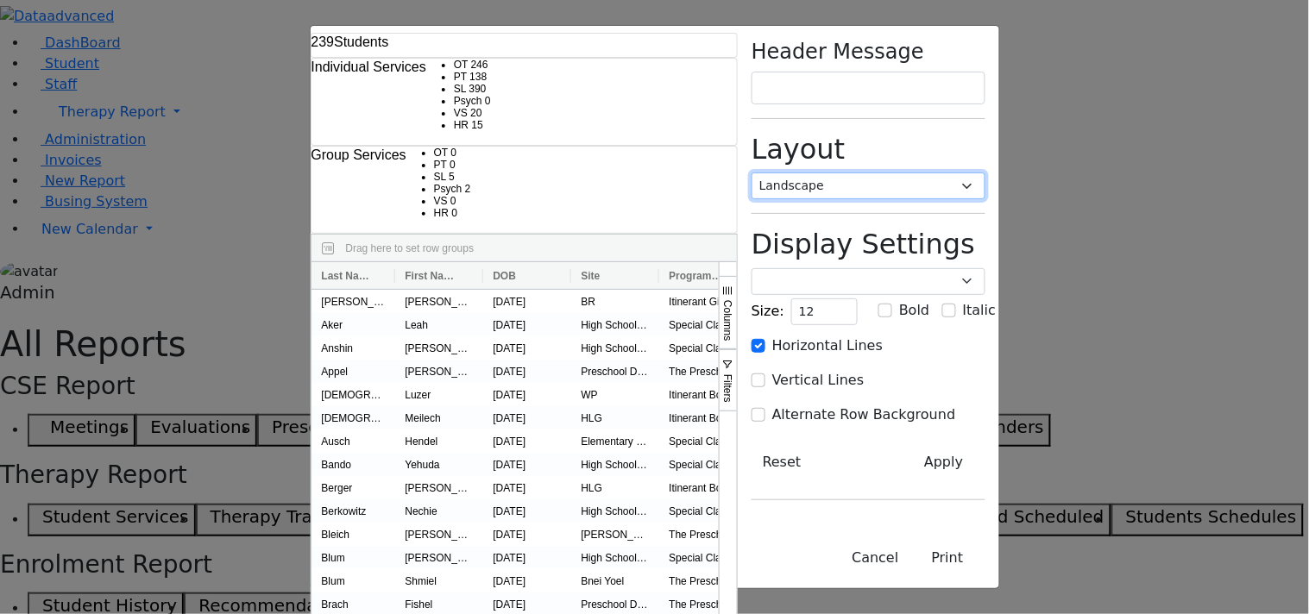
click at [985, 173] on select "Portrait Landscape" at bounding box center [869, 186] width 234 height 27
select select "portrait"
click at [881, 173] on select "Portrait Landscape" at bounding box center [869, 186] width 234 height 27
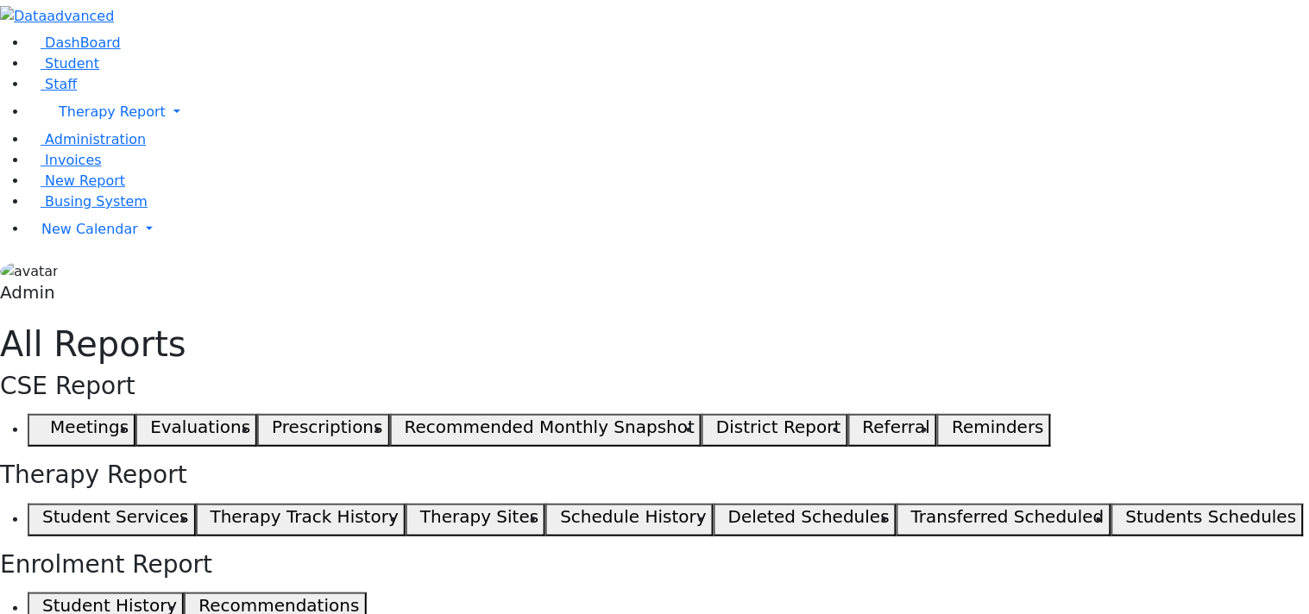
select select "landscape"
type input "12"
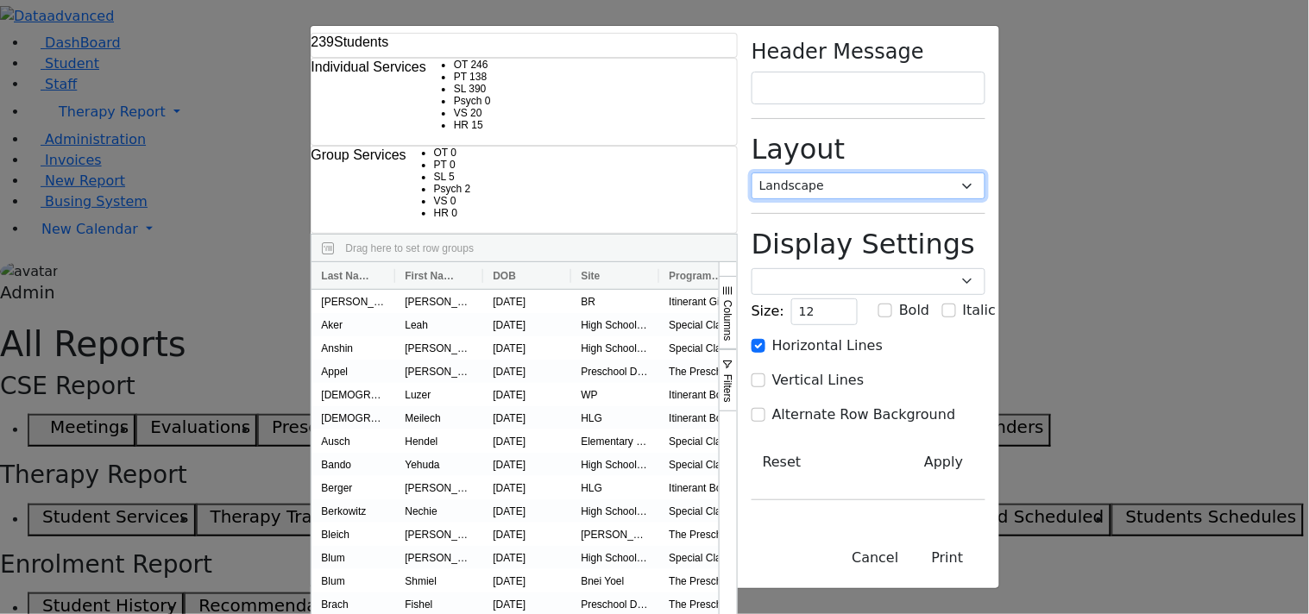
click at [985, 173] on select "Portrait Landscape" at bounding box center [869, 186] width 234 height 27
click at [881, 173] on select "Portrait Landscape" at bounding box center [869, 186] width 234 height 27
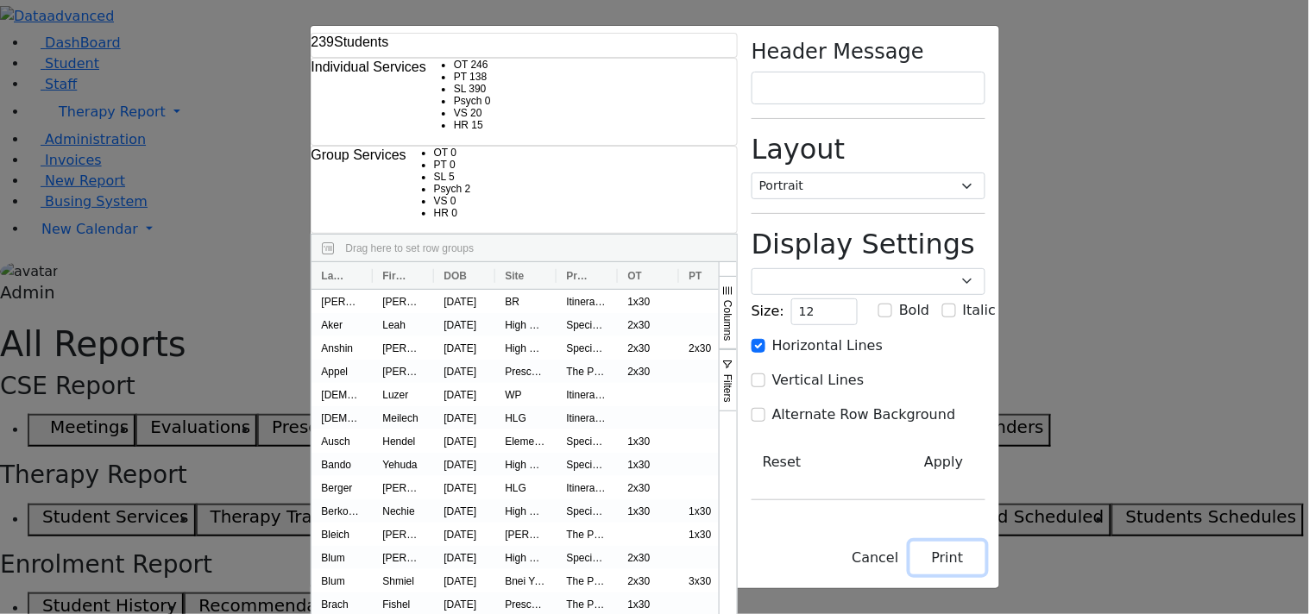
click at [985, 563] on button "Print" at bounding box center [947, 558] width 75 height 33
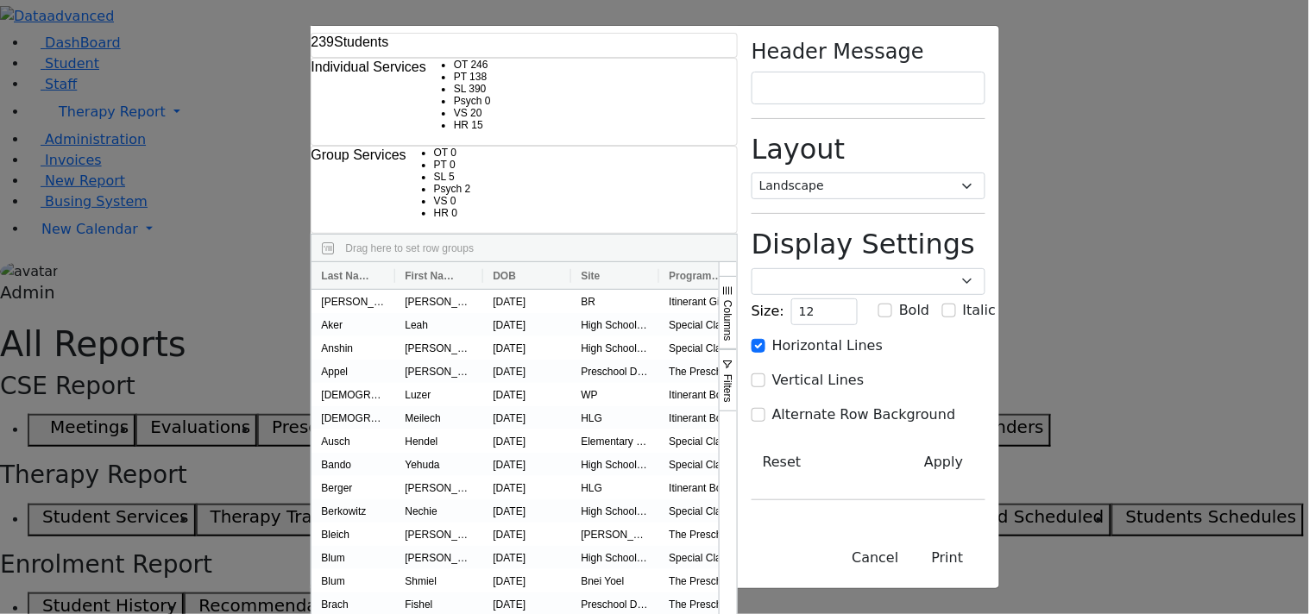
click at [985, 136] on div "Layout Portrait Landscape" at bounding box center [869, 166] width 234 height 66
click at [985, 173] on select "Portrait Landscape" at bounding box center [869, 186] width 234 height 27
click at [881, 173] on select "Portrait Landscape" at bounding box center [869, 186] width 234 height 27
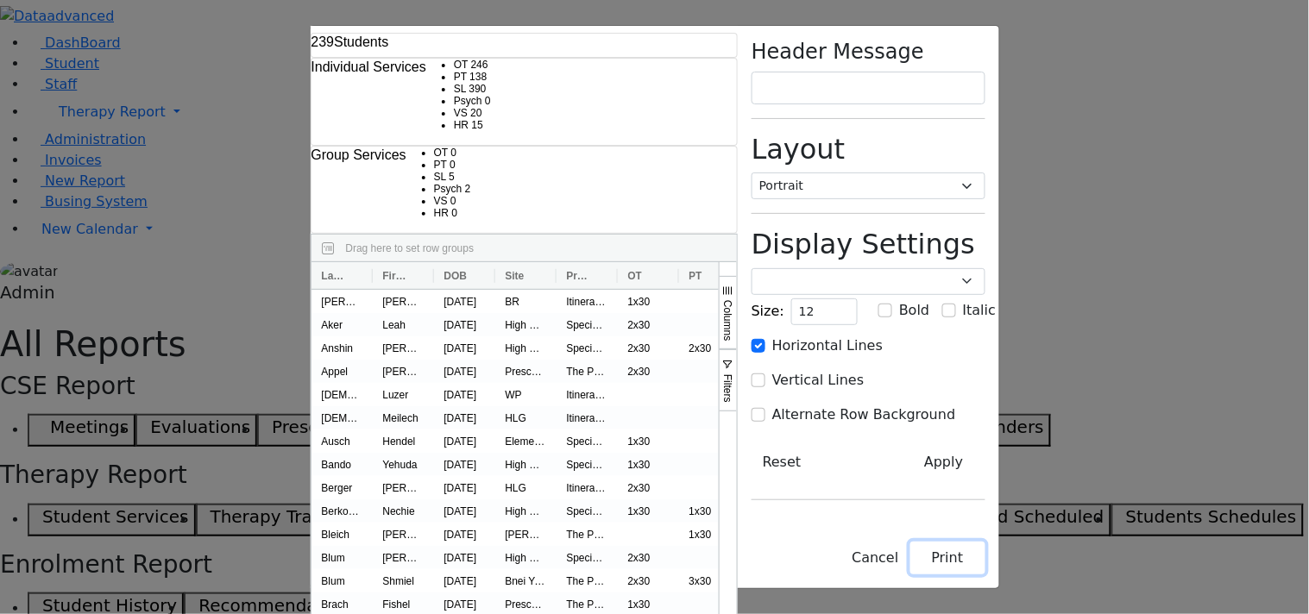
click at [985, 561] on button "Print" at bounding box center [947, 558] width 75 height 33
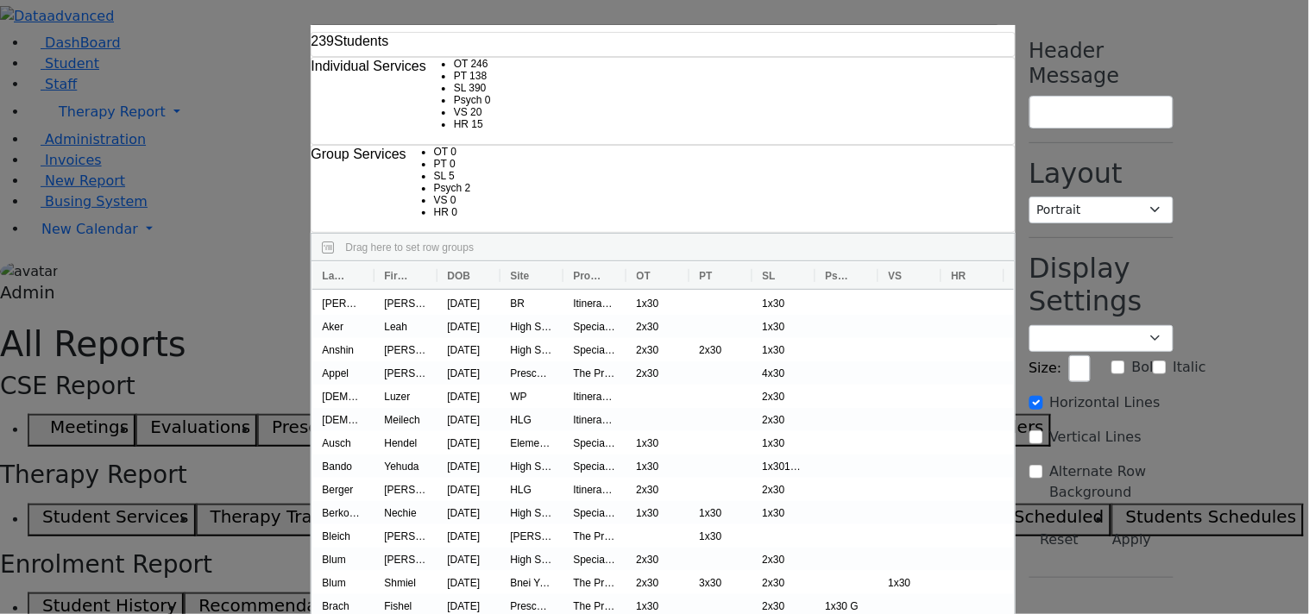
select select "landscape"
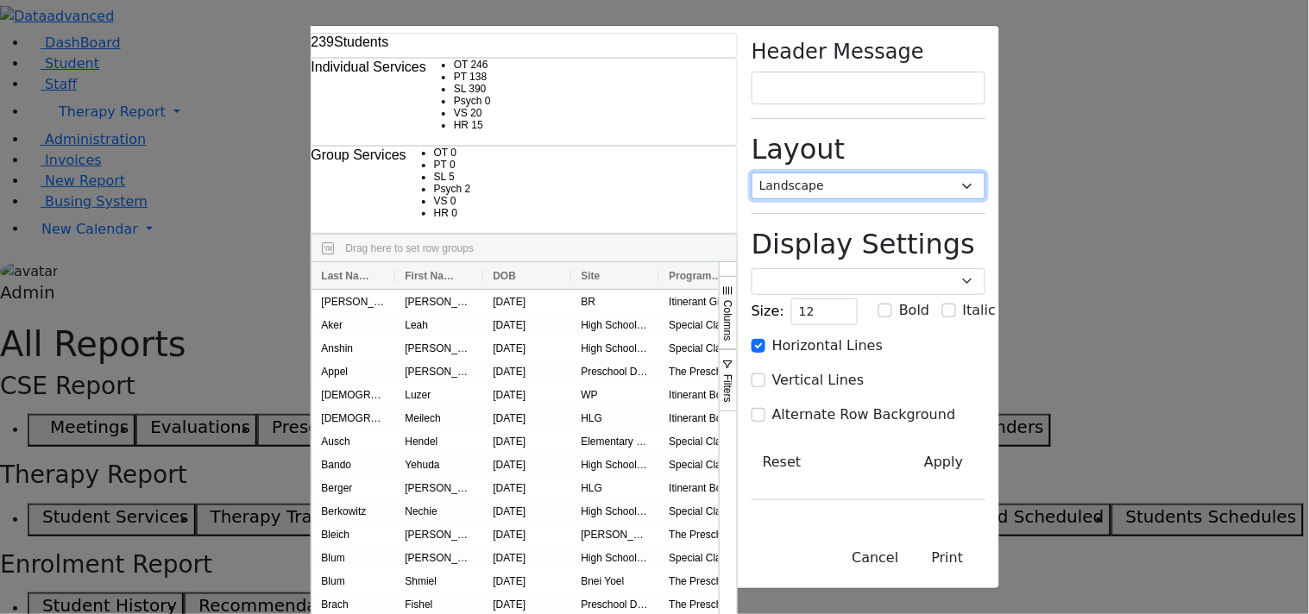
click at [985, 173] on select "Portrait Landscape" at bounding box center [869, 186] width 234 height 27
